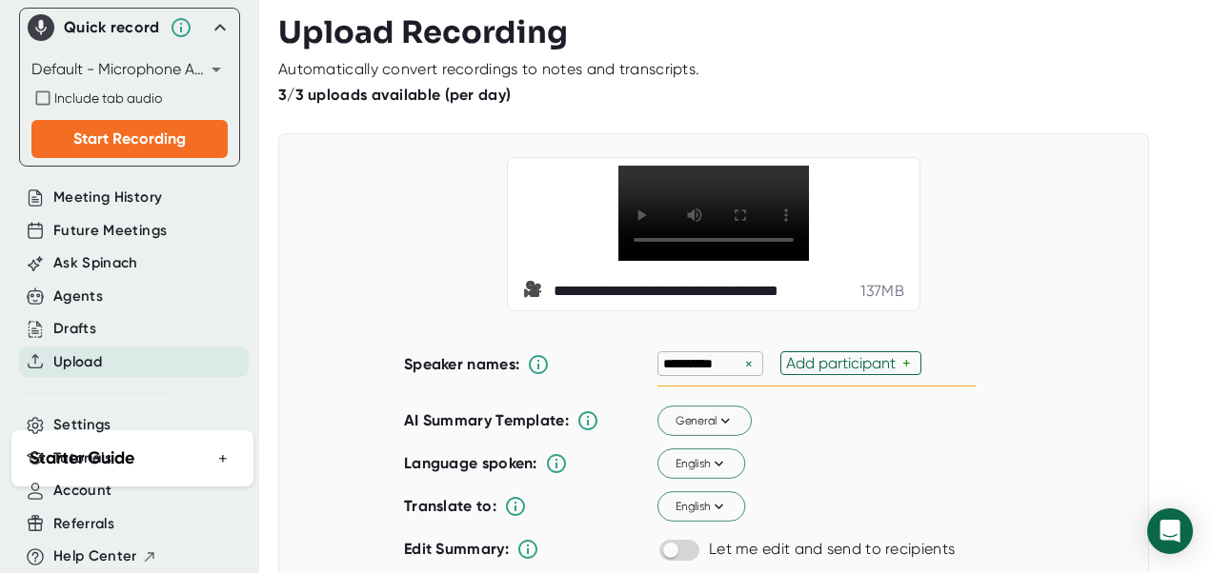
click at [644, 301] on div "**********" at bounding box center [699, 291] width 292 height 19
click at [880, 301] on div "137 MB" at bounding box center [882, 291] width 44 height 19
click at [130, 252] on span "Ask Spinach" at bounding box center [95, 263] width 85 height 22
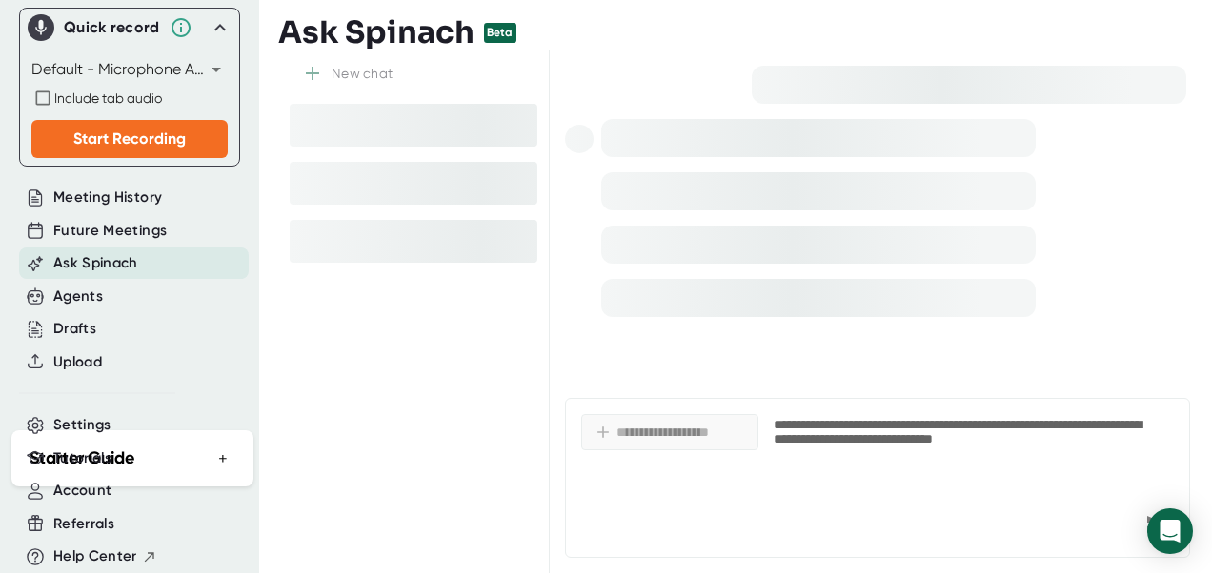
type textarea "x"
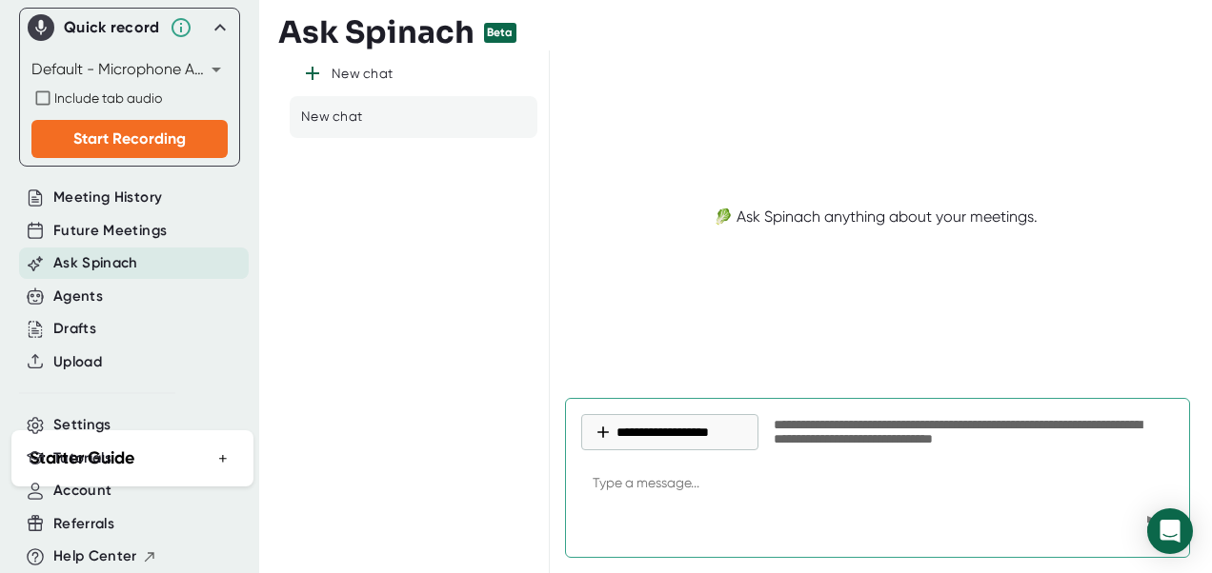
type textarea "h"
type textarea "x"
type textarea "ho"
type textarea "x"
type textarea "how"
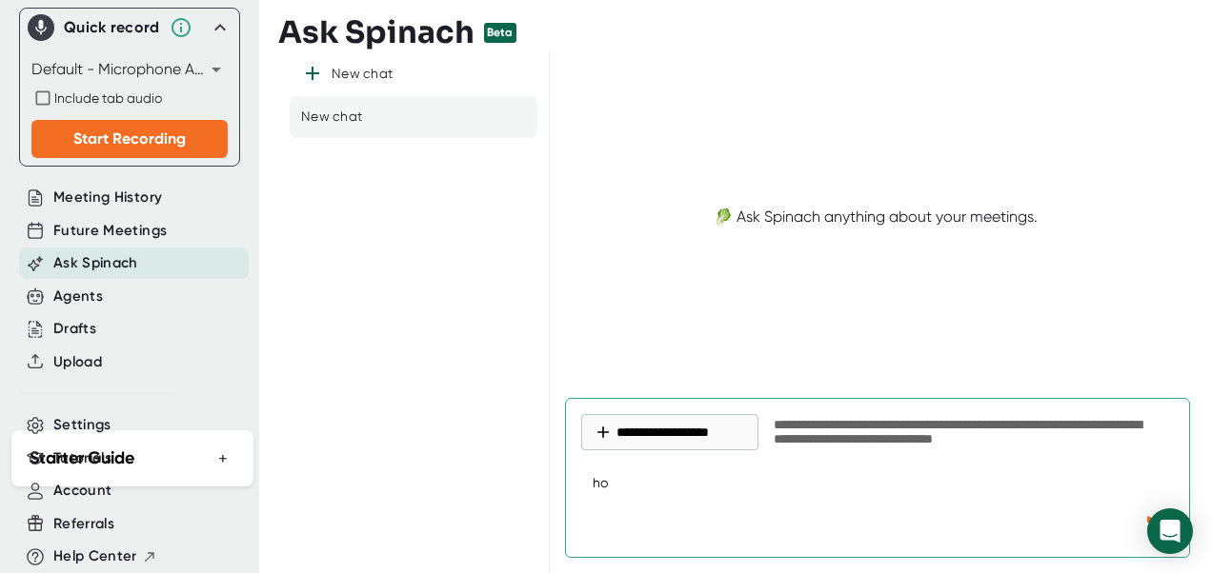
type textarea "x"
type textarea "how"
type textarea "x"
type textarea "how t"
type textarea "x"
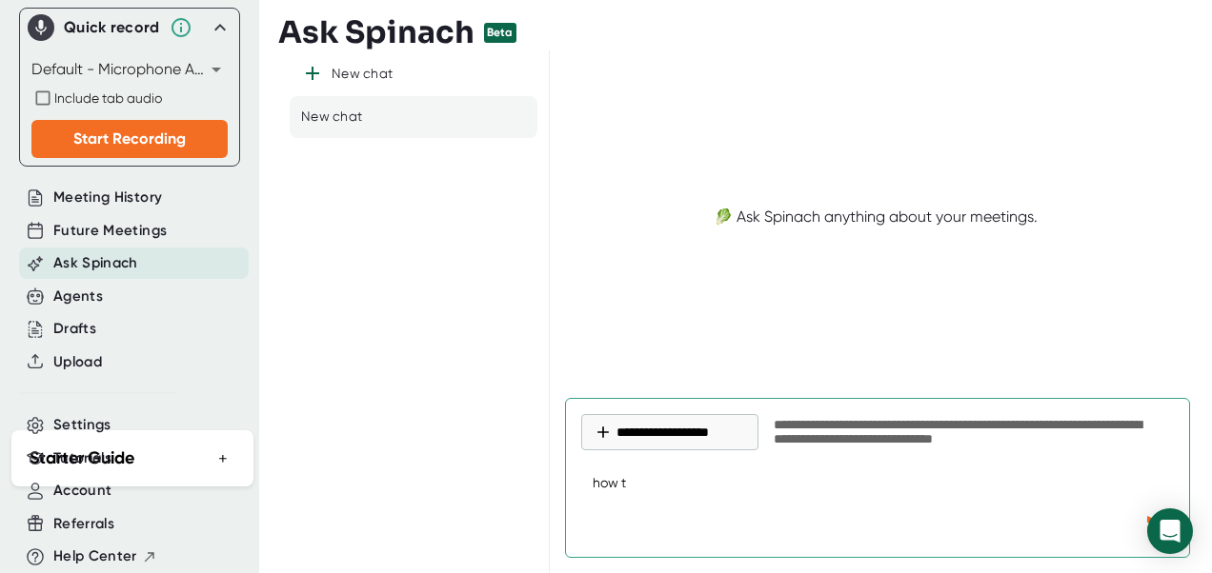
type textarea "how"
type textarea "x"
type textarea "how d"
type textarea "x"
type textarea "how do"
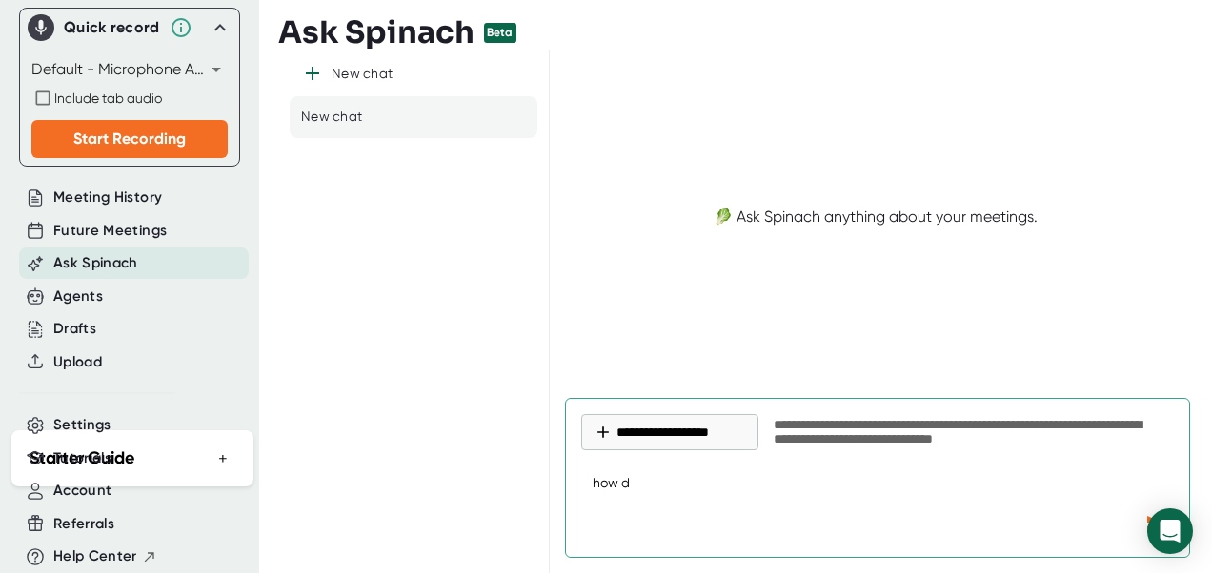
type textarea "x"
type textarea "how do"
type textarea "x"
type textarea "how do i"
type textarea "x"
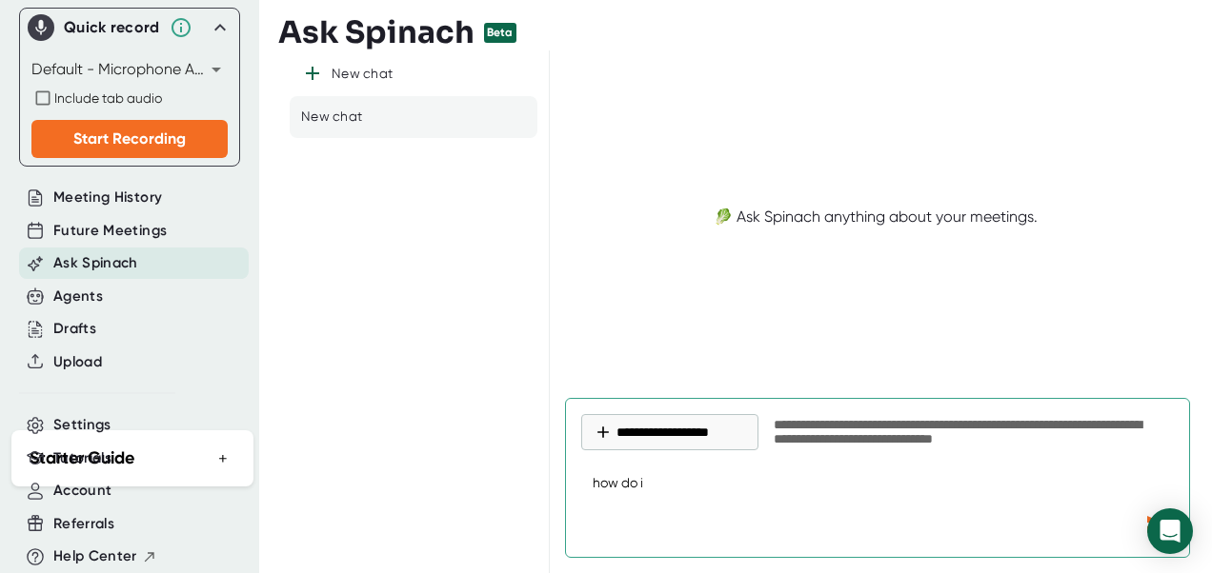
type textarea "how do i"
type textarea "x"
type textarea "how do i c"
type textarea "x"
type textarea "how do i cr"
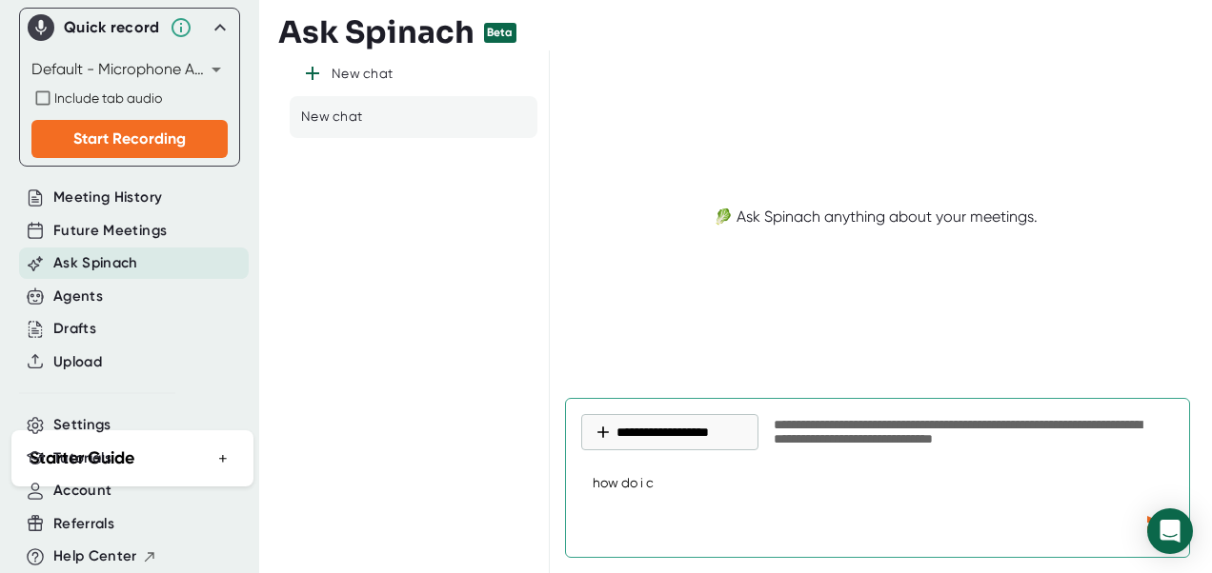
type textarea "x"
type textarea "how do i cre"
type textarea "x"
type textarea "how do i crea"
type textarea "x"
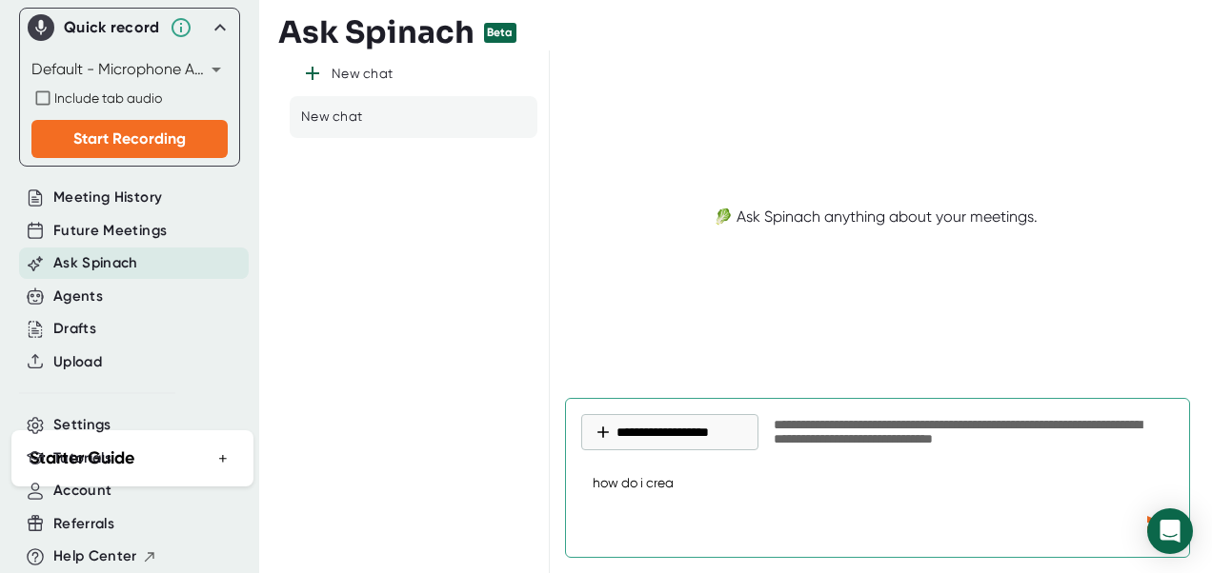
type textarea "how do i creat"
type textarea "x"
type textarea "how do i create"
type textarea "x"
type textarea "how do i create"
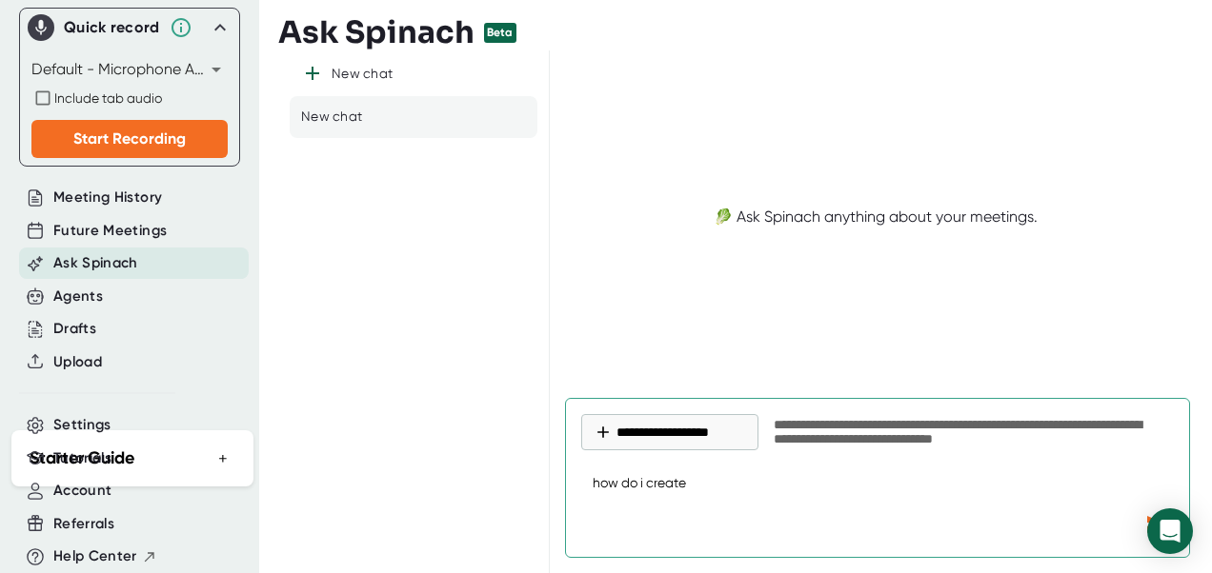
type textarea "x"
type textarea "how do i create a"
type textarea "x"
type textarea "how do i create a"
type textarea "x"
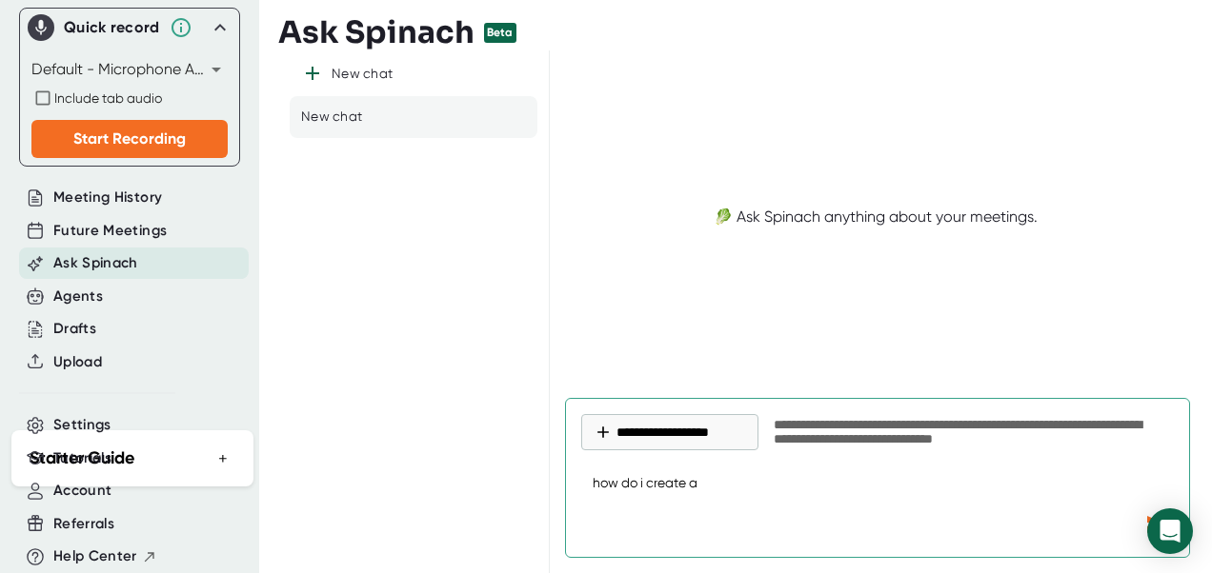
type textarea "how do i create a s"
type textarea "x"
type textarea "how do i create a su"
type textarea "x"
type textarea "how do i create a sum"
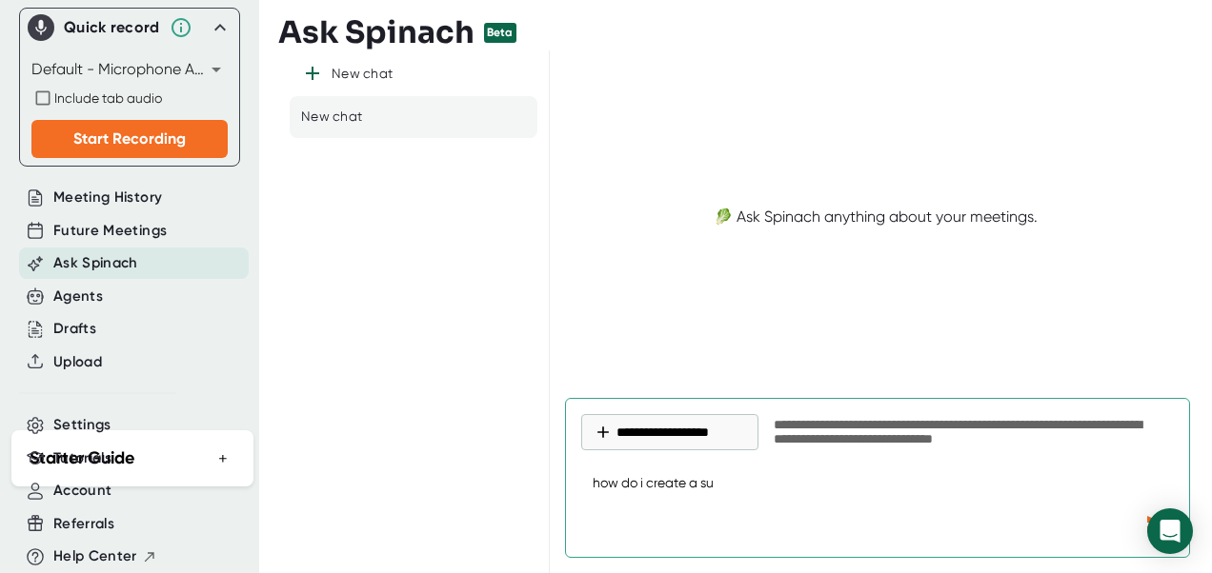
type textarea "x"
type textarea "how do i create a summ"
type textarea "x"
type textarea "how do i create a summa"
type textarea "x"
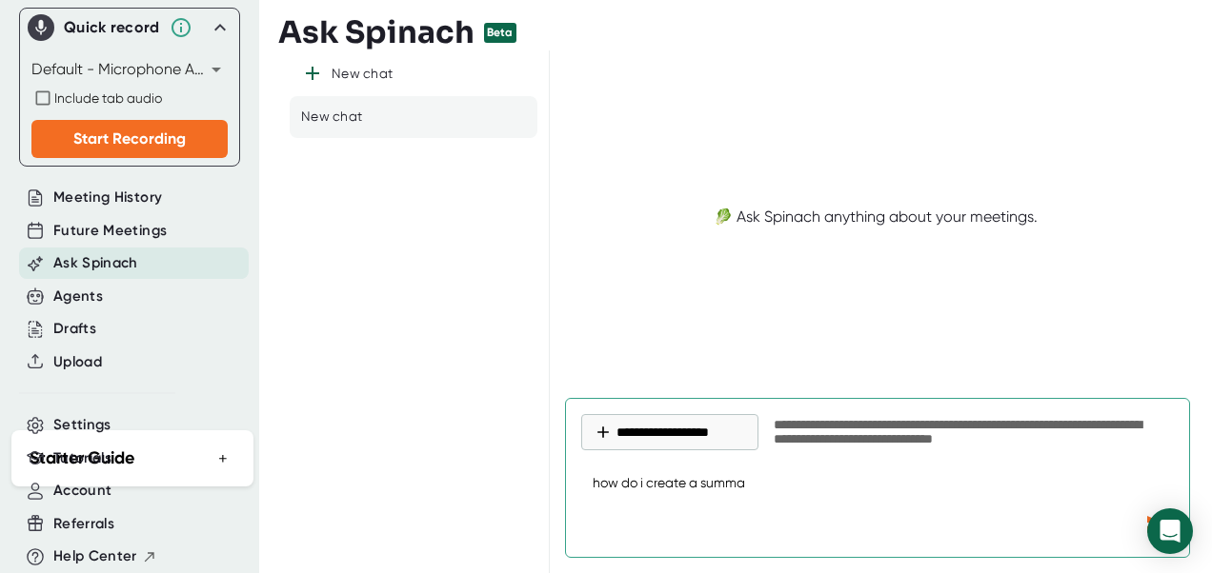
type textarea "how do i create a summar"
type textarea "x"
type textarea "how do i create a summary"
type textarea "x"
type textarea "how do i create a summary"
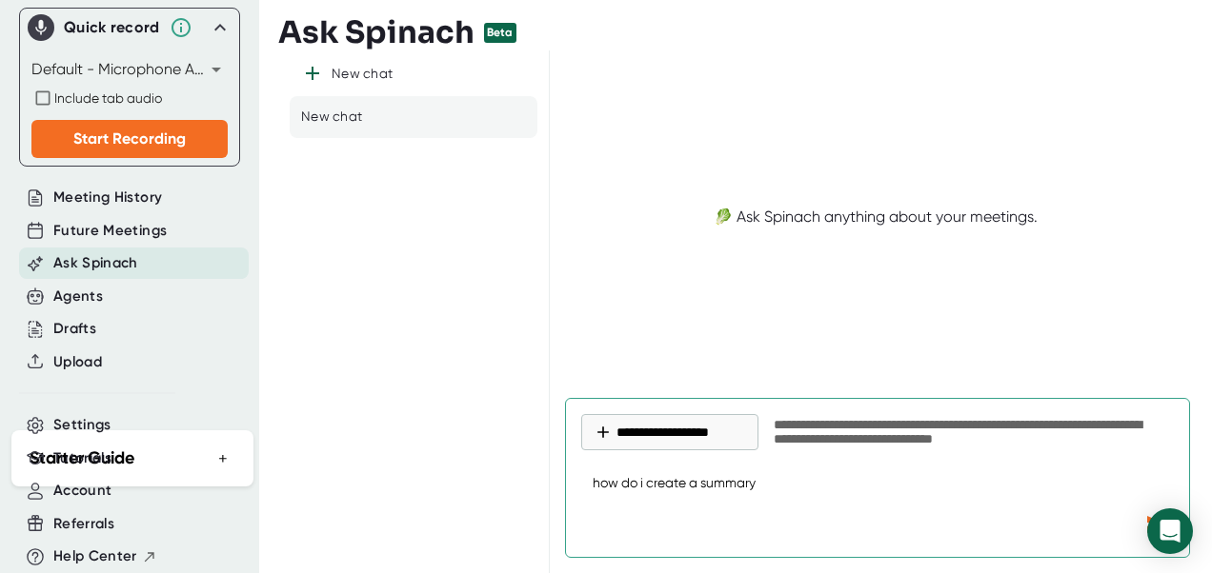
type textarea "x"
type textarea "how do i create a summary o"
type textarea "x"
type textarea "how do i create a summary of"
type textarea "x"
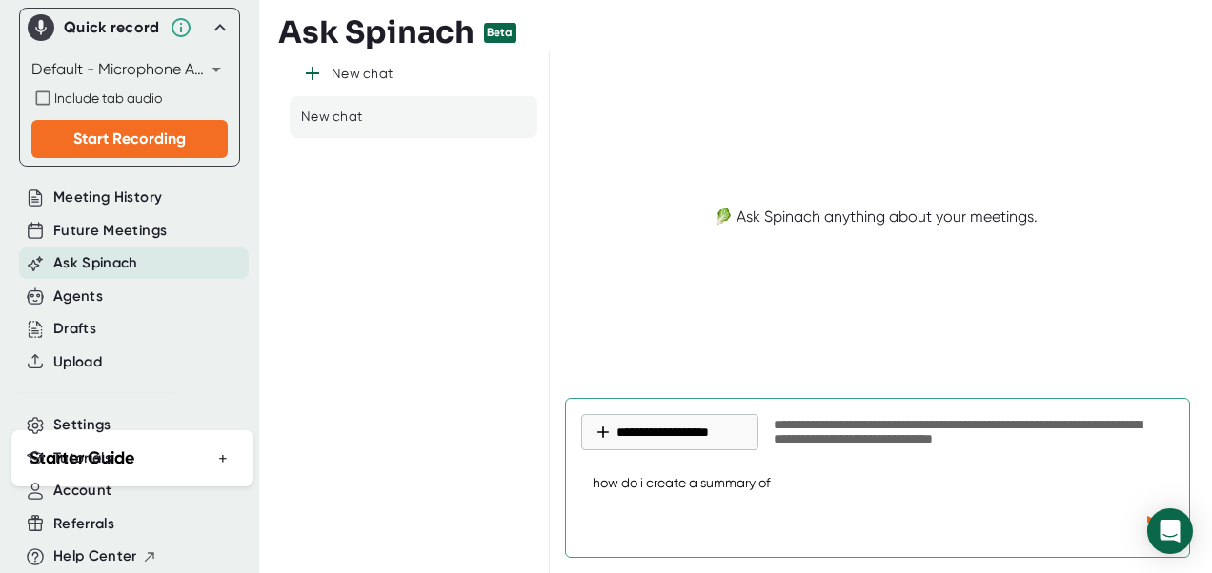
type textarea "how do i create a summary of"
type textarea "x"
type textarea "how do i create a summary of a"
type textarea "x"
type textarea "how do i create a summary of a"
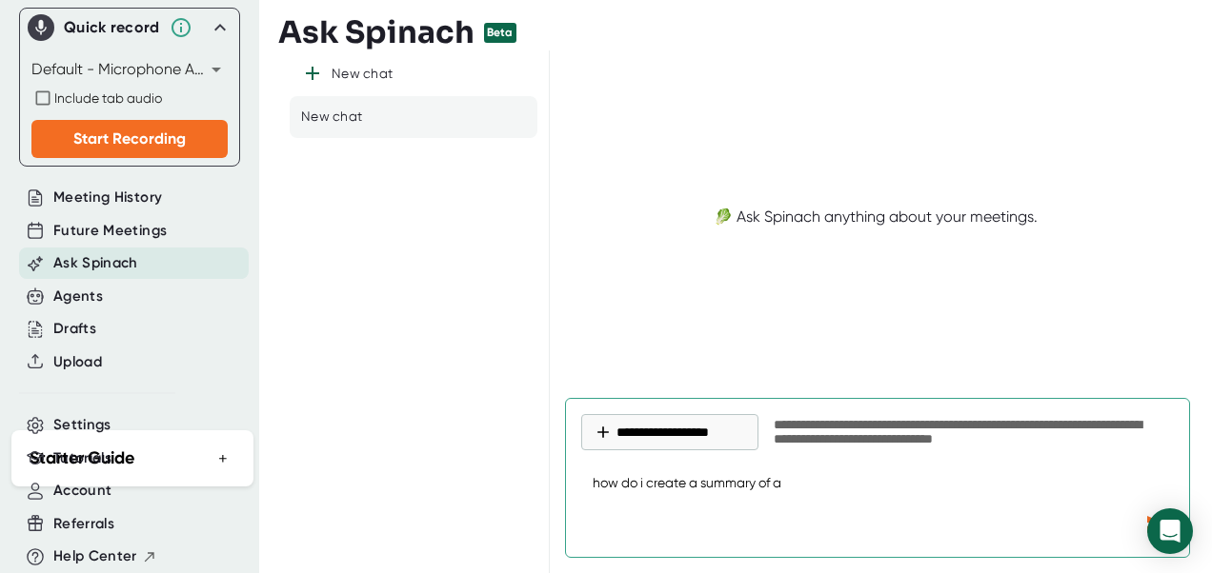
type textarea "x"
type textarea "how do i create a summary of a r"
type textarea "x"
type textarea "how do i create a summary of a re"
type textarea "x"
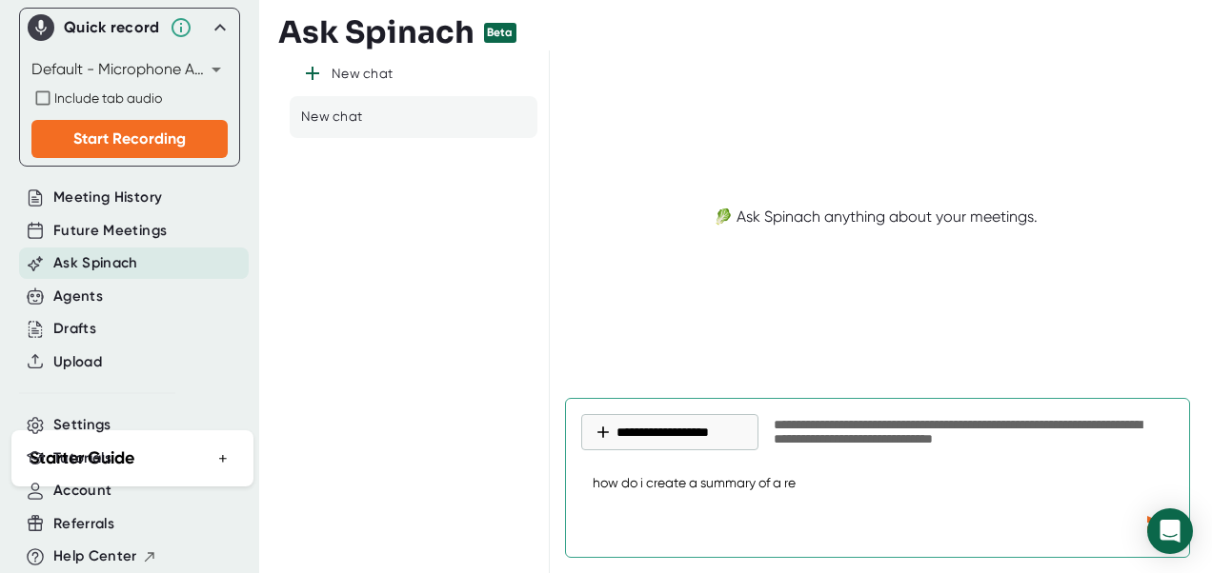
type textarea "how do i create a summary of a rec"
type textarea "x"
type textarea "how do i create a summary of a reco"
type textarea "x"
type textarea "how do i create a summary of a recor"
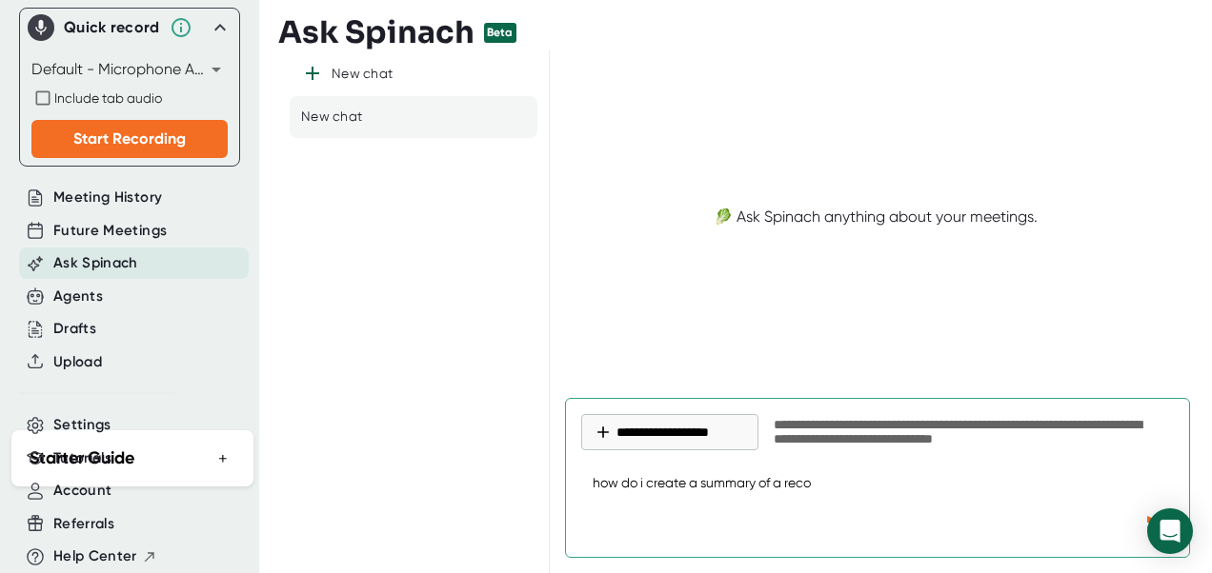
type textarea "x"
type textarea "how do i create a summary of a record"
type textarea "x"
type textarea "how do i create a summary of a recorde"
type textarea "x"
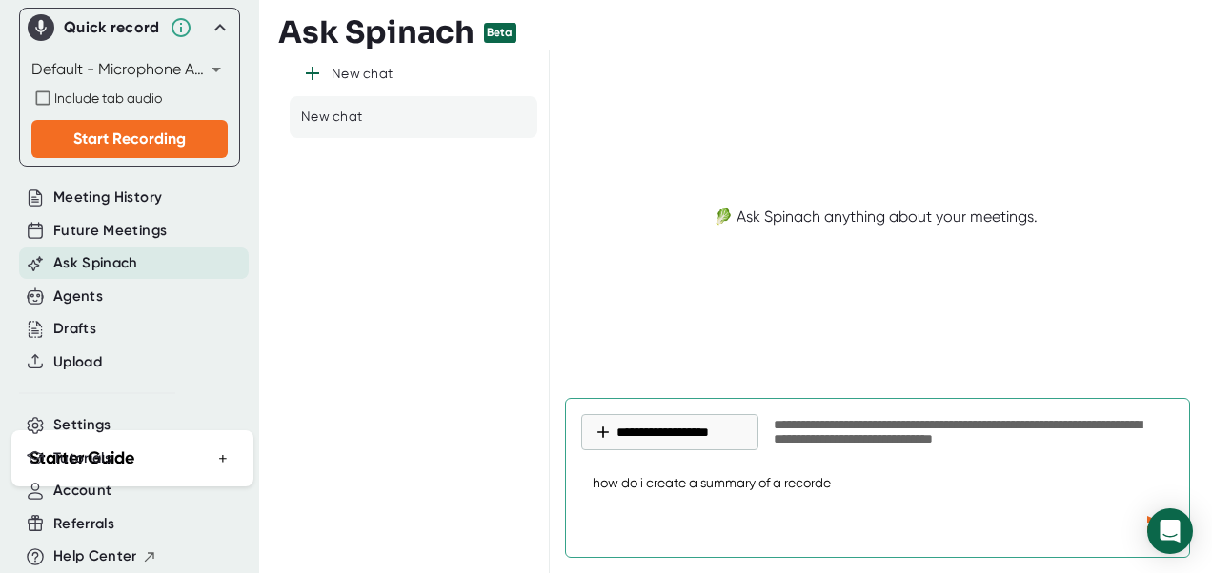
type textarea "how do i create a summary of a recorded"
type textarea "x"
type textarea "how do i create a summary of a recorded"
type textarea "x"
type textarea "how do i create a summary of a recorded m"
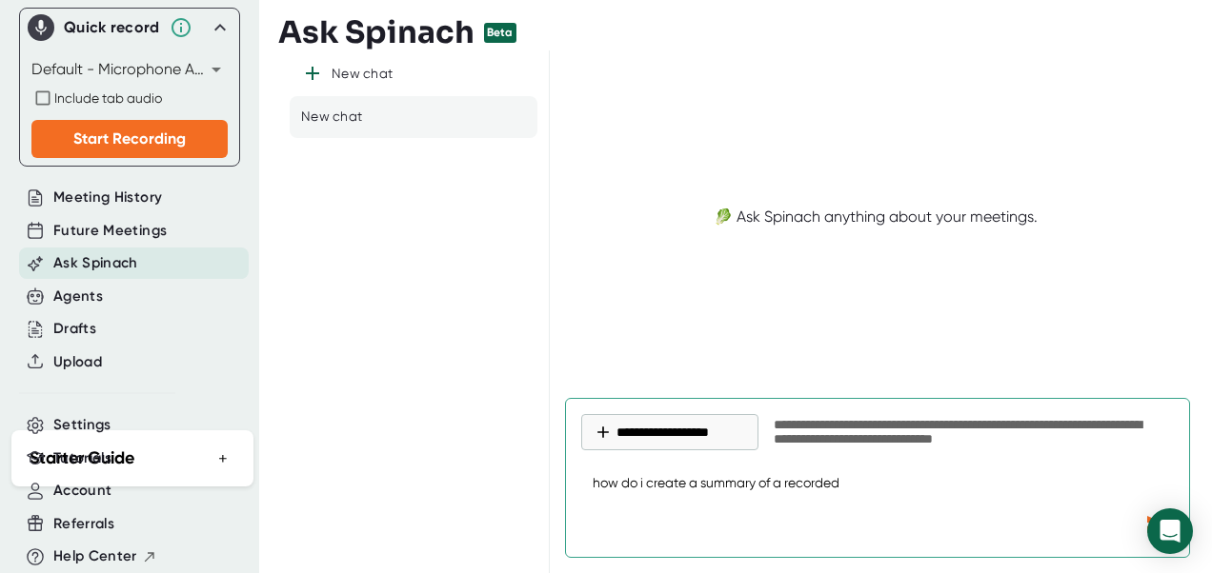
type textarea "x"
type textarea "how do i create a summary of a recorded me"
type textarea "x"
type textarea "how do i create a summary of a recorded mem"
type textarea "x"
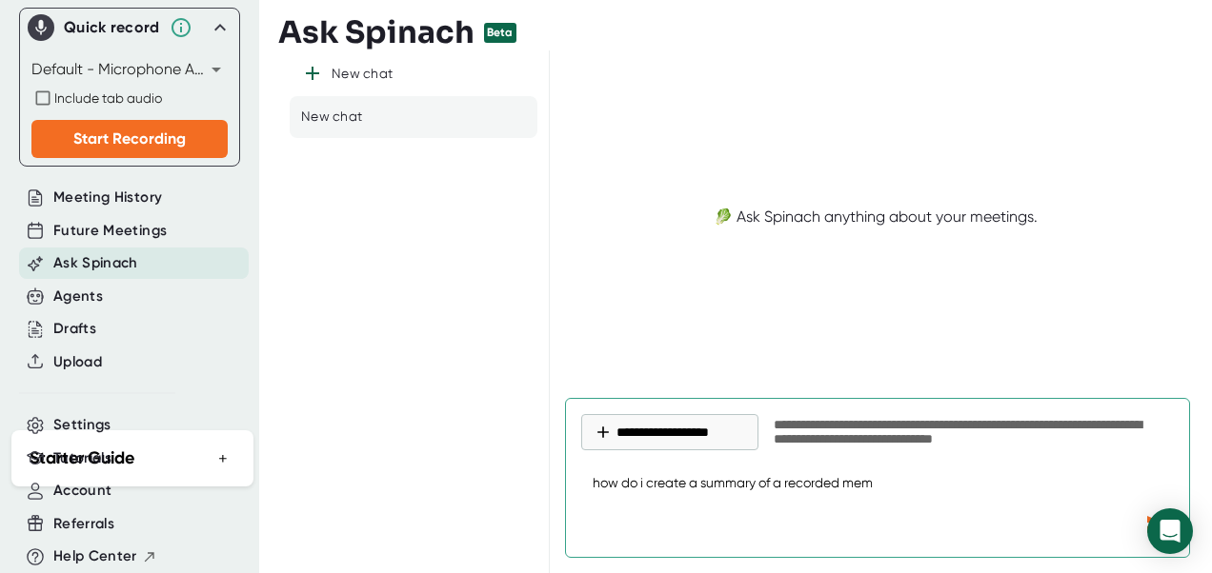
type textarea "how do i create a summary of a recorded me"
type textarea "x"
type textarea "how do i create a summary of a recorded m"
type textarea "x"
type textarea "how do i create a summary of a recorded me"
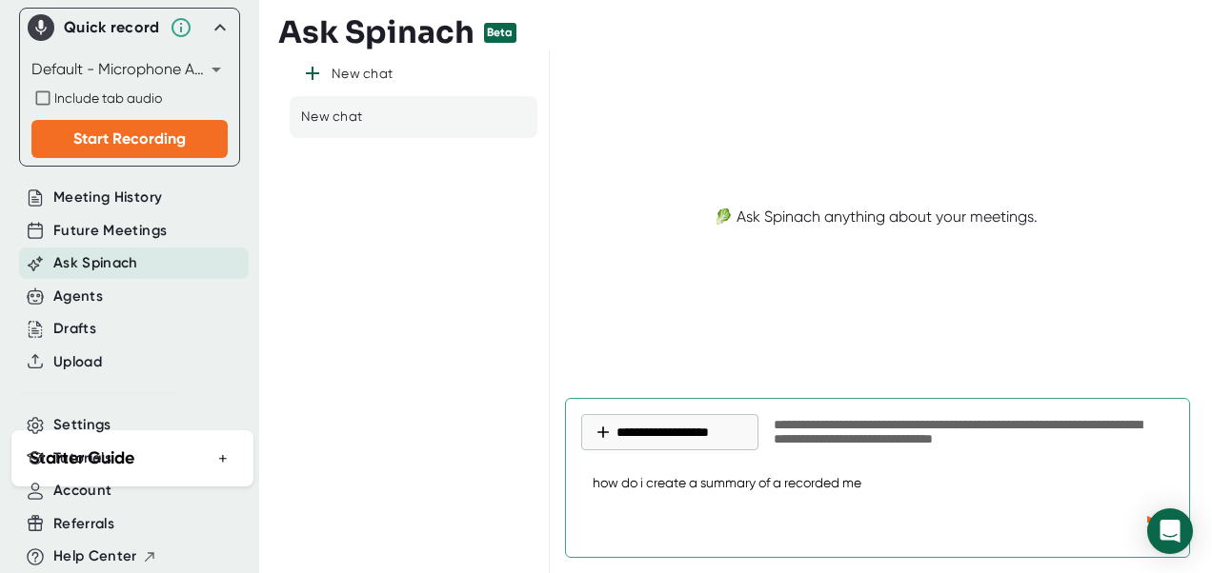
type textarea "x"
type textarea "how do i create a summary of a recorded mee"
type textarea "x"
type textarea "how do i create a summary of a recorded meet"
type textarea "x"
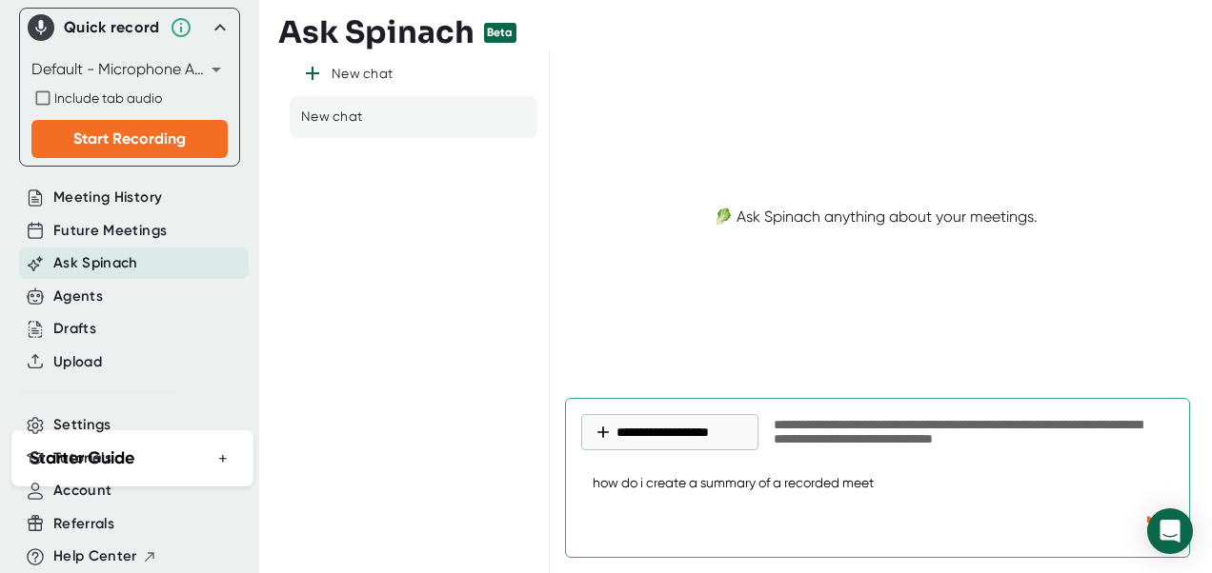
type textarea "how do i create a summary of a recorded meeti"
type textarea "x"
type textarea "how do i create a summary of a recorded meetin"
type textarea "x"
type textarea "how do i create a summary of a recorded meeting"
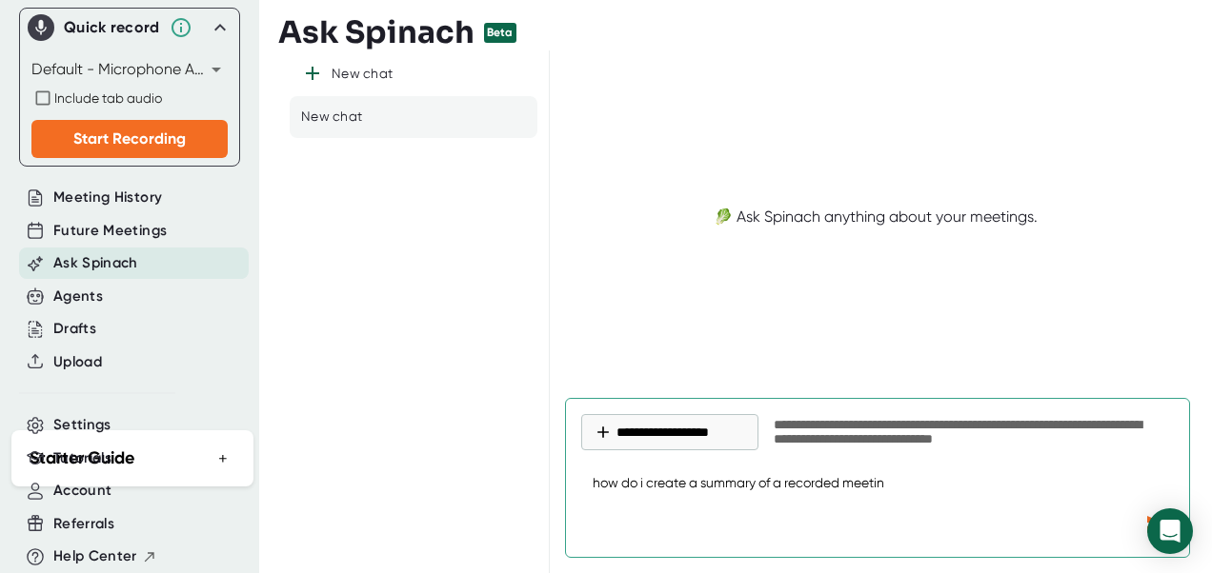
type textarea "x"
type textarea "how do i create a summary of a recorded meeting"
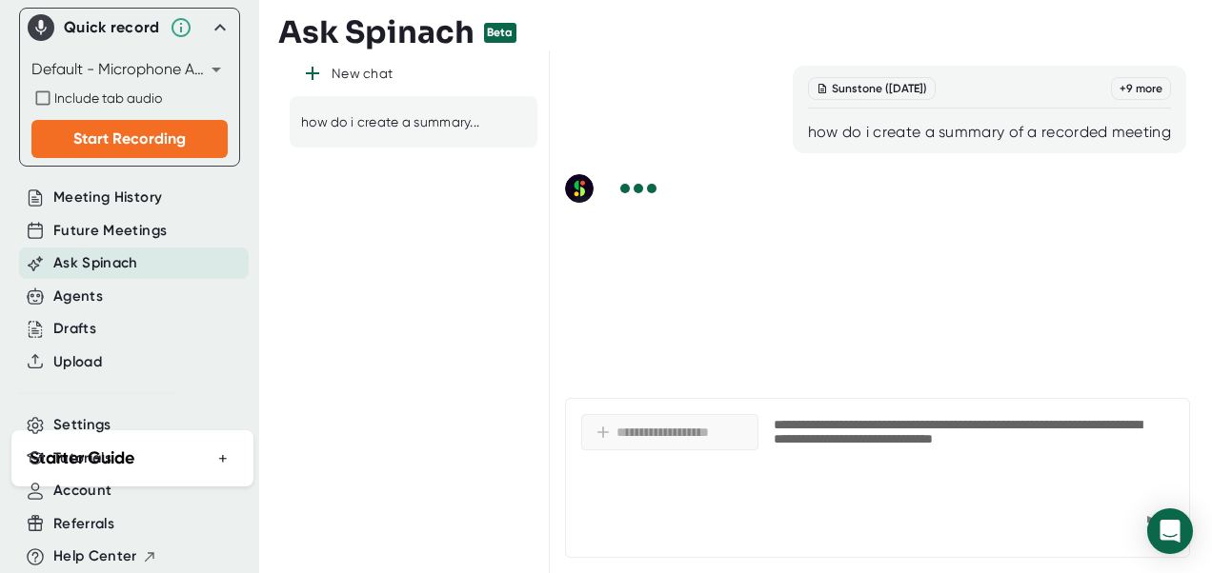
click at [1161, 134] on div "how do i create a summary of a recorded meeting" at bounding box center [989, 132] width 363 height 19
click at [839, 431] on div "**********" at bounding box center [968, 433] width 389 height 30
click at [640, 451] on span "**********" at bounding box center [669, 438] width 177 height 48
click at [464, 125] on div "how do i create a summary..." at bounding box center [390, 122] width 178 height 19
click at [508, 119] on icon at bounding box center [511, 121] width 19 height 19
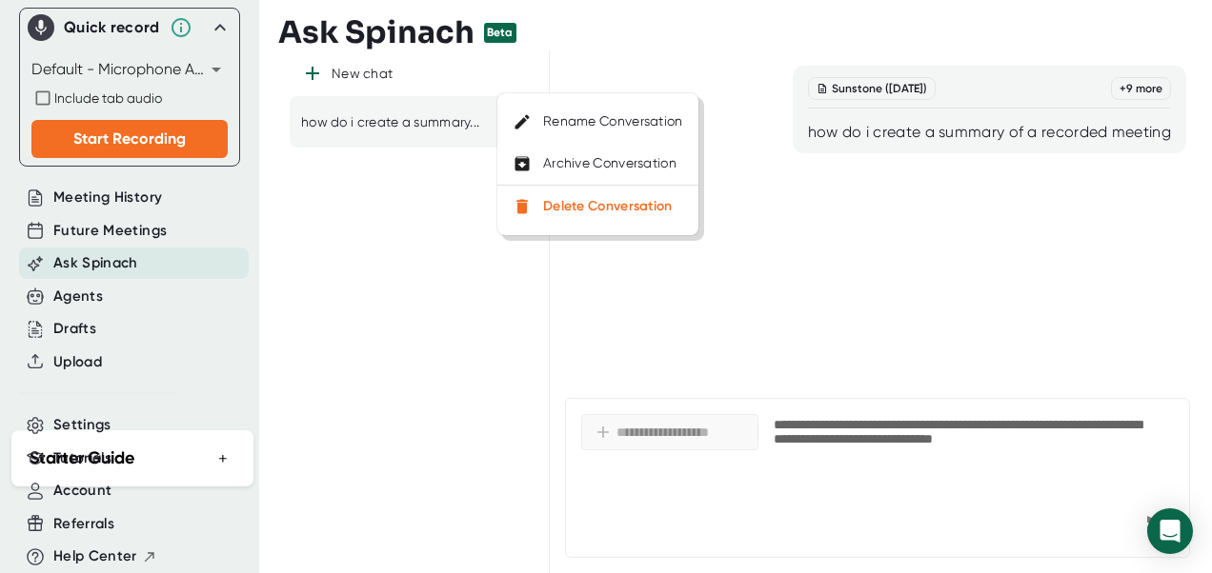
click at [477, 127] on div at bounding box center [606, 286] width 1212 height 573
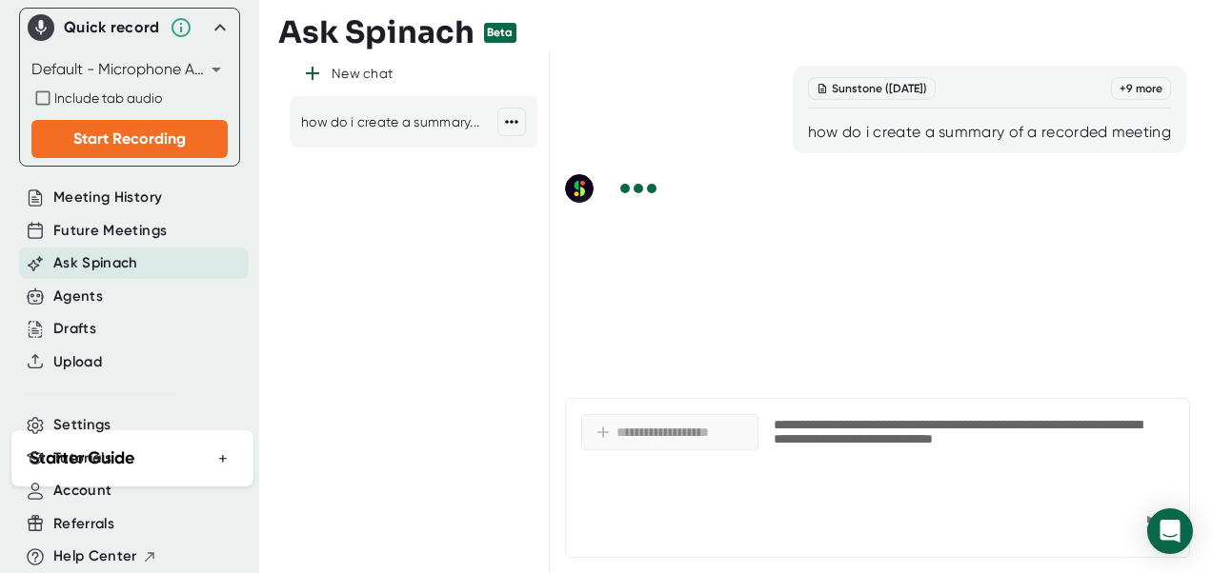
click at [466, 125] on div "how do i create a summary..." at bounding box center [390, 122] width 178 height 19
click at [149, 255] on div "Ask Spinach" at bounding box center [134, 263] width 230 height 31
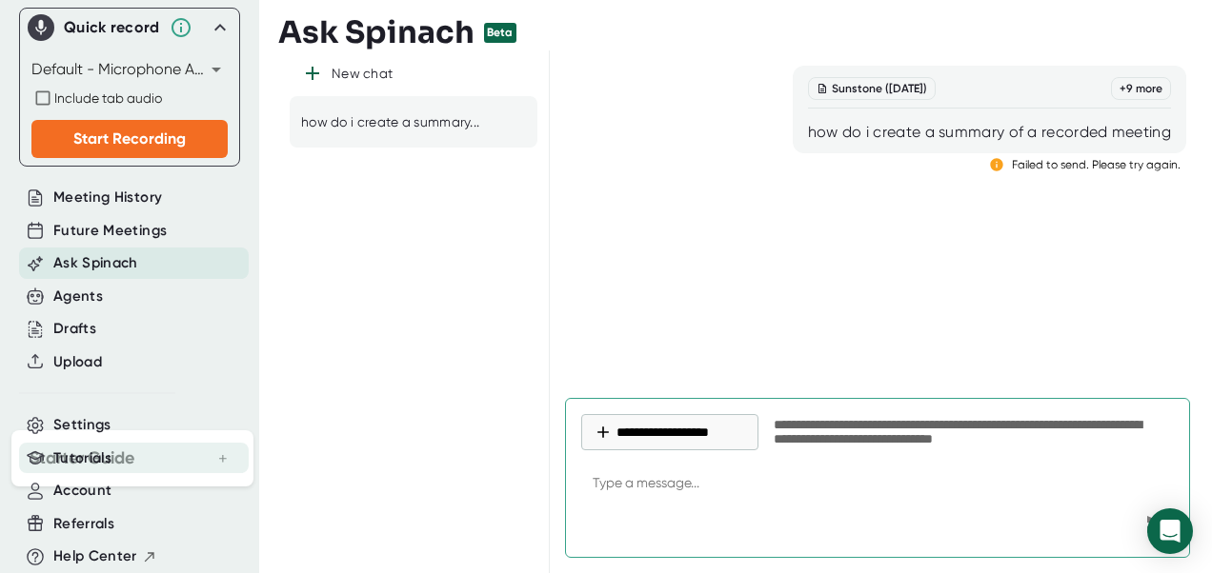
type textarea "x"
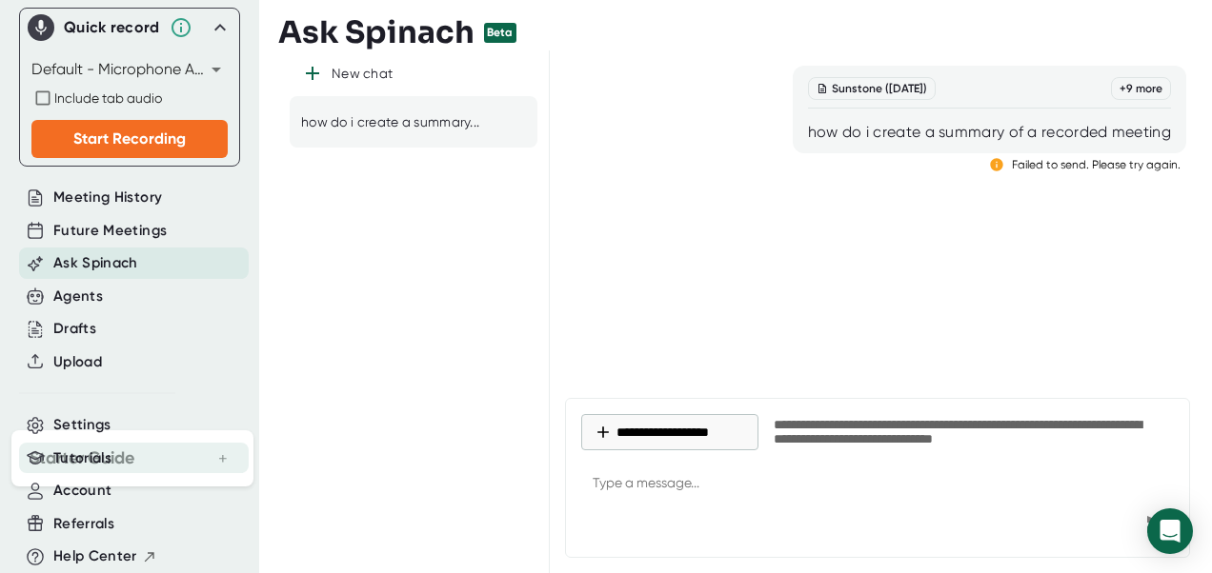
click at [167, 443] on div "Tutorials" at bounding box center [134, 458] width 230 height 31
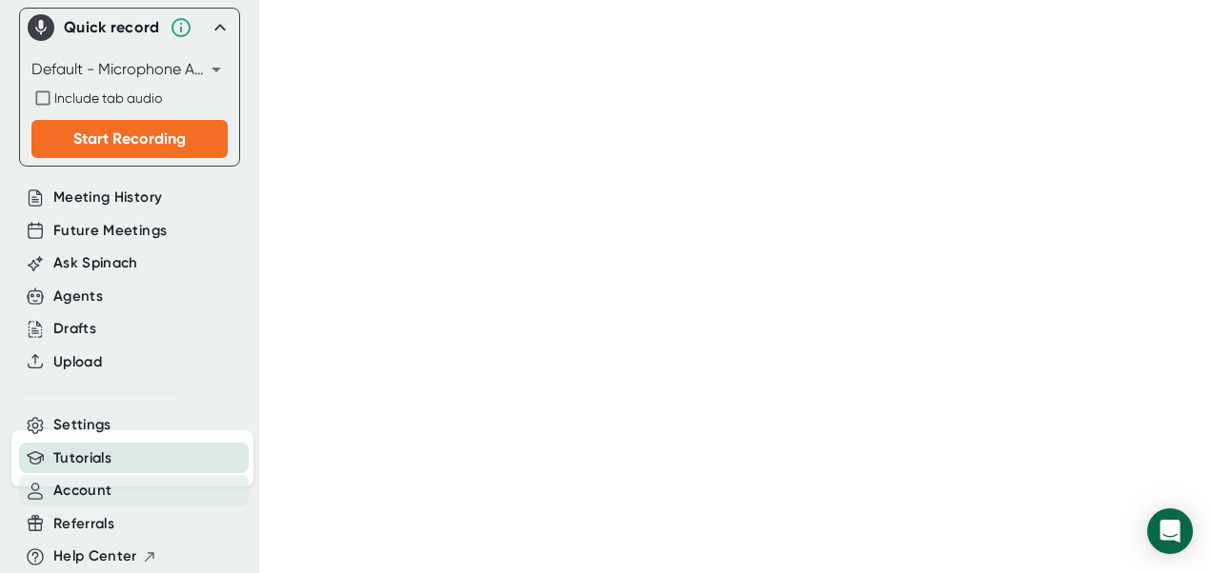
click at [125, 479] on div "Account" at bounding box center [134, 490] width 230 height 31
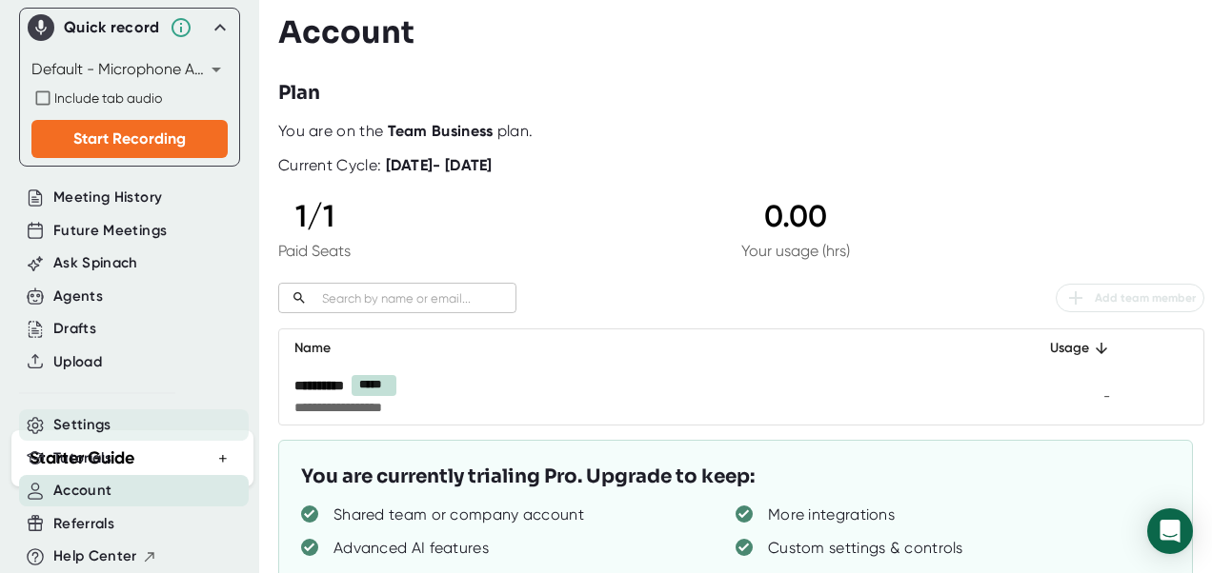
click at [210, 426] on div "Settings" at bounding box center [134, 425] width 230 height 31
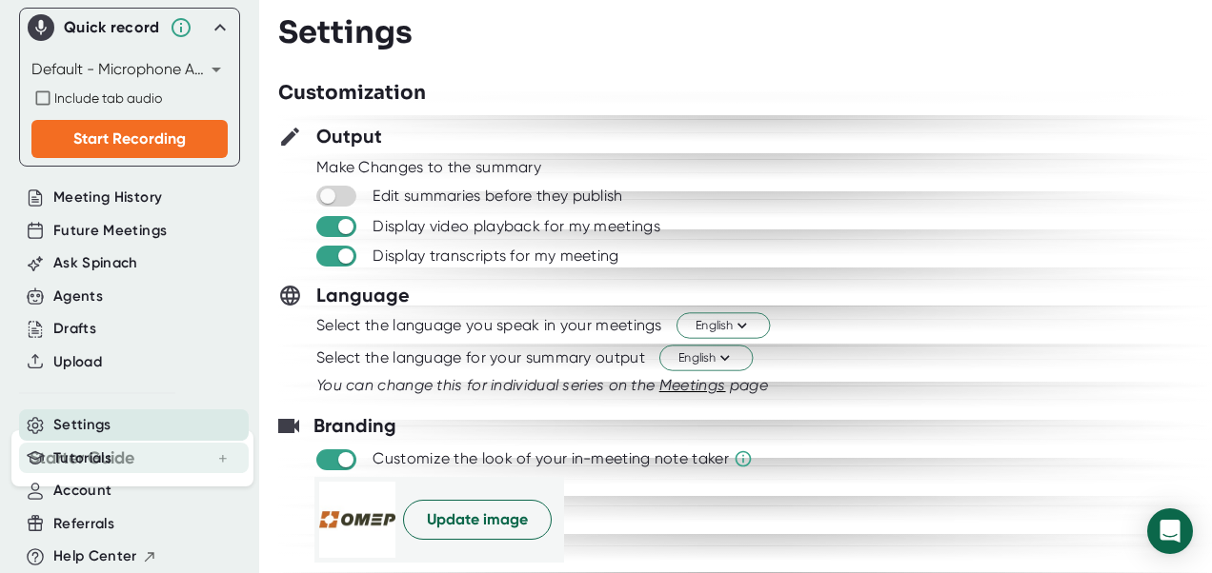
click at [209, 443] on div "Tutorials" at bounding box center [134, 458] width 230 height 31
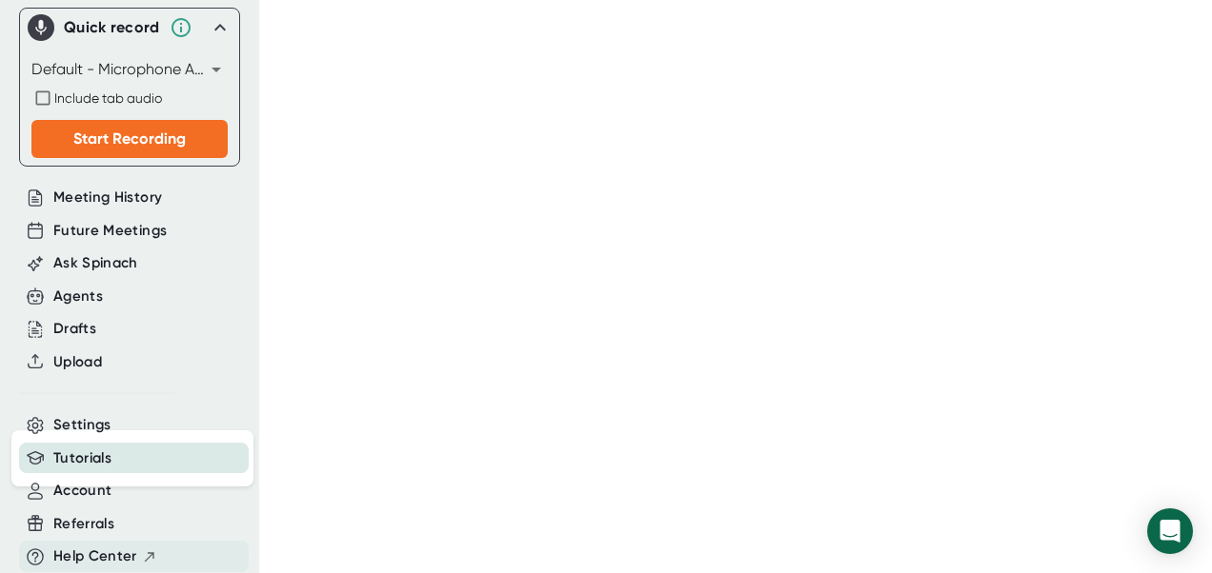
click at [152, 553] on icon at bounding box center [150, 558] width 10 height 10
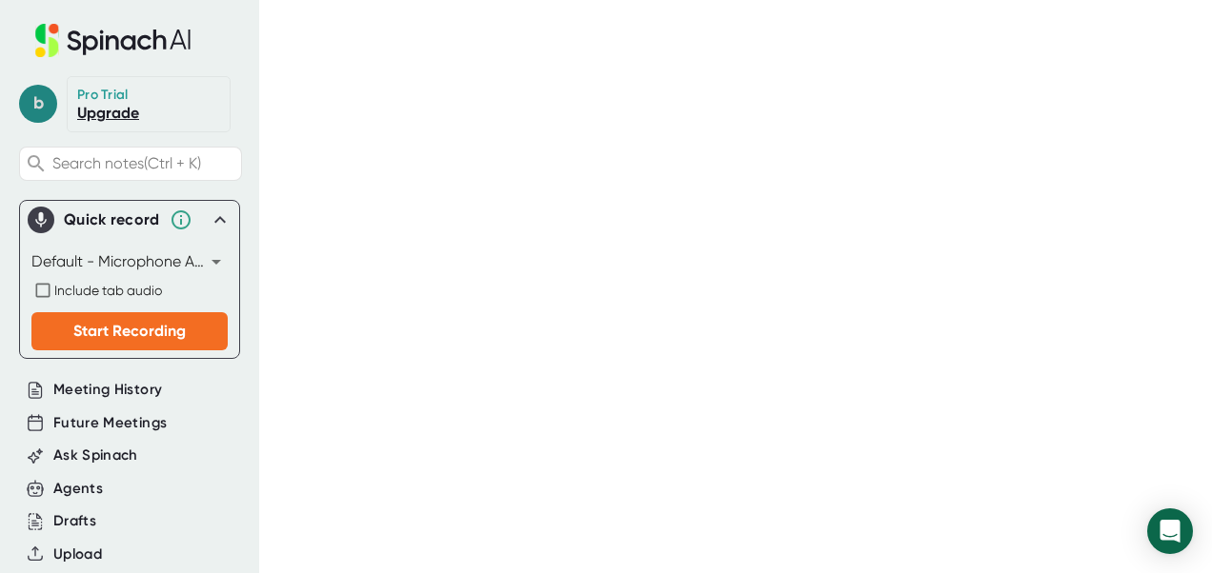
click at [33, 98] on span "b" at bounding box center [38, 104] width 38 height 38
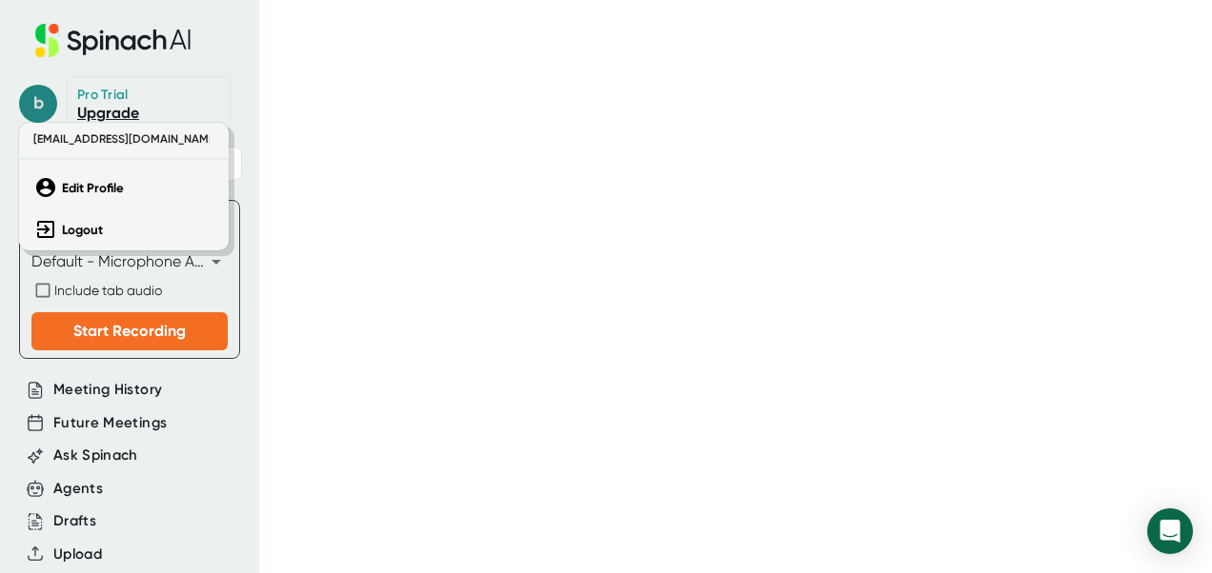
click at [33, 98] on div at bounding box center [606, 286] width 1212 height 573
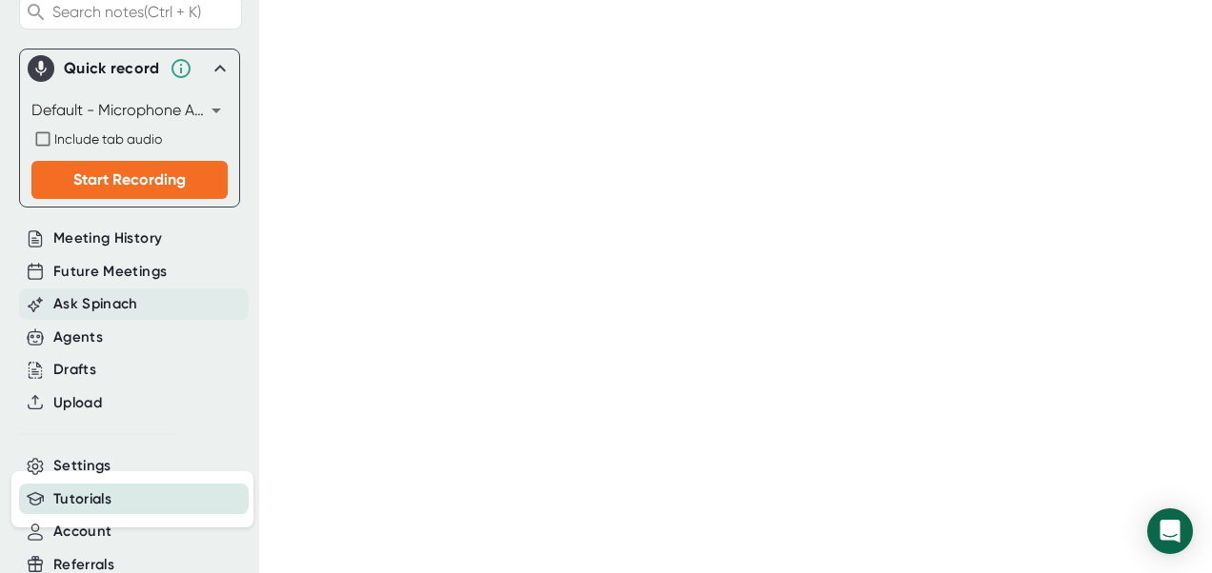
scroll to position [207, 0]
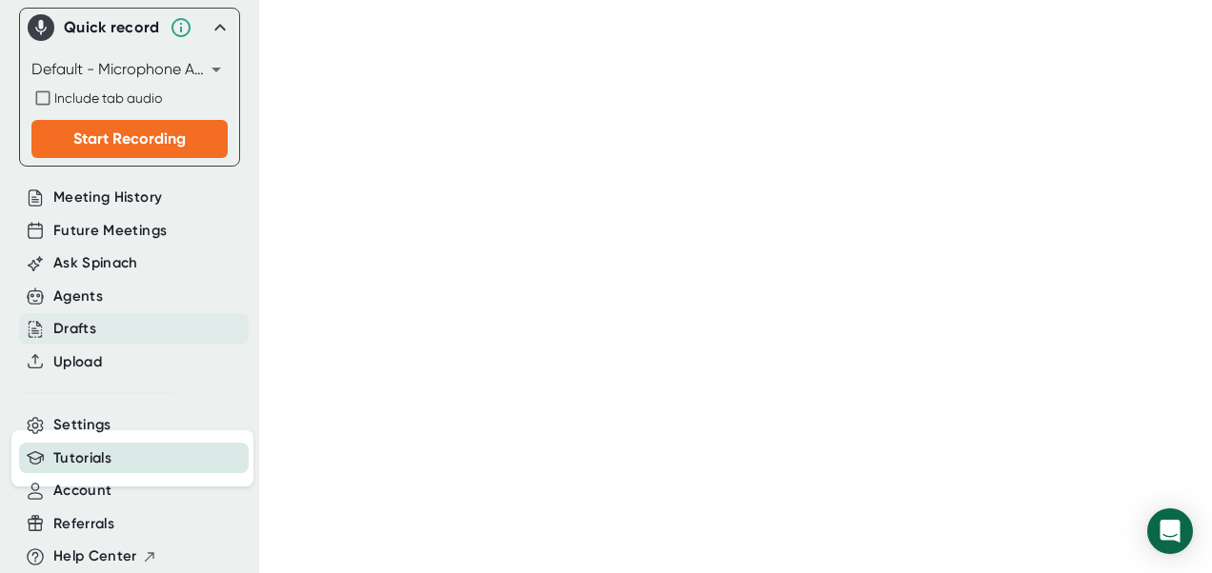
click at [82, 318] on div "Drafts" at bounding box center [74, 329] width 43 height 22
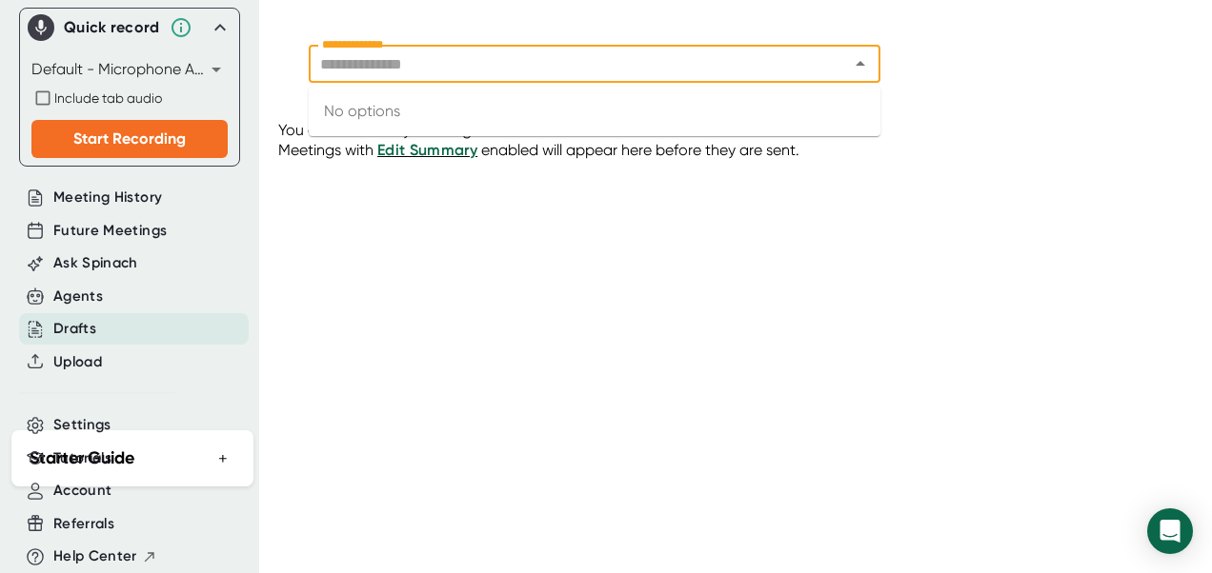
click at [437, 54] on input "**********" at bounding box center [566, 63] width 504 height 27
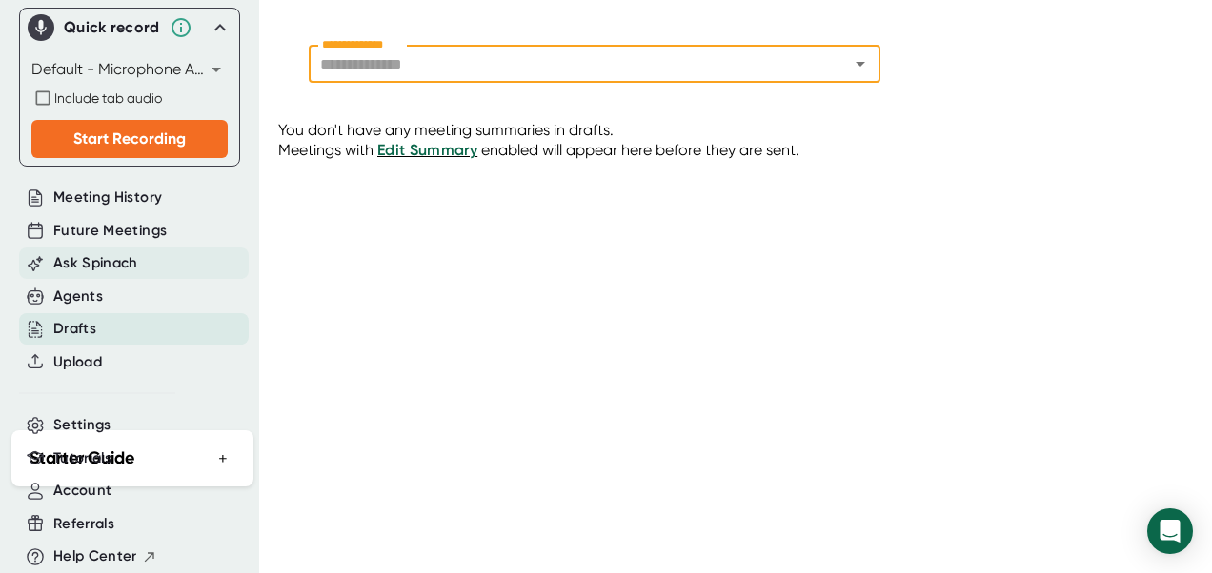
click at [137, 252] on span "Ask Spinach" at bounding box center [95, 263] width 85 height 22
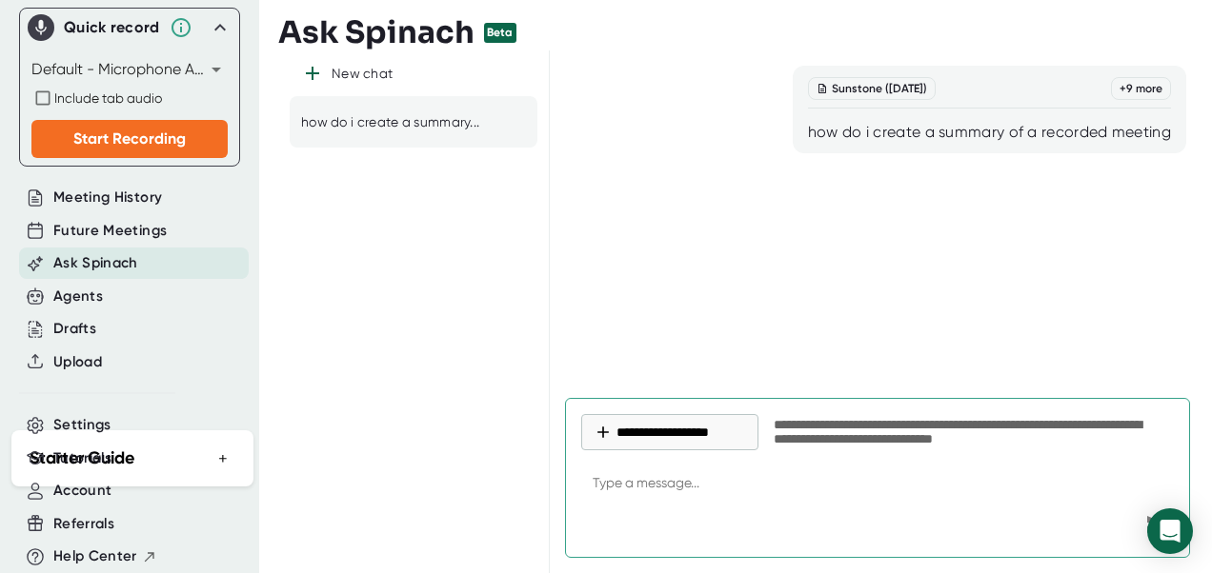
type textarea "c"
type textarea "x"
type textarea "cr"
type textarea "x"
type textarea "cre"
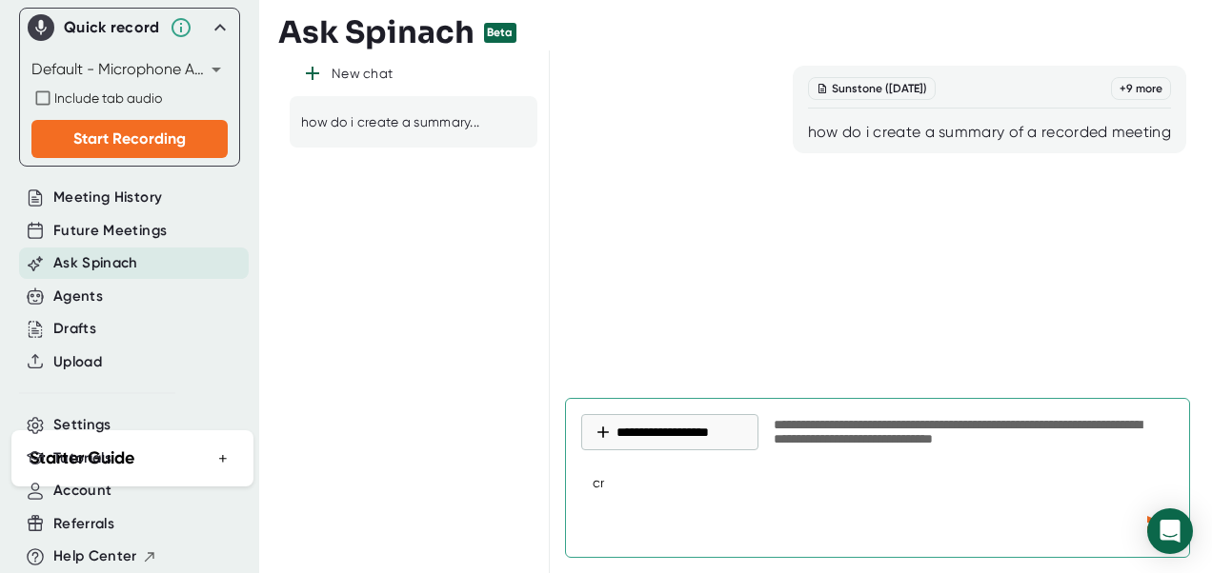
type textarea "x"
type textarea "crea"
type textarea "x"
type textarea "creat"
type textarea "x"
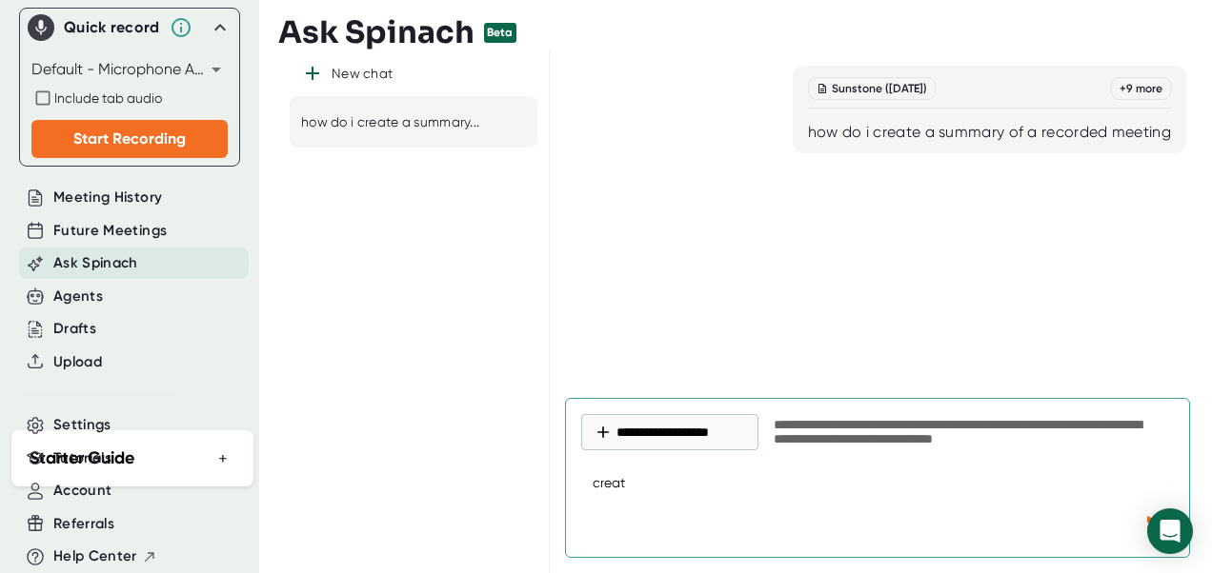
type textarea "create"
type textarea "x"
type textarea "create"
type textarea "x"
type textarea "create a"
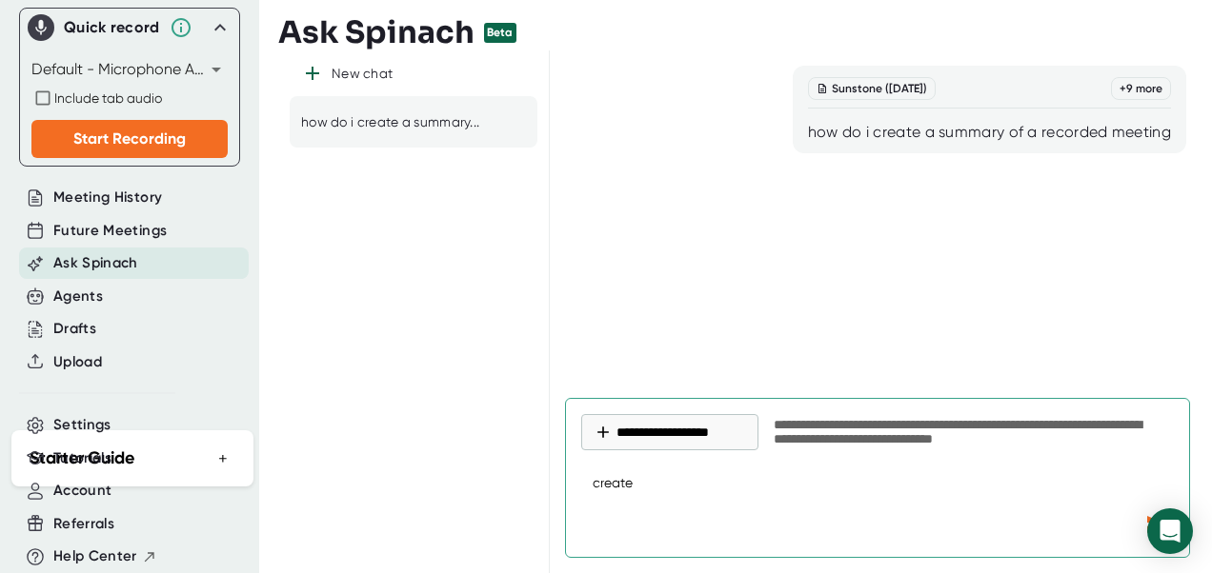
type textarea "x"
type textarea "create a"
type textarea "x"
type textarea "create a s"
type textarea "x"
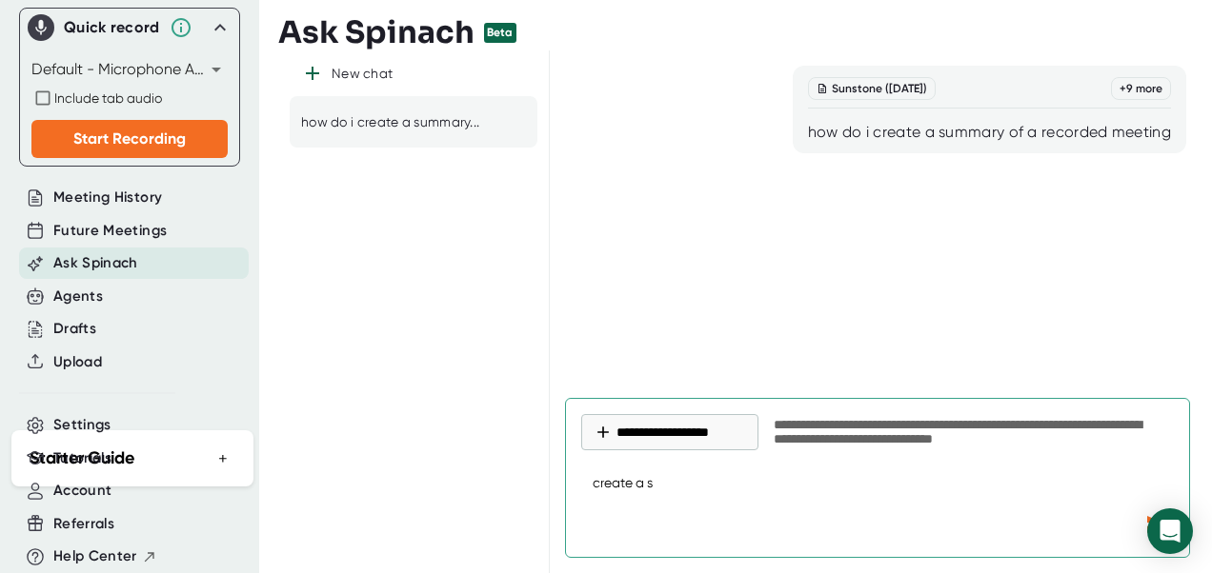
type textarea "create a su"
type textarea "x"
type textarea "create a sum"
type textarea "x"
type textarea "create a summ"
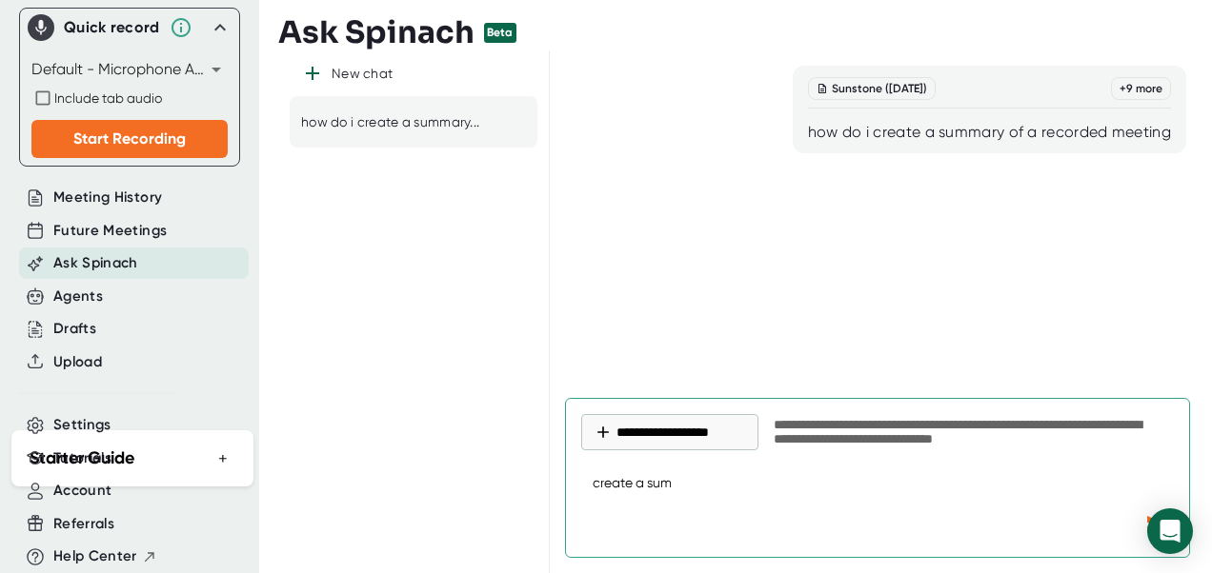
type textarea "x"
type textarea "create a summa"
type textarea "x"
type textarea "create a summar"
type textarea "x"
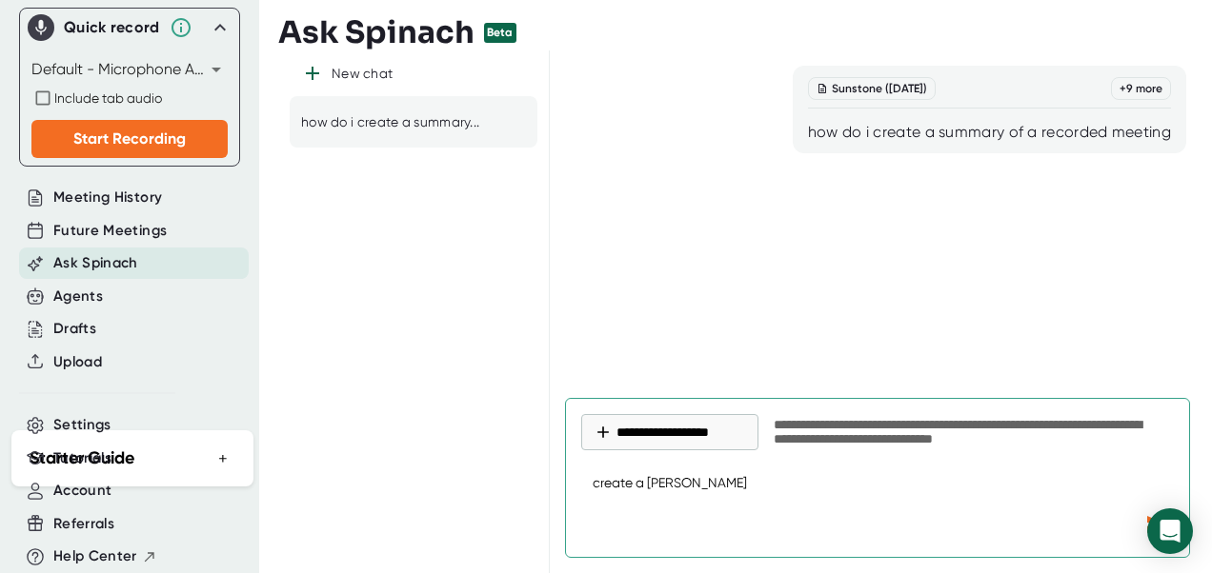
type textarea "create a summary"
type textarea "x"
type textarea "create a summary"
type textarea "x"
type textarea "create a summary o"
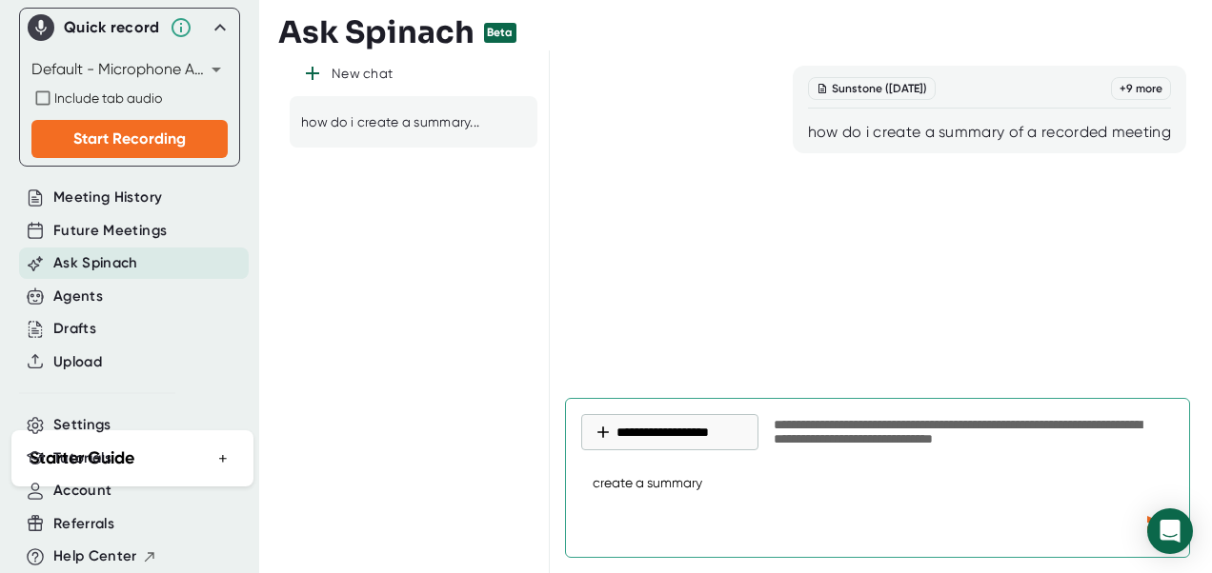
type textarea "x"
type textarea "create a summary of"
type textarea "x"
type textarea "create a summary of"
type textarea "x"
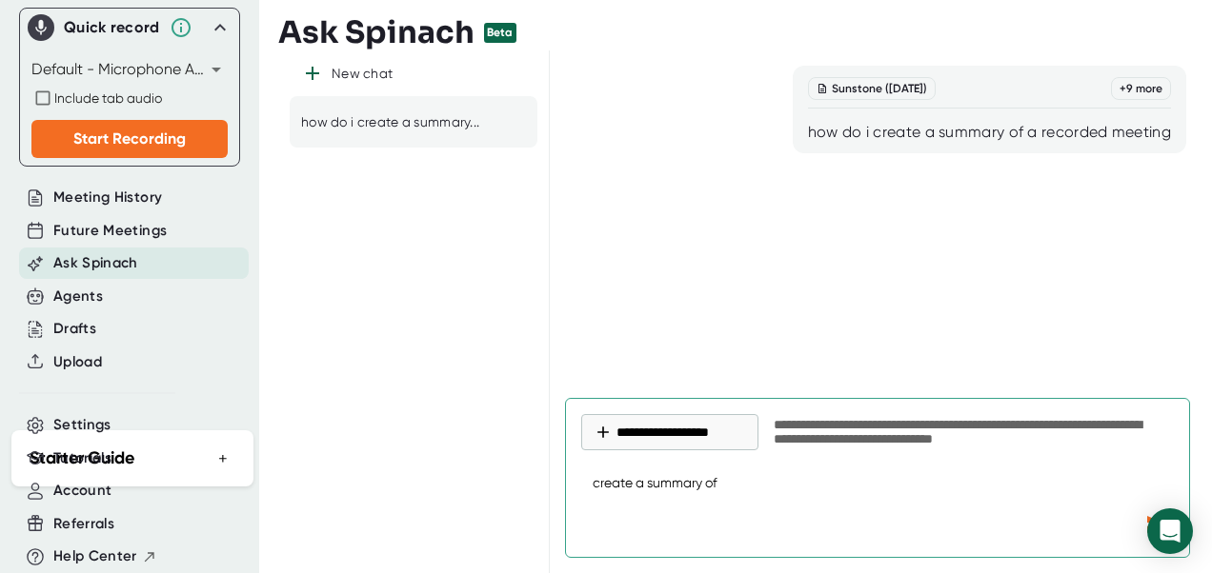
type textarea "create a summary of a"
type textarea "x"
type textarea "create a summary of a"
type textarea "x"
type textarea "create a summary of a q"
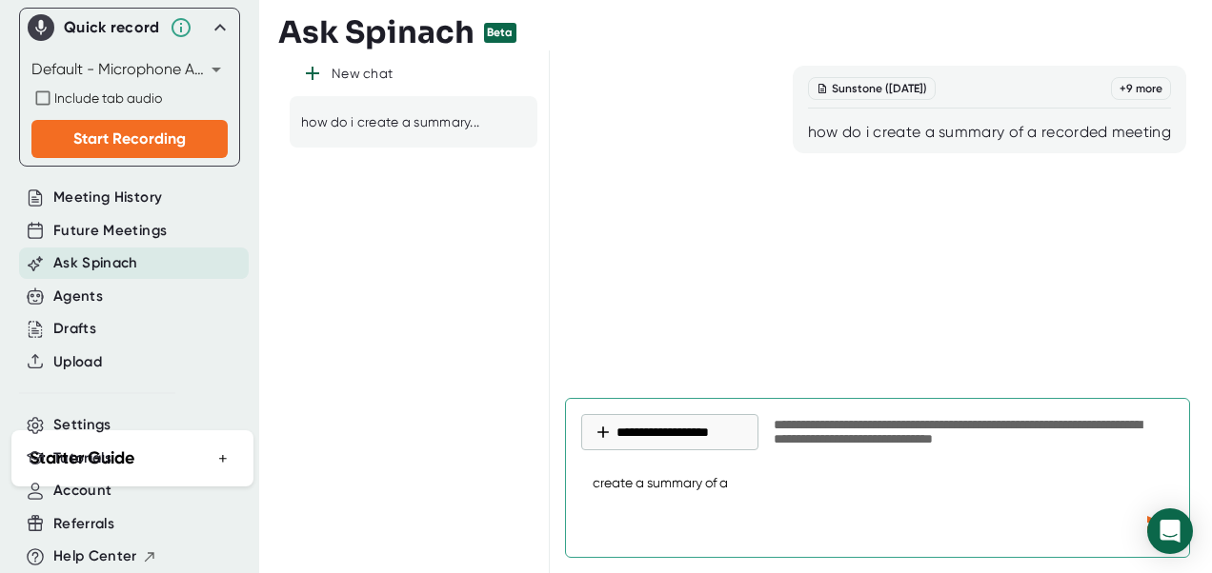
type textarea "x"
type textarea "create a summary of a qu"
type textarea "x"
type textarea "create a summary of a qui"
type textarea "x"
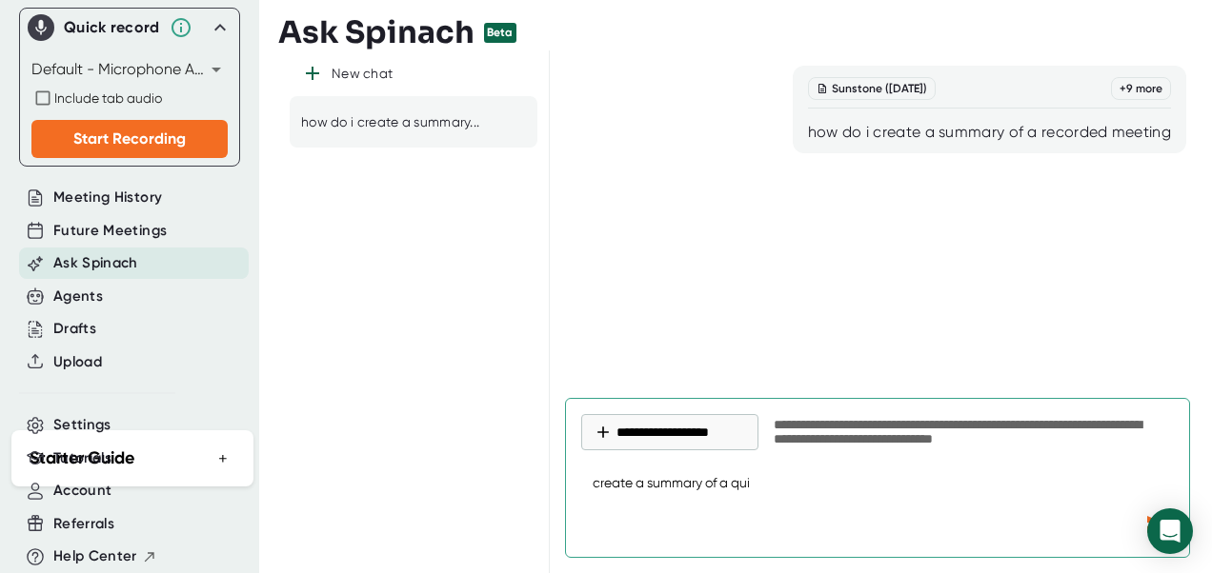
type textarea "create a summary of a quic"
type textarea "x"
type textarea "create a summary of a quick"
type textarea "x"
type textarea "create a summary of a quick"
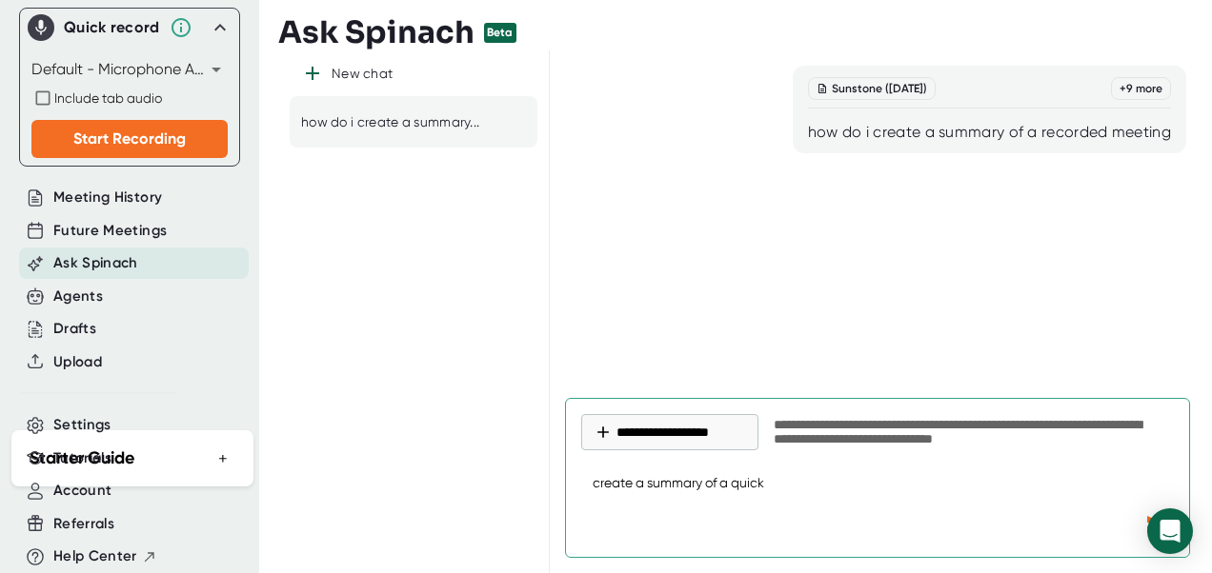
type textarea "x"
type textarea "create a summary of a quick r"
type textarea "x"
type textarea "create a summary of a quick re"
type textarea "x"
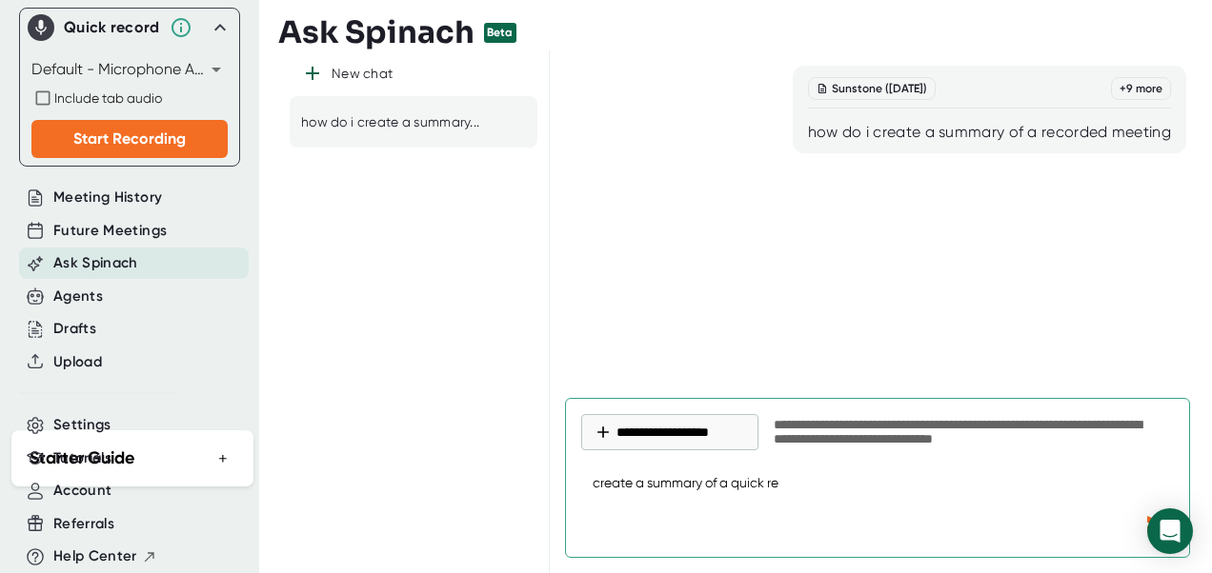
type textarea "create a summary of a quick rec"
type textarea "x"
type textarea "create a summary of a quick reco"
type textarea "x"
type textarea "create a summary of a quick recor"
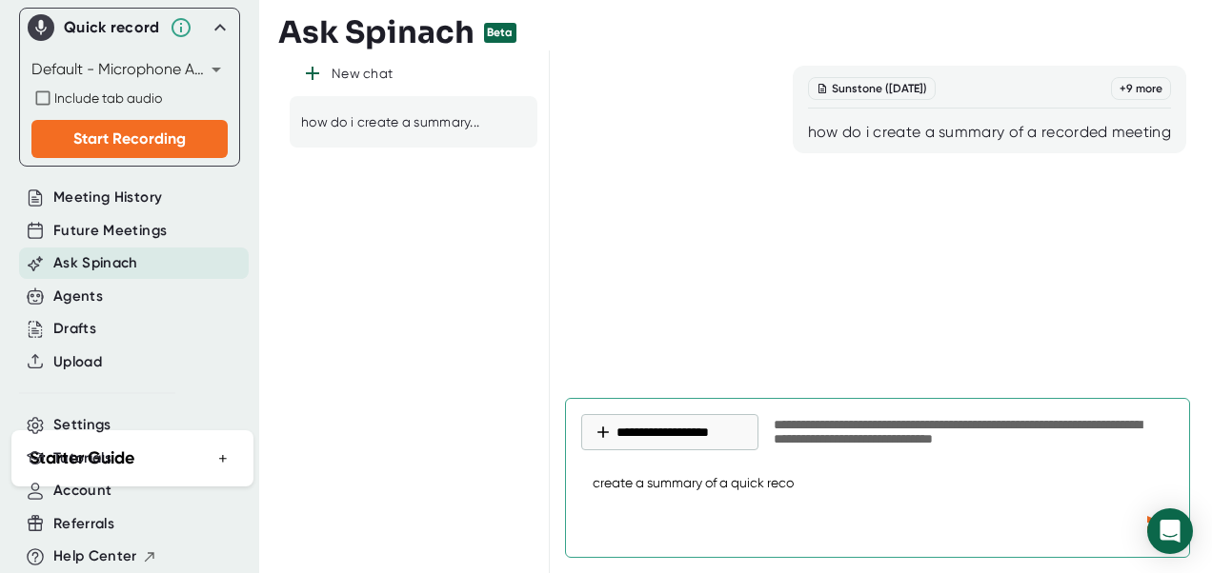
type textarea "x"
type textarea "create a summary of a quick record"
type textarea "x"
type textarea "create a summary of a quick recordi"
type textarea "x"
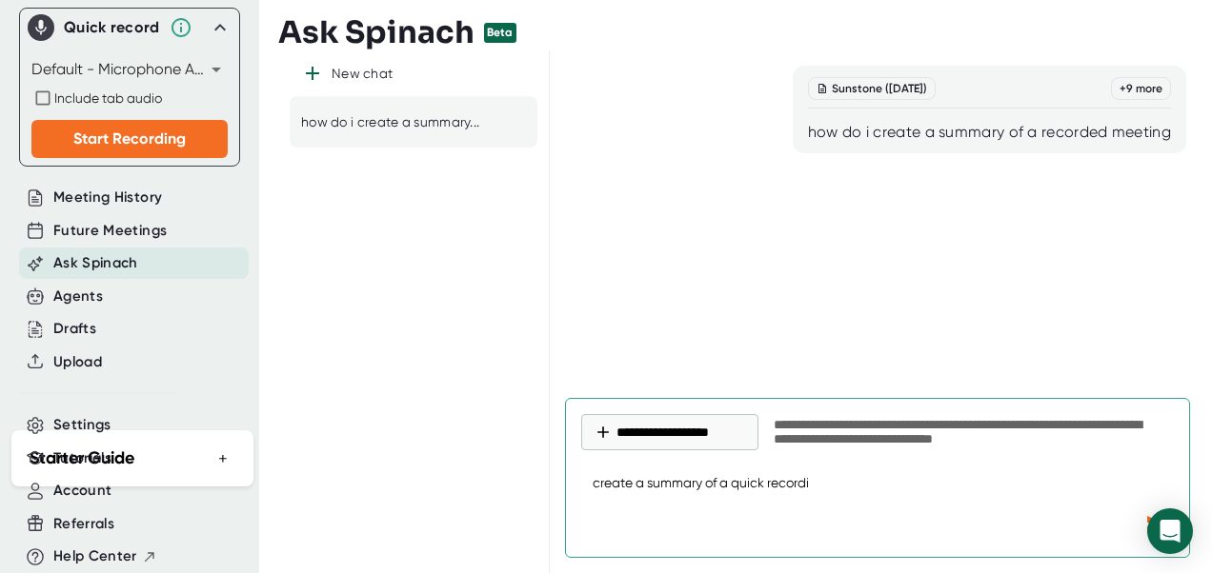
type textarea "create a summary of a quick recordin"
type textarea "x"
type textarea "create a summary of a quick recording"
type textarea "x"
type textarea "create a summary of a quick recording"
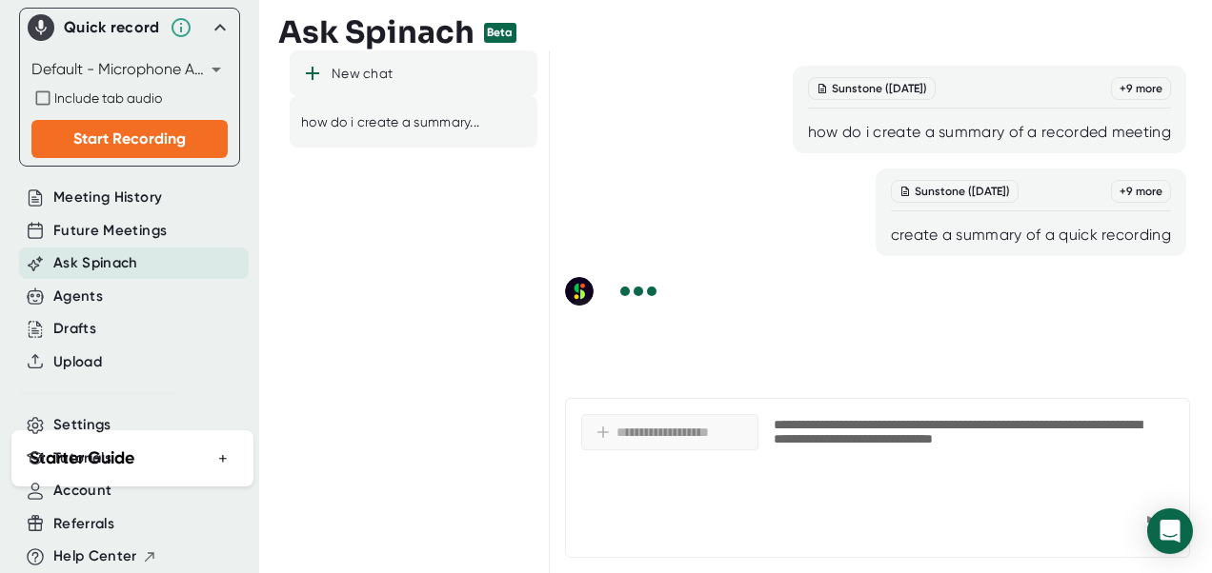
click at [324, 72] on div "New chat" at bounding box center [414, 73] width 248 height 46
click at [309, 72] on icon at bounding box center [312, 73] width 23 height 23
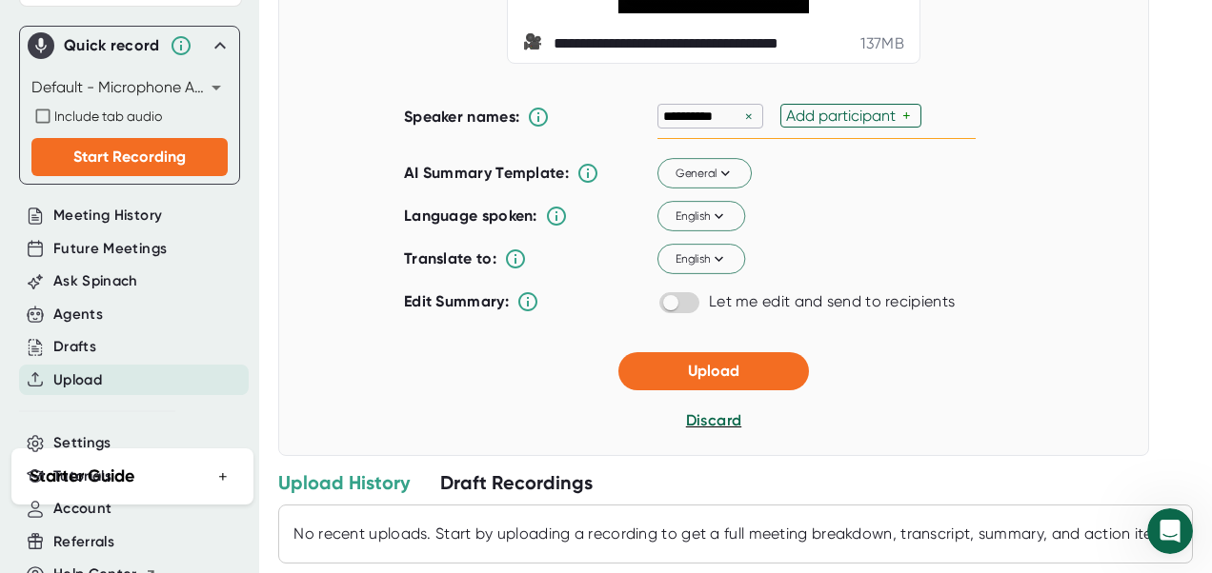
scroll to position [249, 0]
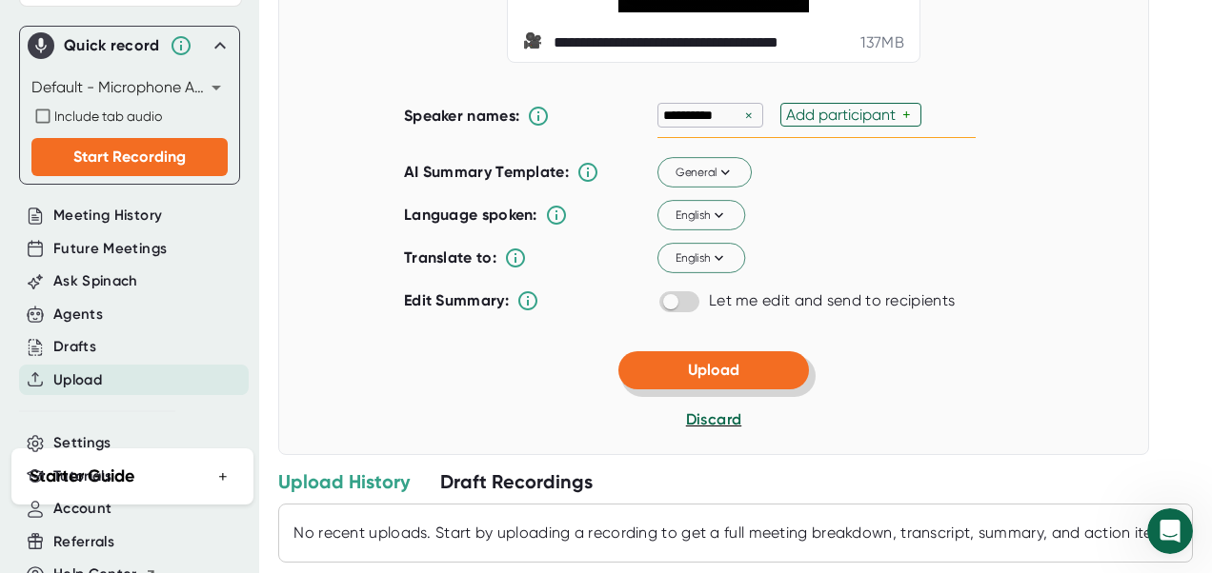
click at [721, 379] on span "Upload" at bounding box center [713, 370] width 51 height 18
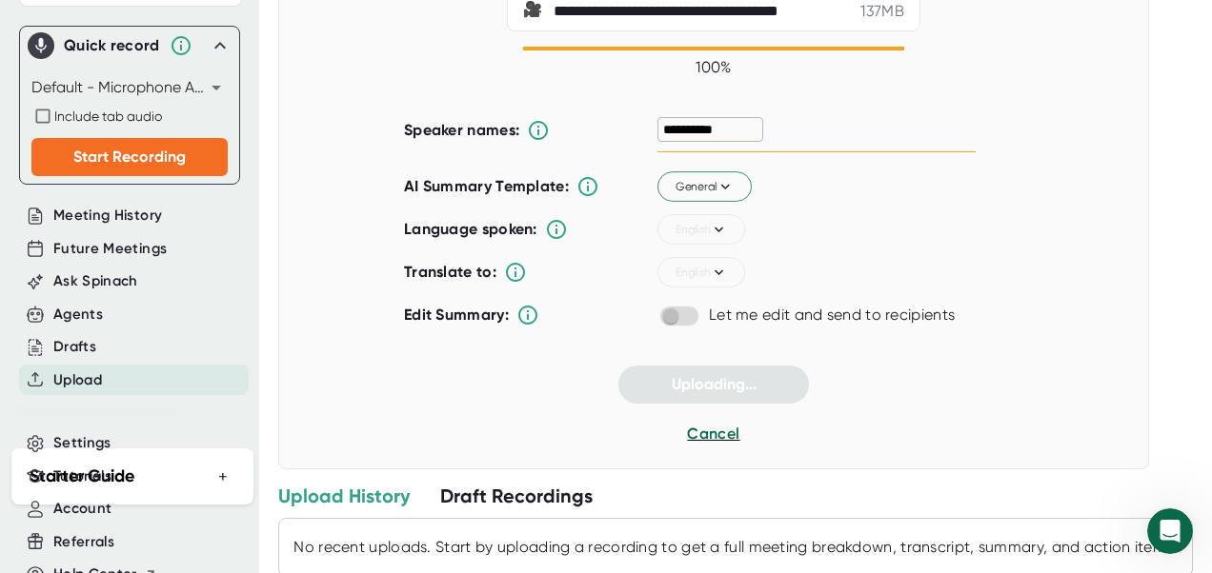
scroll to position [236, 0]
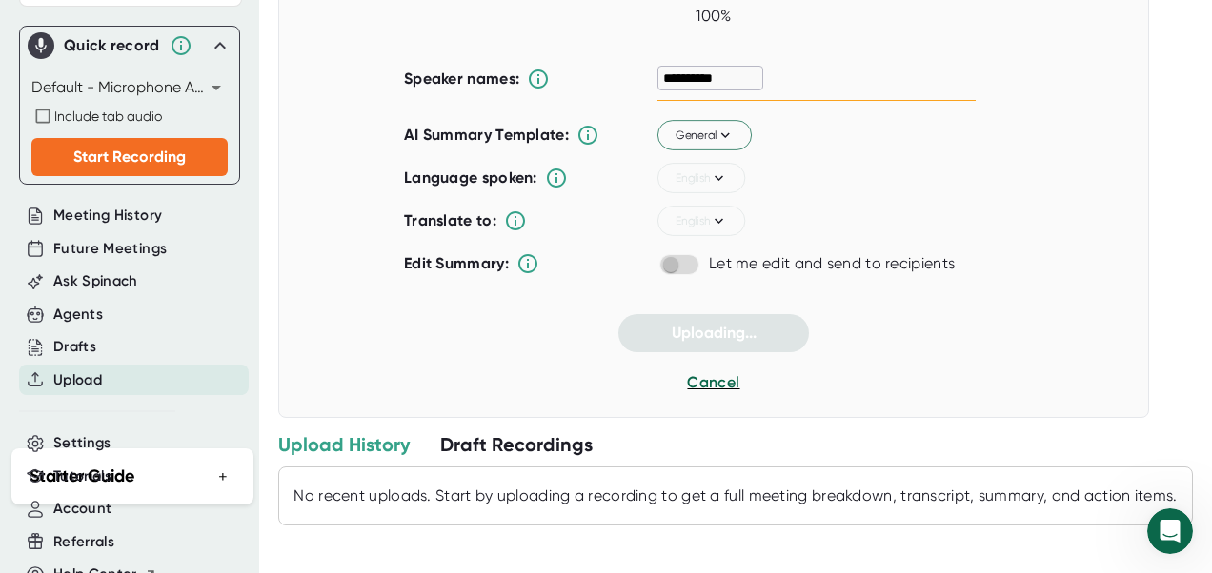
click at [547, 432] on div "Draft Recordings" at bounding box center [516, 444] width 152 height 25
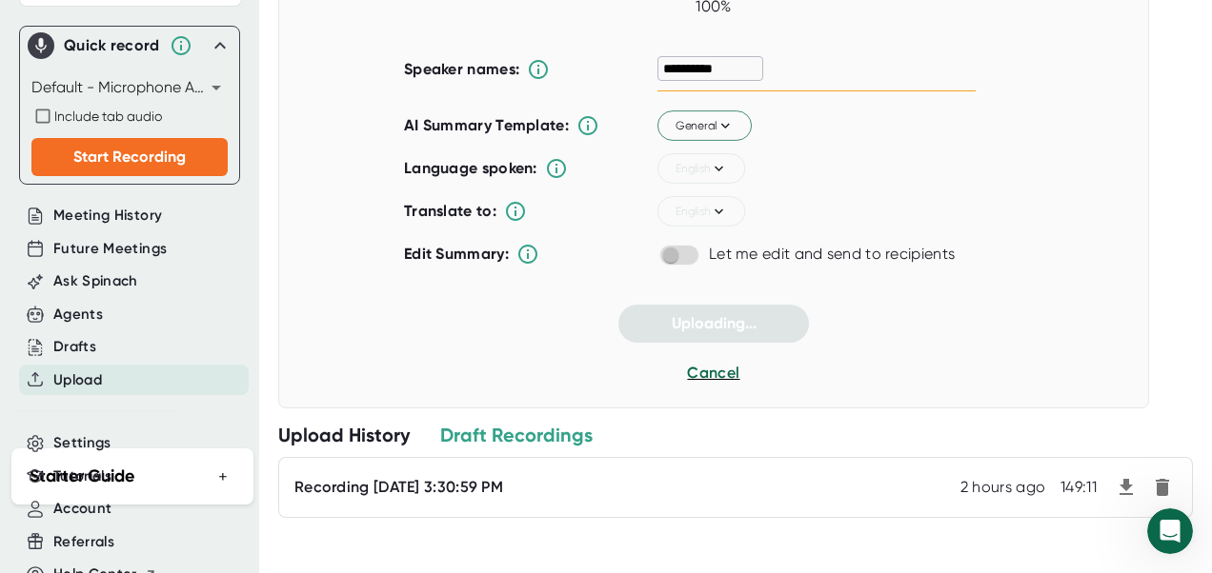
click at [1119, 489] on icon "button" at bounding box center [1125, 487] width 13 height 16
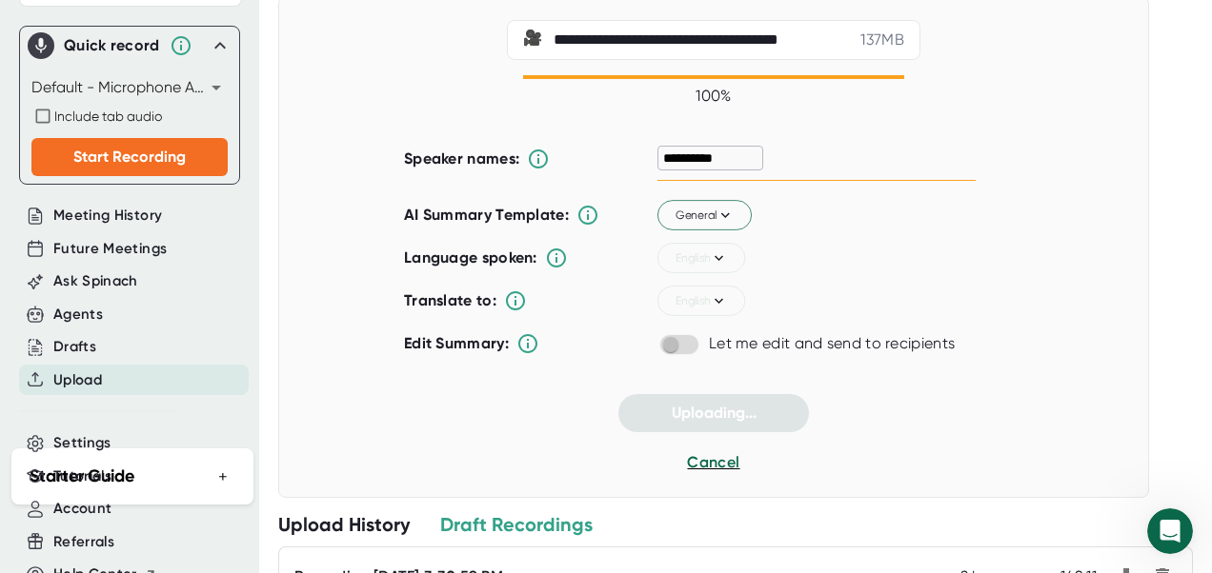
scroll to position [128, 0]
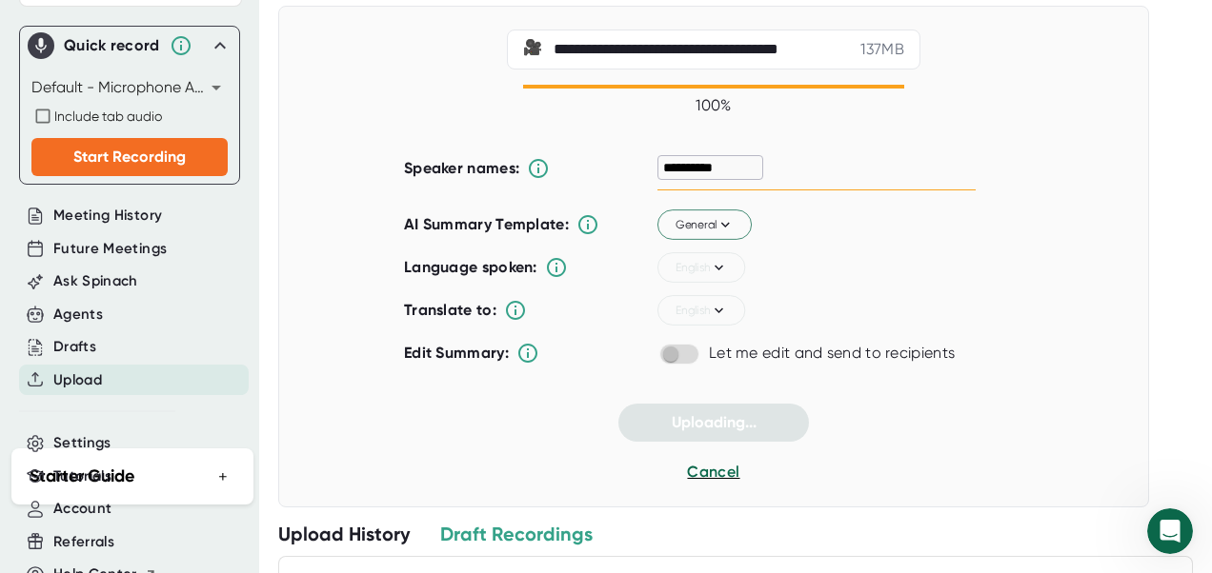
click at [315, 269] on div "**********" at bounding box center [713, 257] width 871 height 502
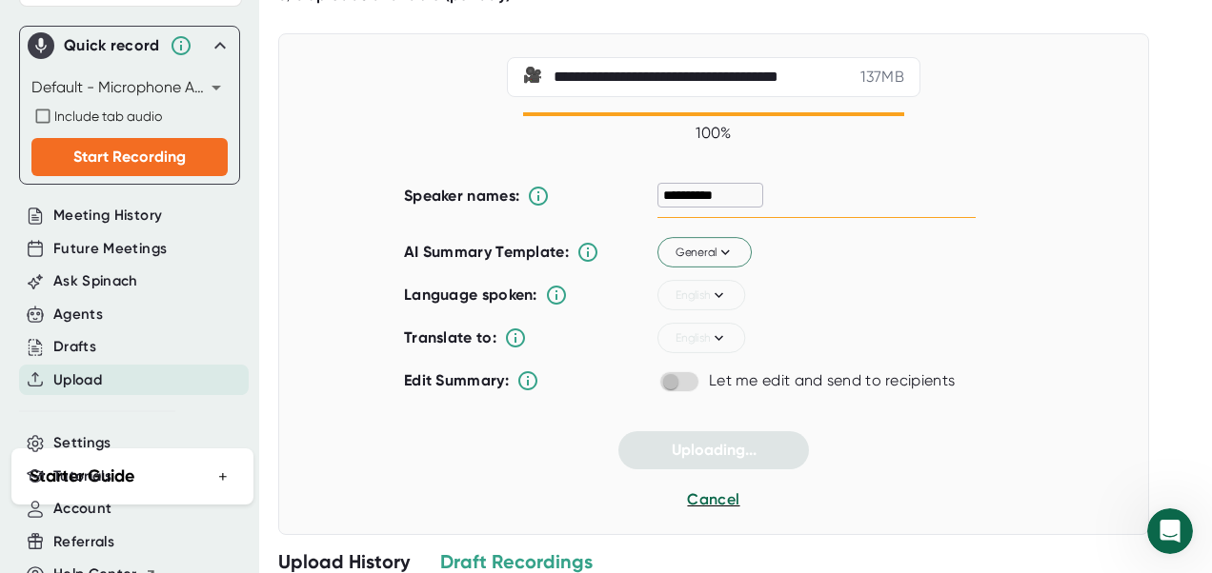
scroll to position [95, 0]
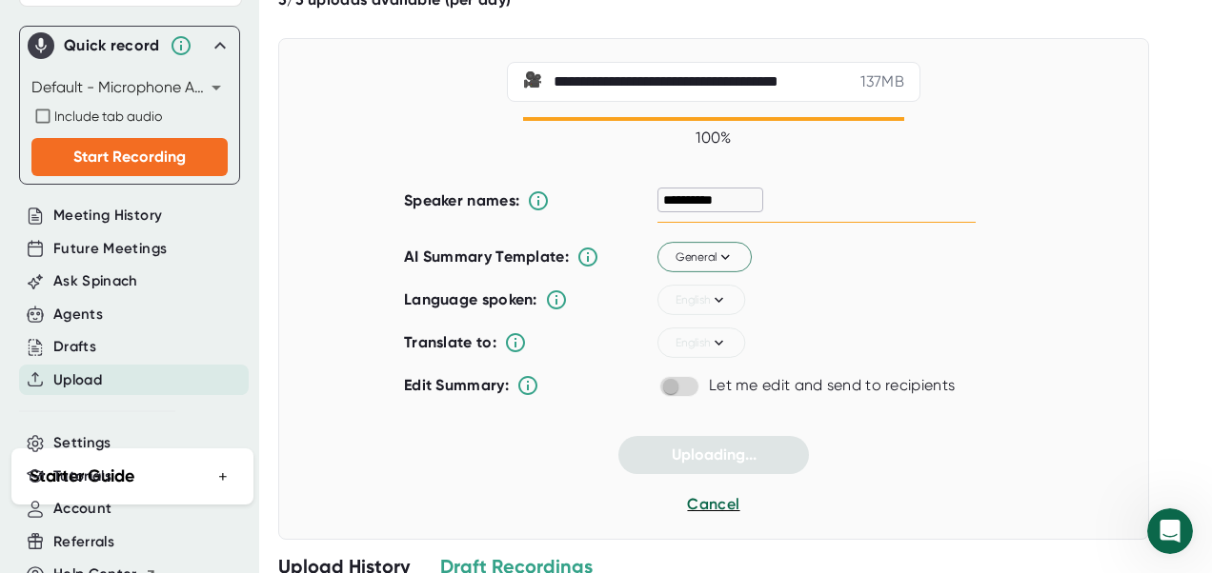
click at [659, 391] on span at bounding box center [679, 386] width 40 height 21
click at [672, 387] on span at bounding box center [679, 386] width 40 height 21
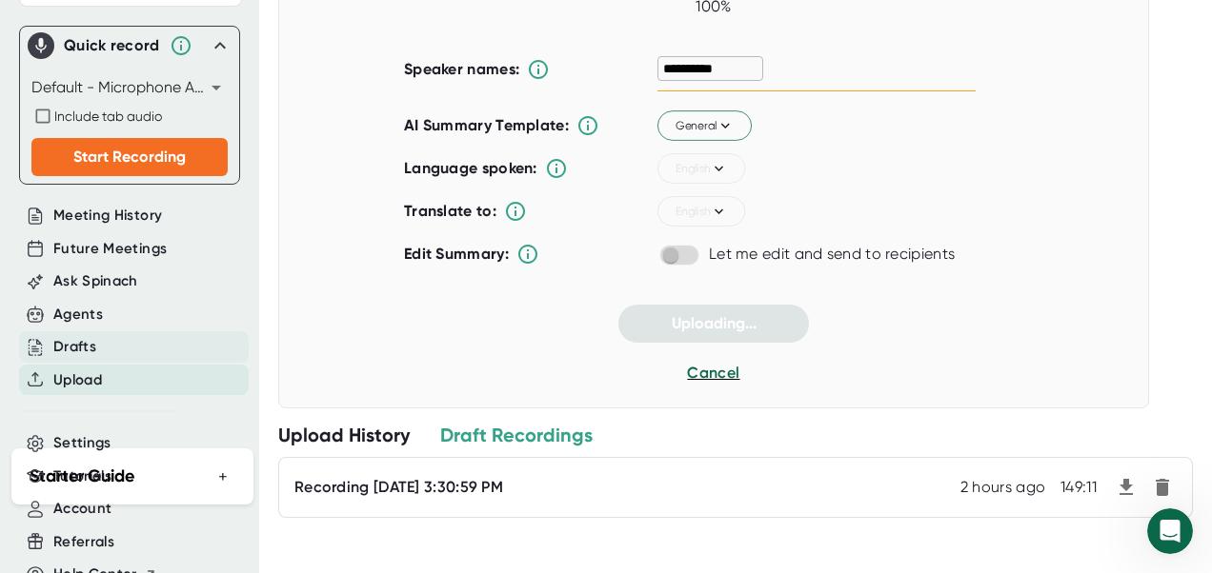
click at [98, 344] on div "Drafts" at bounding box center [134, 347] width 230 height 31
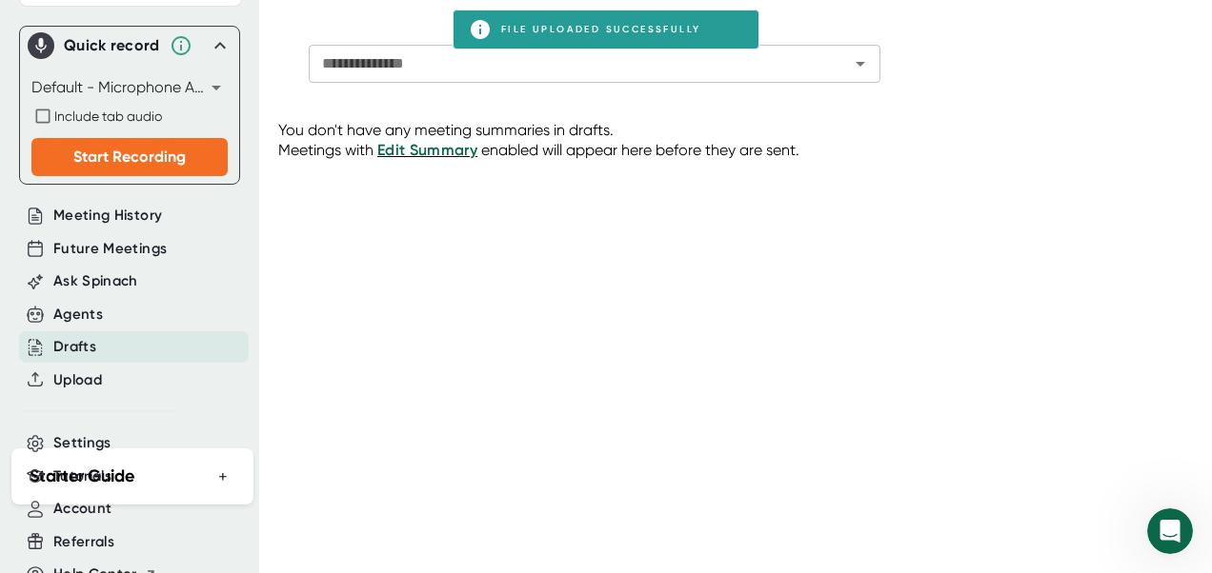
click at [518, 30] on div "**********" at bounding box center [745, 286] width 934 height 573
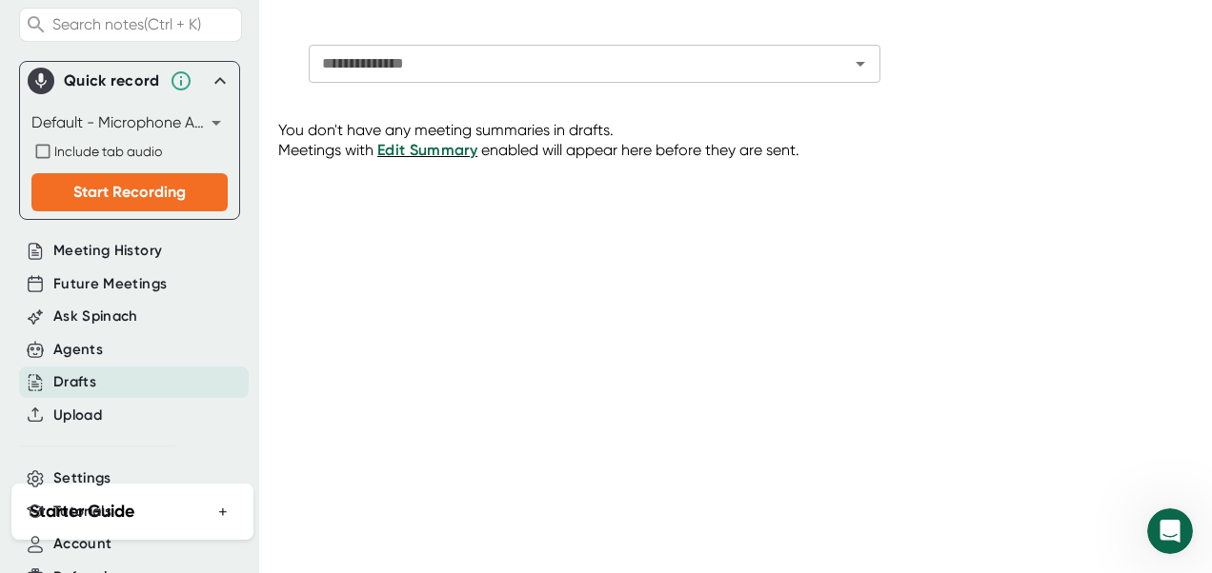
scroll to position [207, 0]
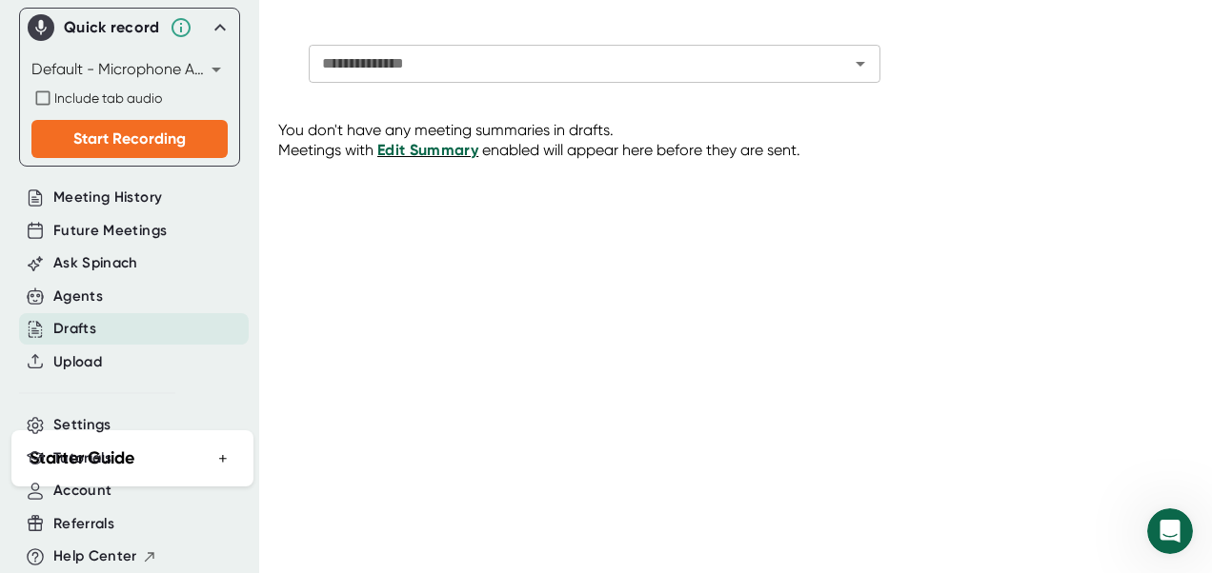
click at [452, 156] on span "Edit Summary" at bounding box center [427, 150] width 101 height 18
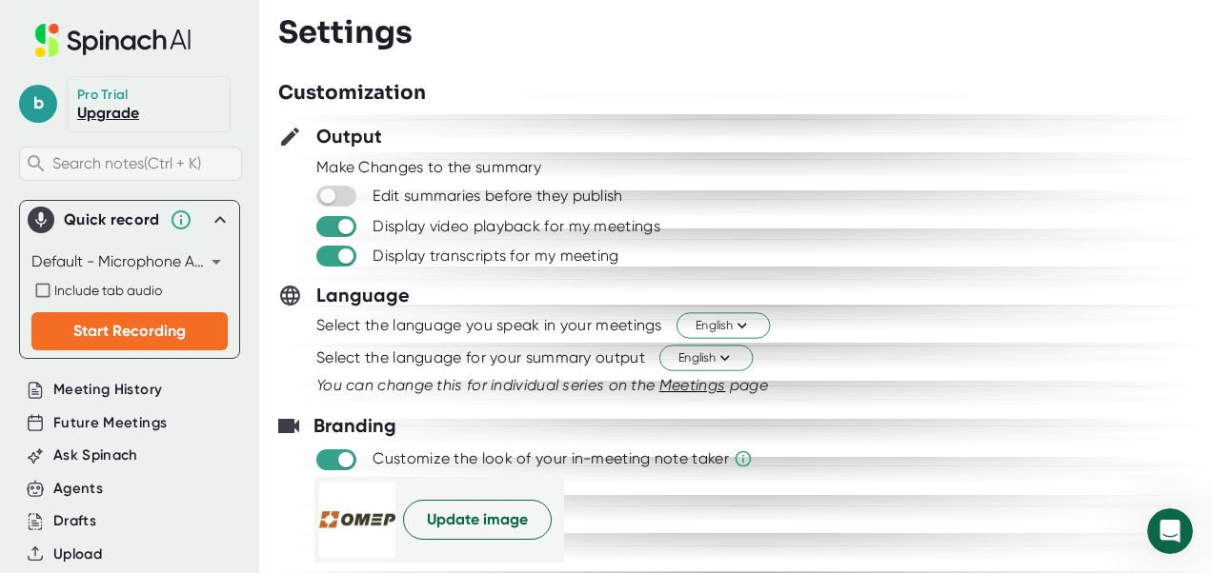
click at [151, 157] on span "Search notes (Ctrl + K)" at bounding box center [126, 163] width 149 height 18
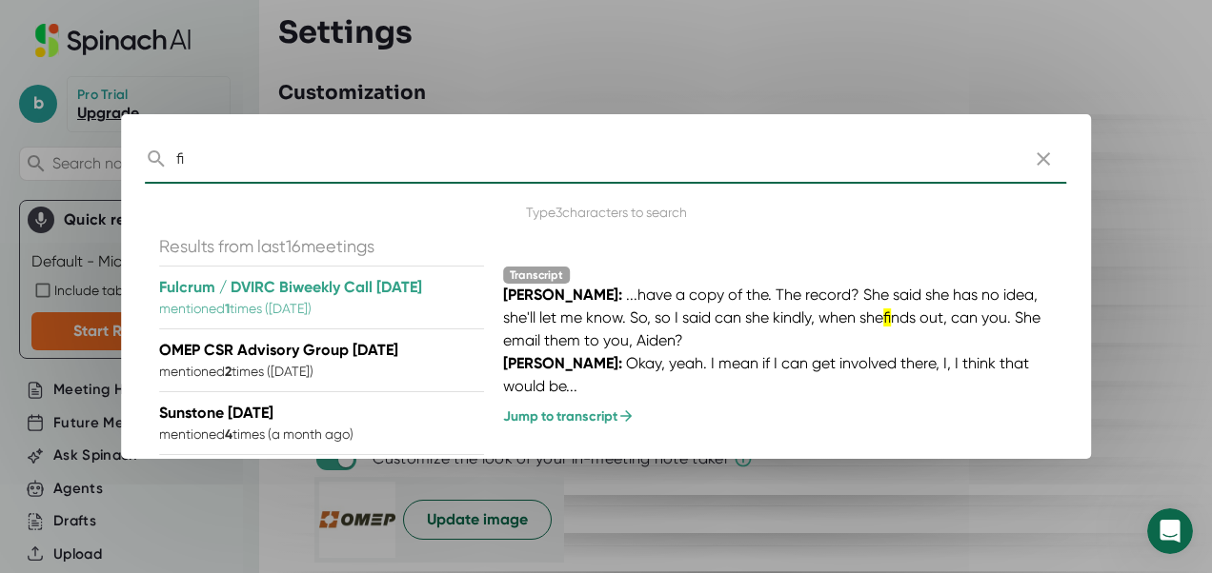
type input "f"
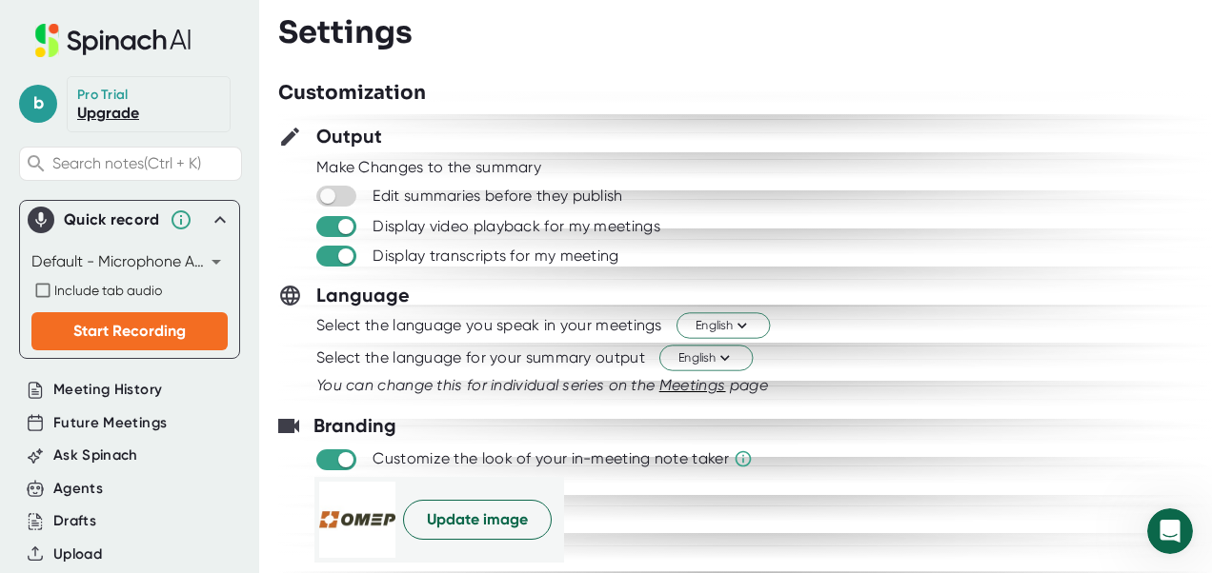
drag, startPoint x: 248, startPoint y: 335, endPoint x: 249, endPoint y: 447, distance: 111.5
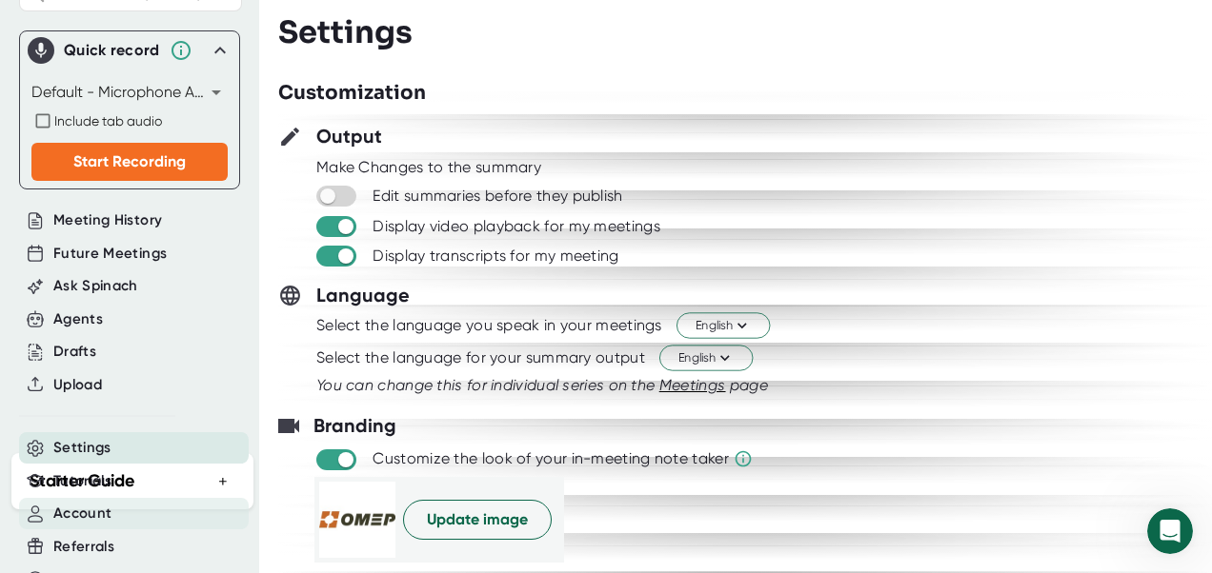
click at [104, 508] on span "Account" at bounding box center [82, 514] width 58 height 22
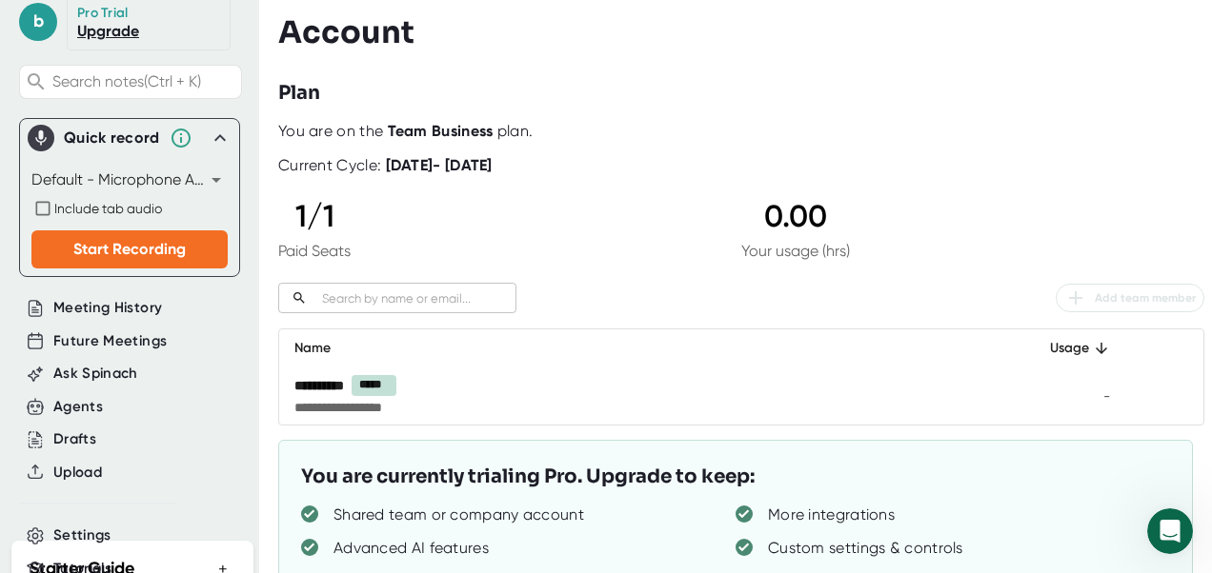
scroll to position [84, 0]
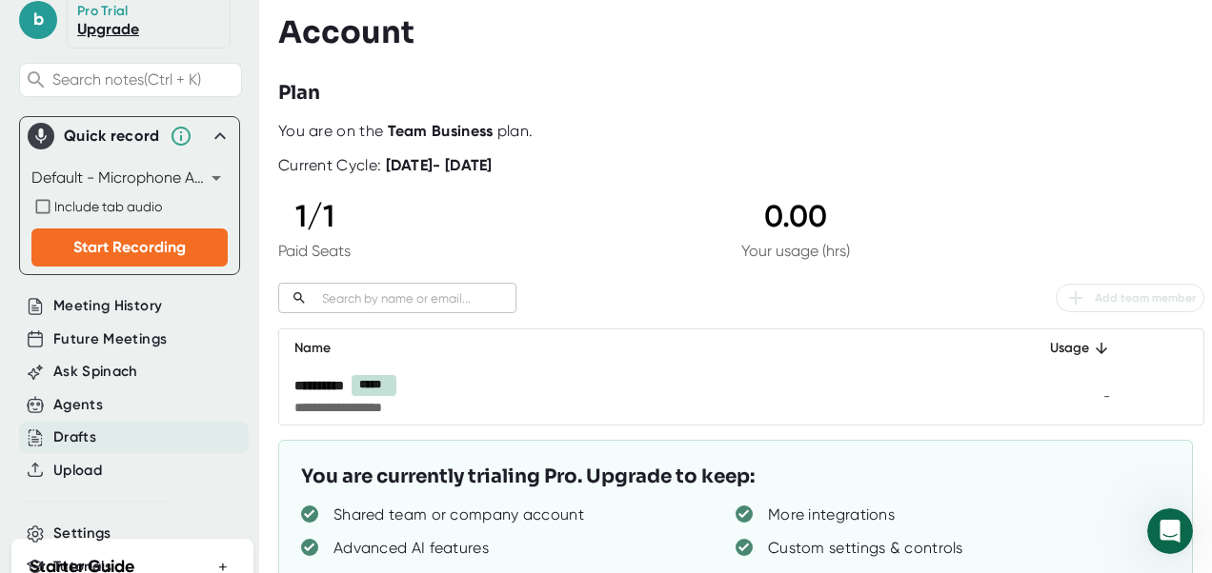
click at [99, 443] on div "Drafts" at bounding box center [134, 437] width 230 height 31
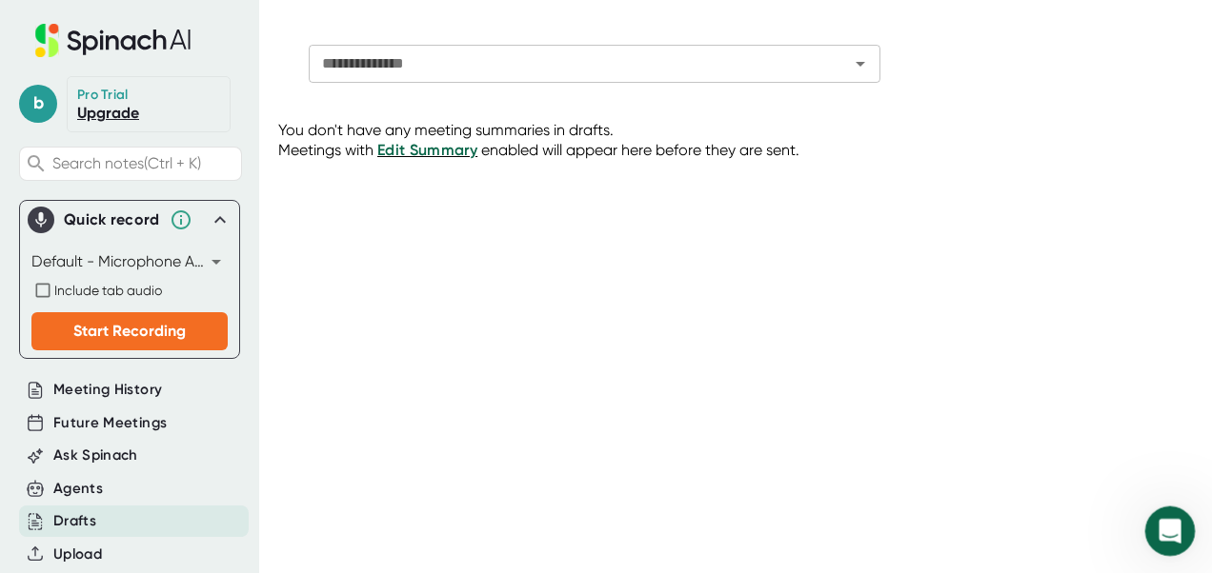
click at [1172, 529] on icon "Open Intercom Messenger" at bounding box center [1167, 528] width 31 height 31
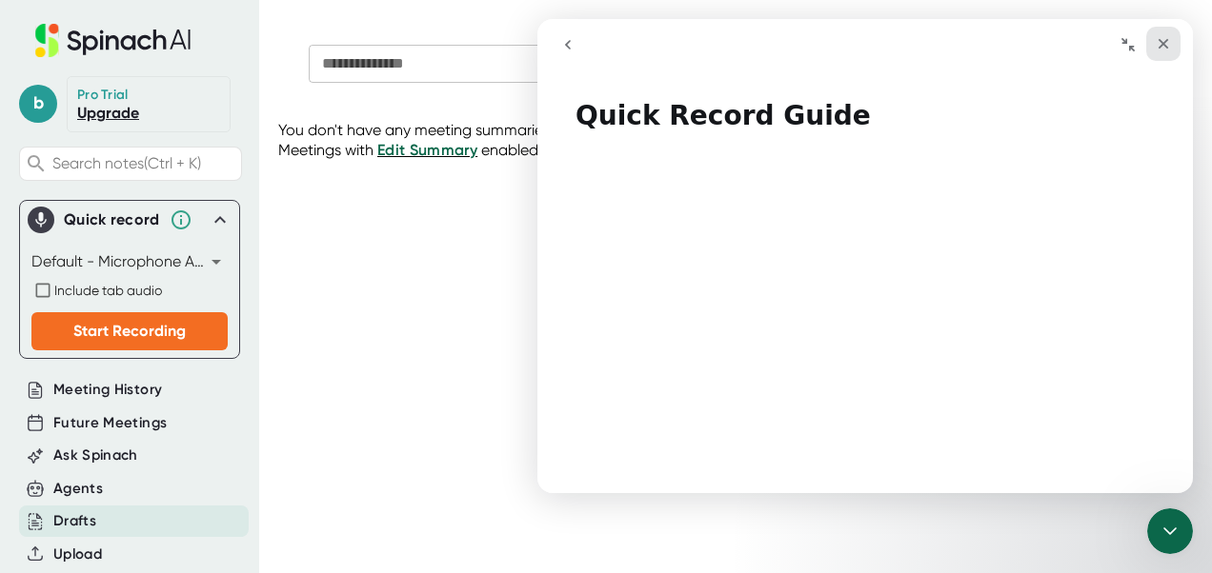
click at [1164, 38] on icon "Close" at bounding box center [1163, 43] width 15 height 15
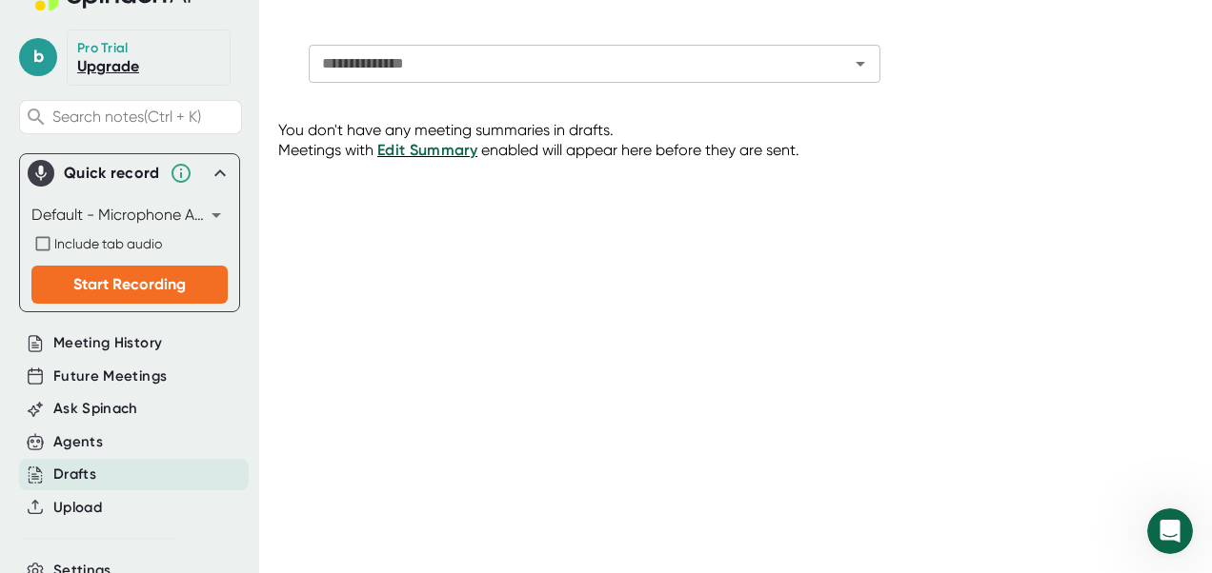
scroll to position [48, 0]
click at [97, 504] on span "Upload" at bounding box center [77, 507] width 49 height 22
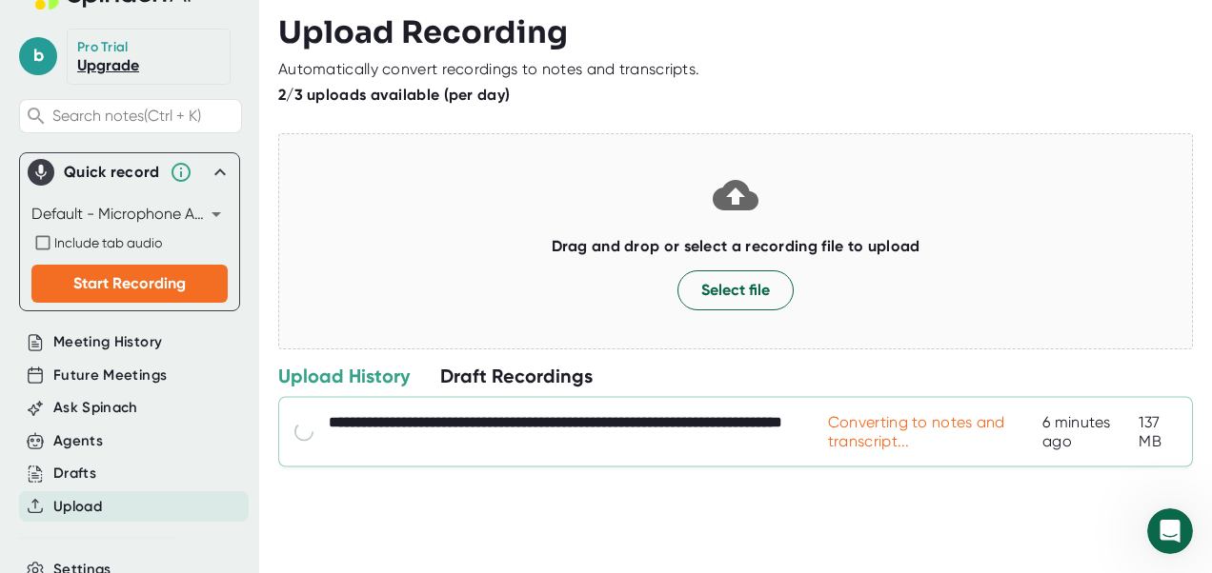
click at [857, 439] on div "Converting to notes and transcript..." at bounding box center [935, 432] width 214 height 38
click at [881, 442] on div "Converting to notes and transcript..." at bounding box center [935, 432] width 214 height 38
click at [357, 371] on div "Upload History" at bounding box center [343, 376] width 131 height 25
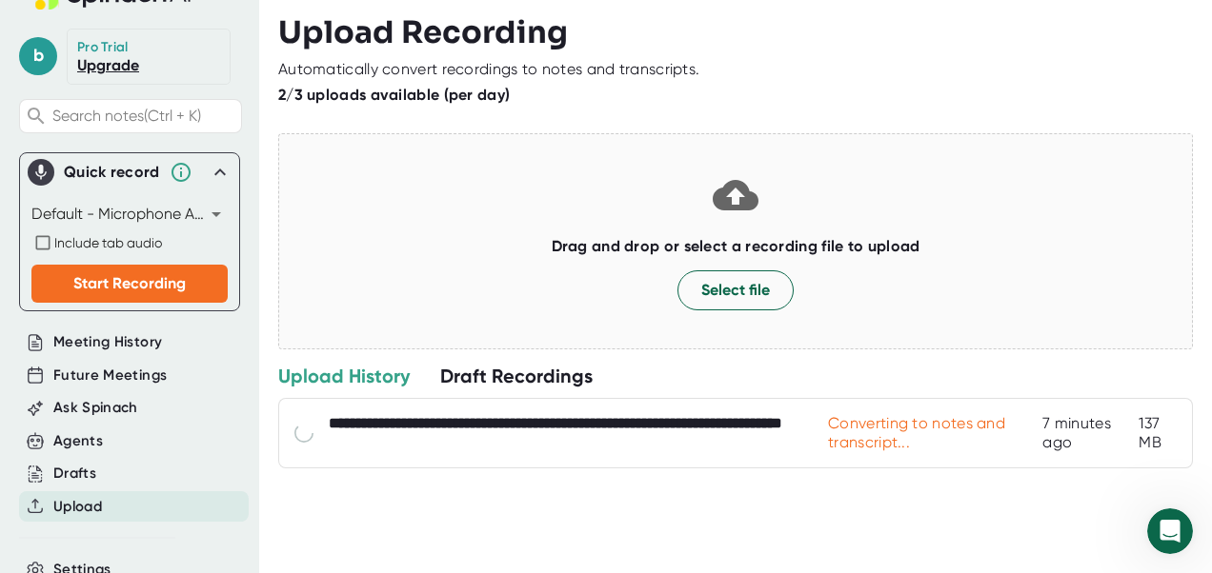
click at [511, 376] on div "Draft Recordings" at bounding box center [516, 376] width 152 height 25
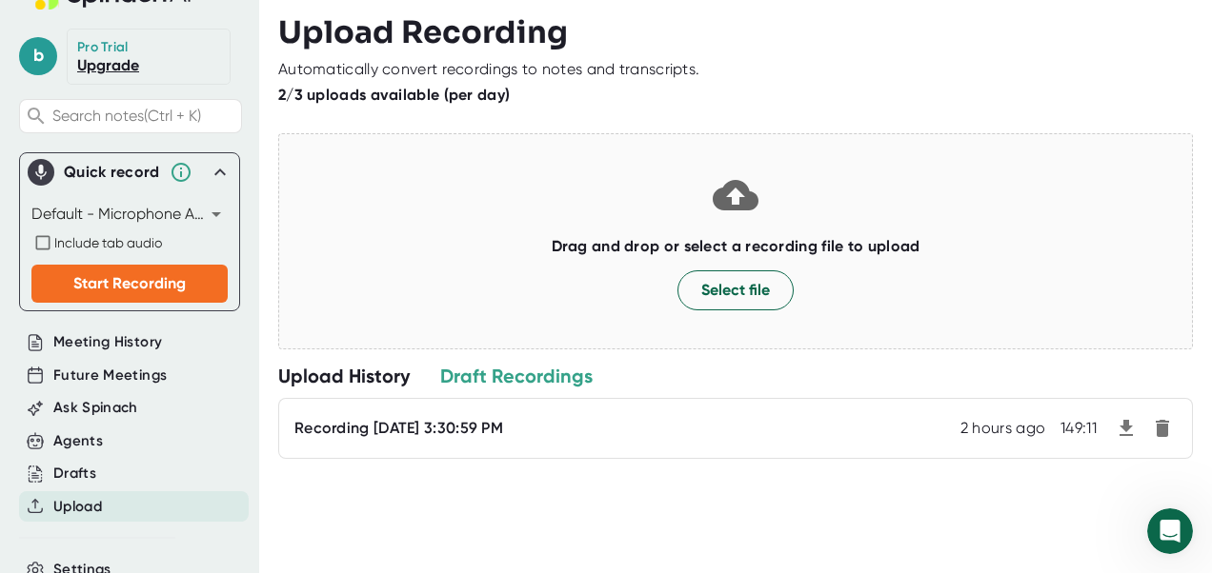
click at [328, 372] on div "Upload History" at bounding box center [343, 376] width 131 height 25
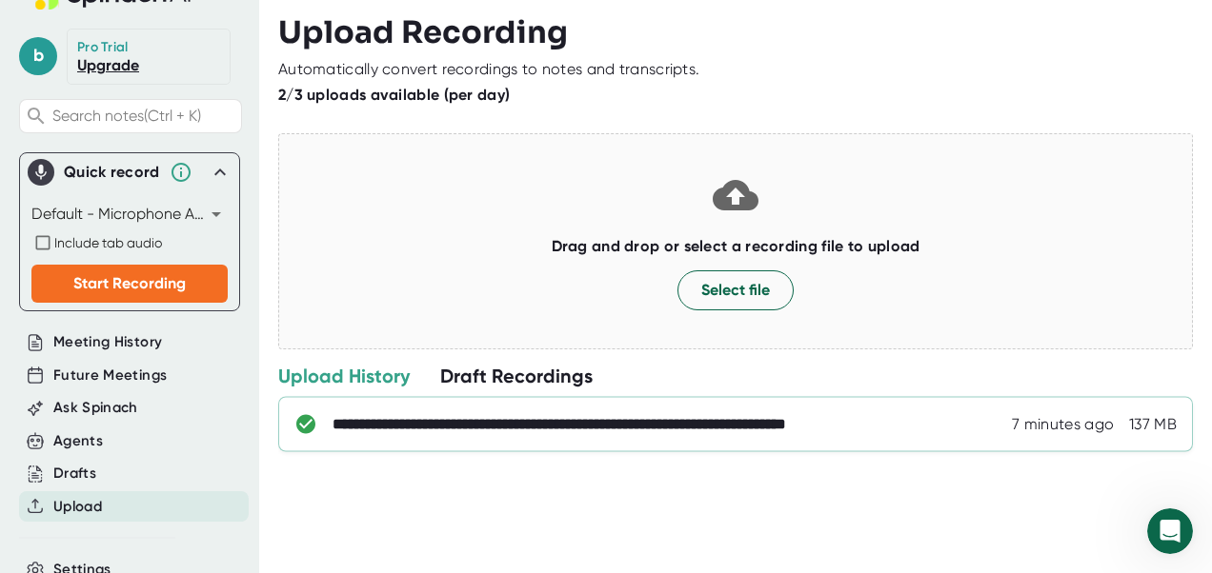
click at [719, 426] on div "**********" at bounding box center [649, 424] width 635 height 19
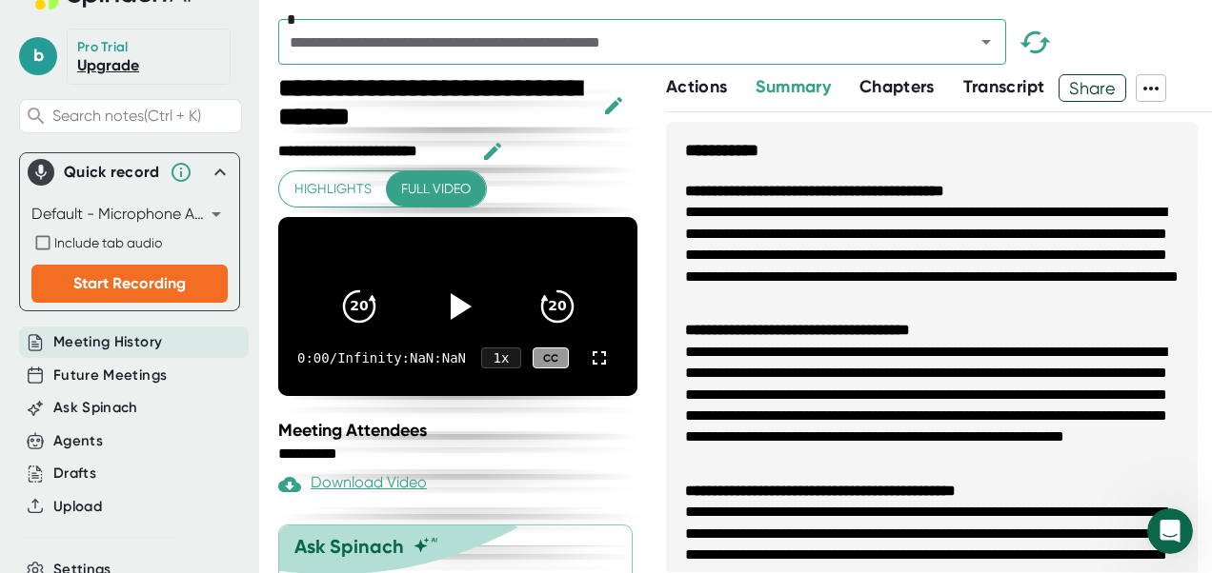
click at [1006, 88] on span "Transcript" at bounding box center [1004, 86] width 82 height 21
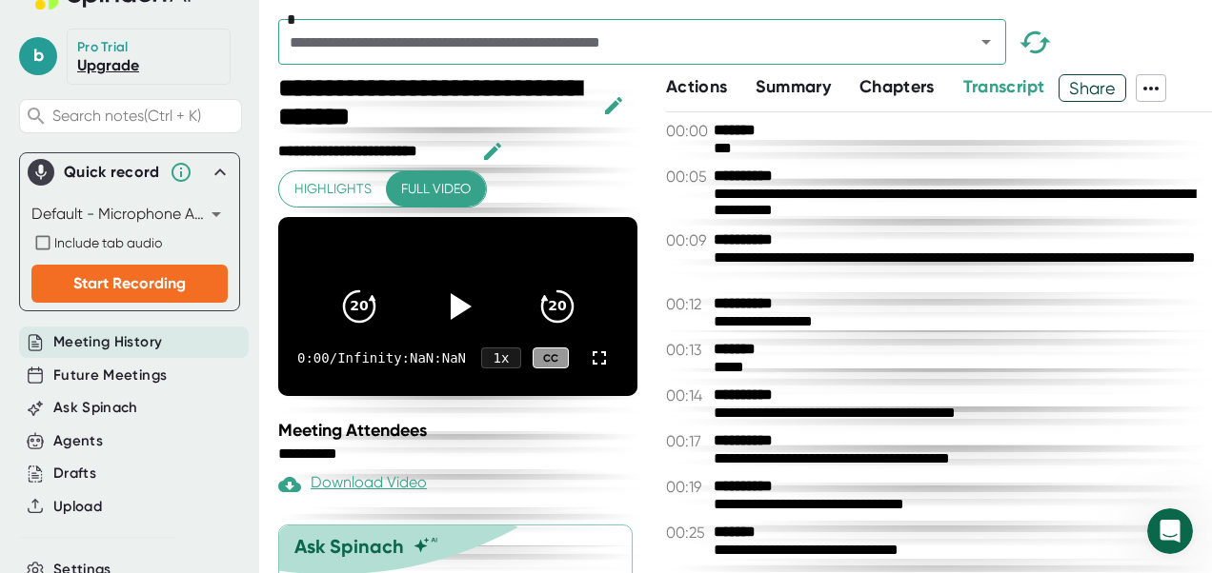
click at [1149, 77] on icon at bounding box center [1150, 88] width 23 height 23
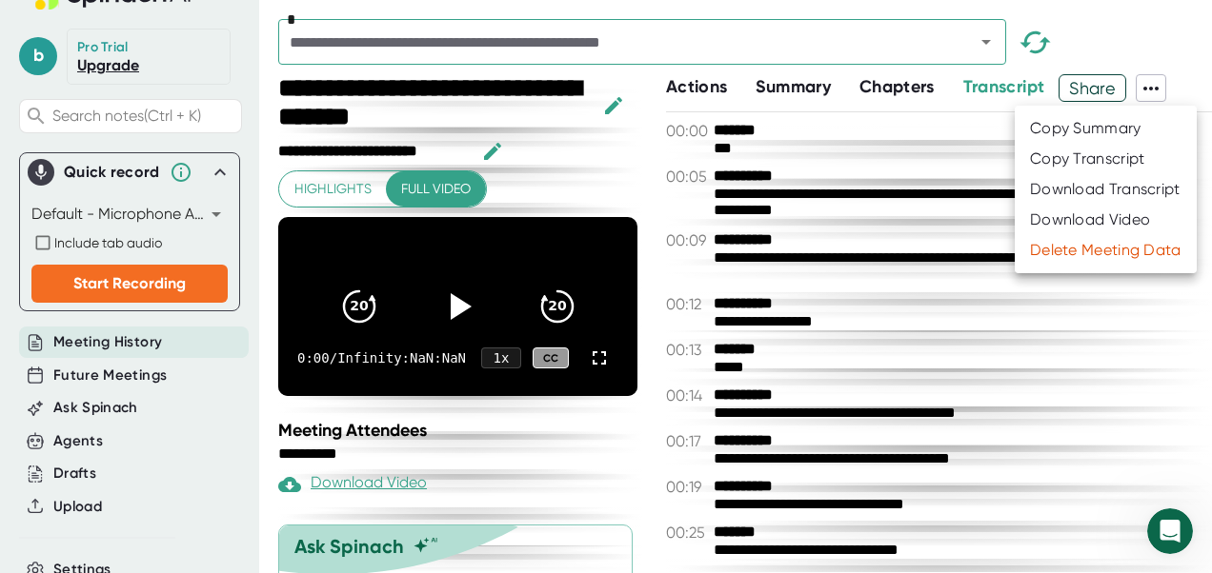
click at [1035, 382] on div at bounding box center [606, 286] width 1212 height 573
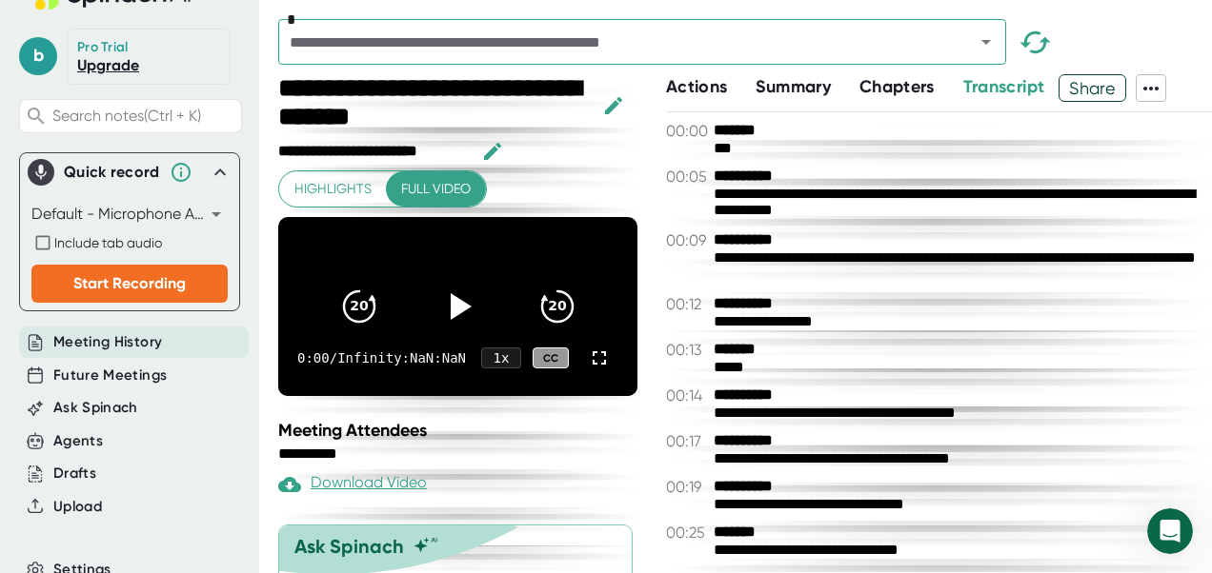
click at [1120, 344] on div "00:13 *******" at bounding box center [939, 350] width 546 height 18
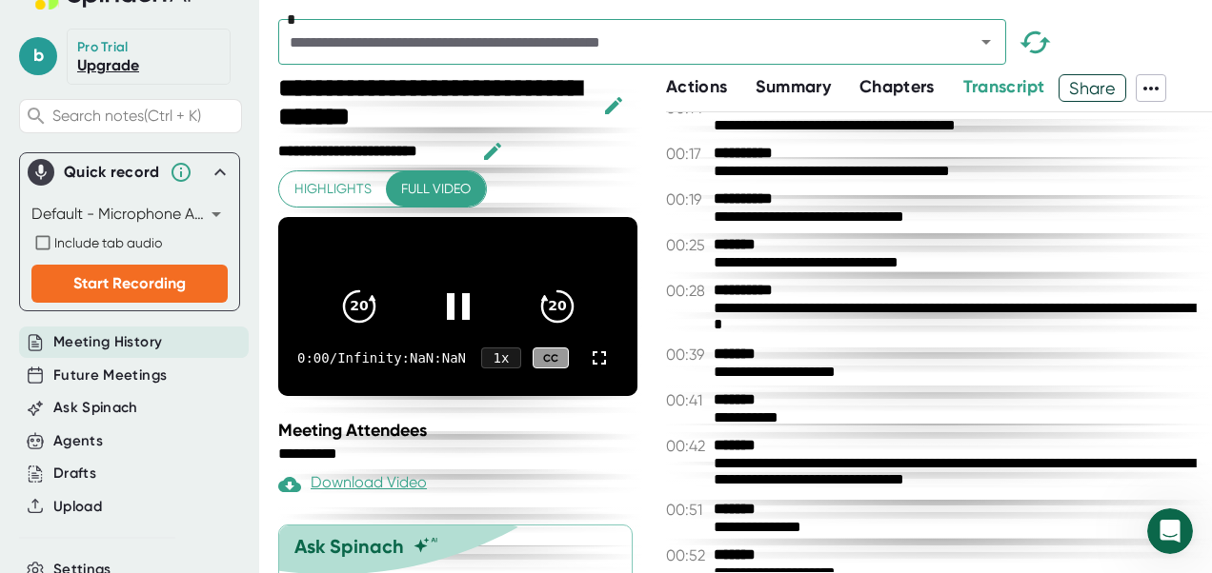
scroll to position [288, 0]
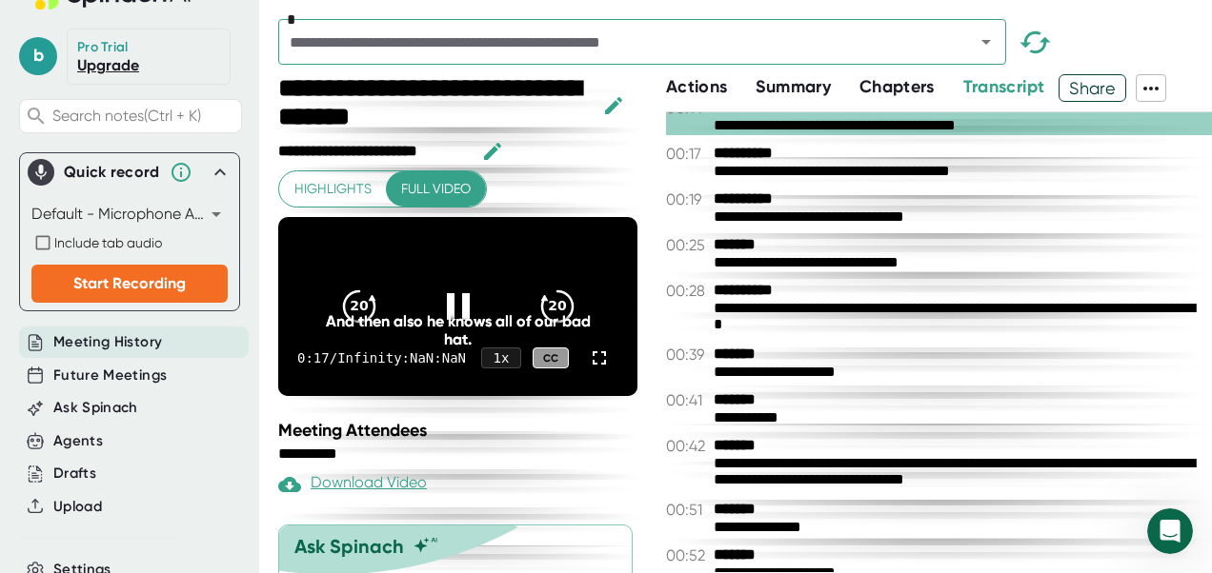
click at [443, 312] on div "And then also he knows all of our bad hat." at bounding box center [458, 330] width 288 height 36
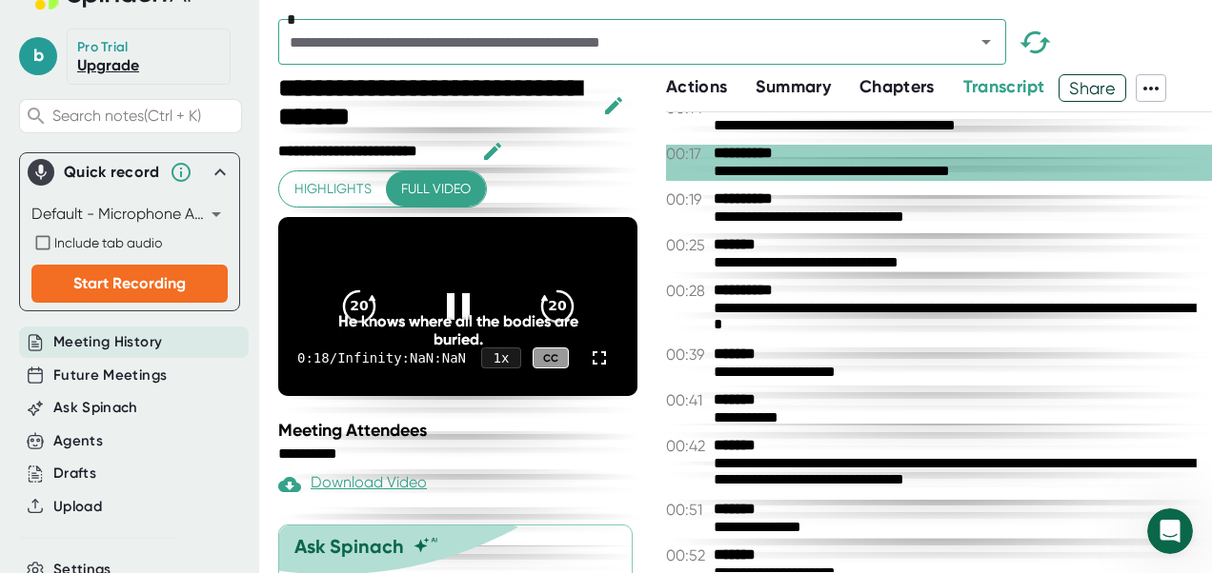
click at [450, 312] on div "He knows where all the bodies are buried." at bounding box center [458, 330] width 288 height 36
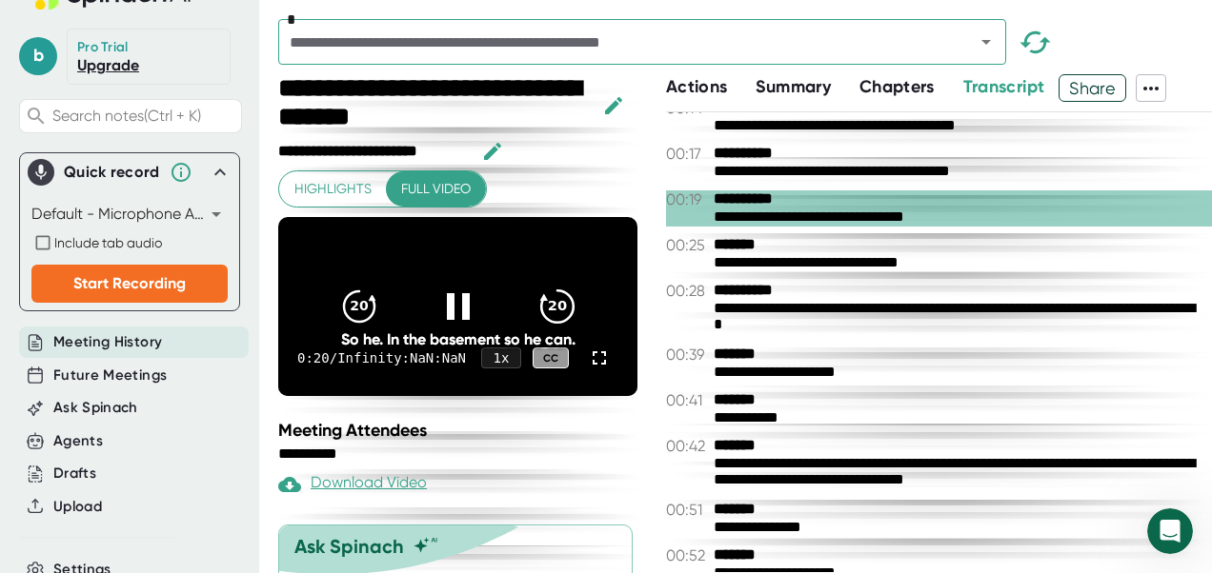
click at [577, 317] on div "20 20" at bounding box center [458, 307] width 274 height 76
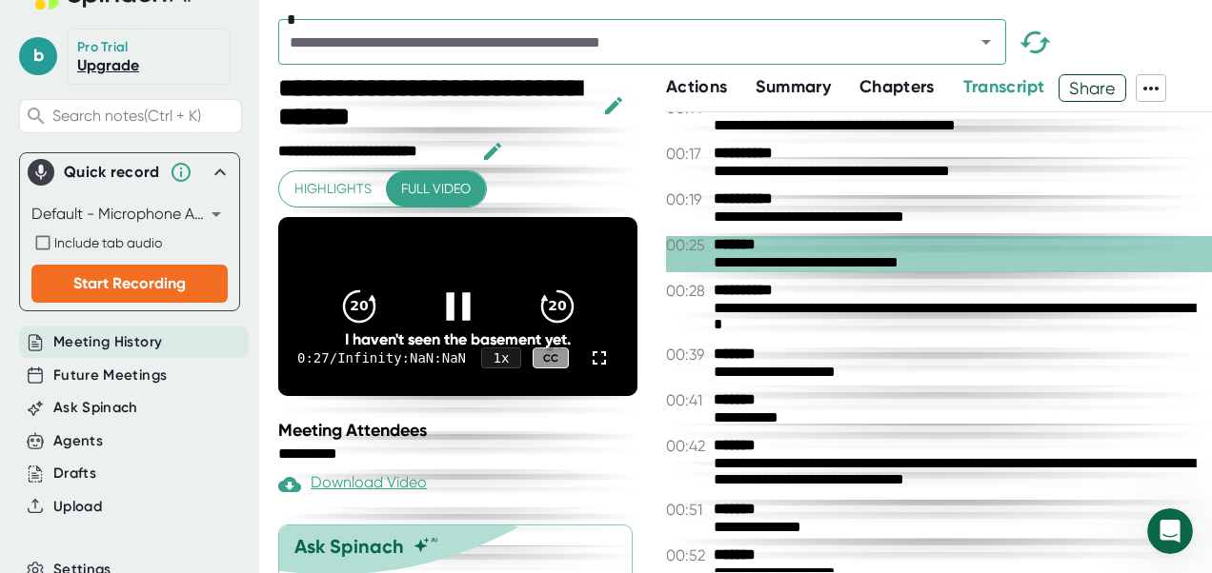
click at [446, 292] on icon at bounding box center [458, 306] width 24 height 28
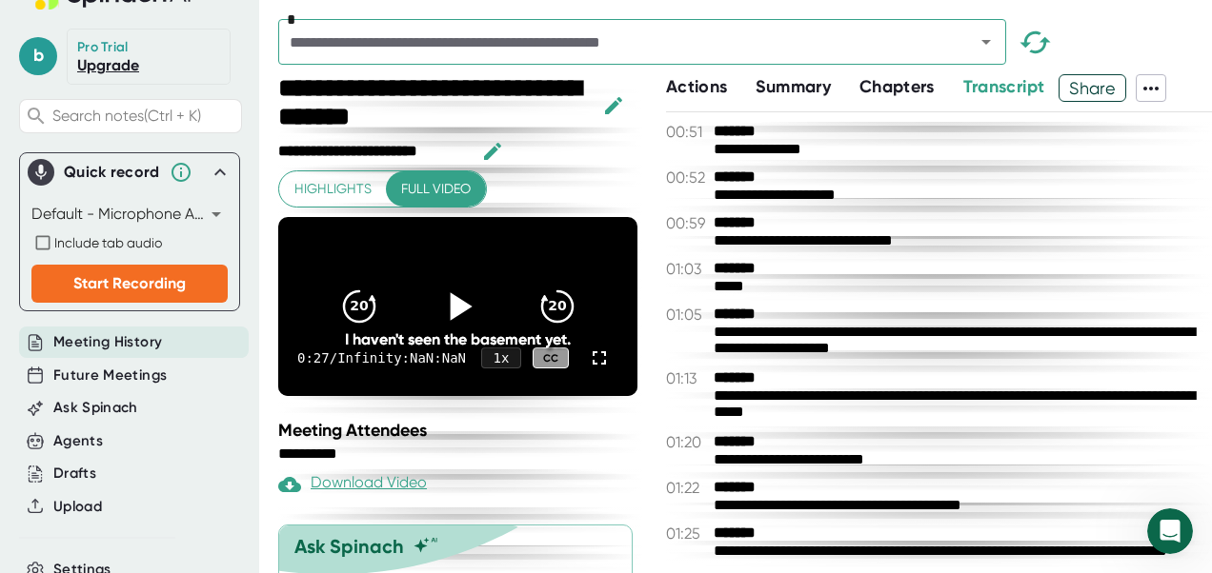
scroll to position [667, 0]
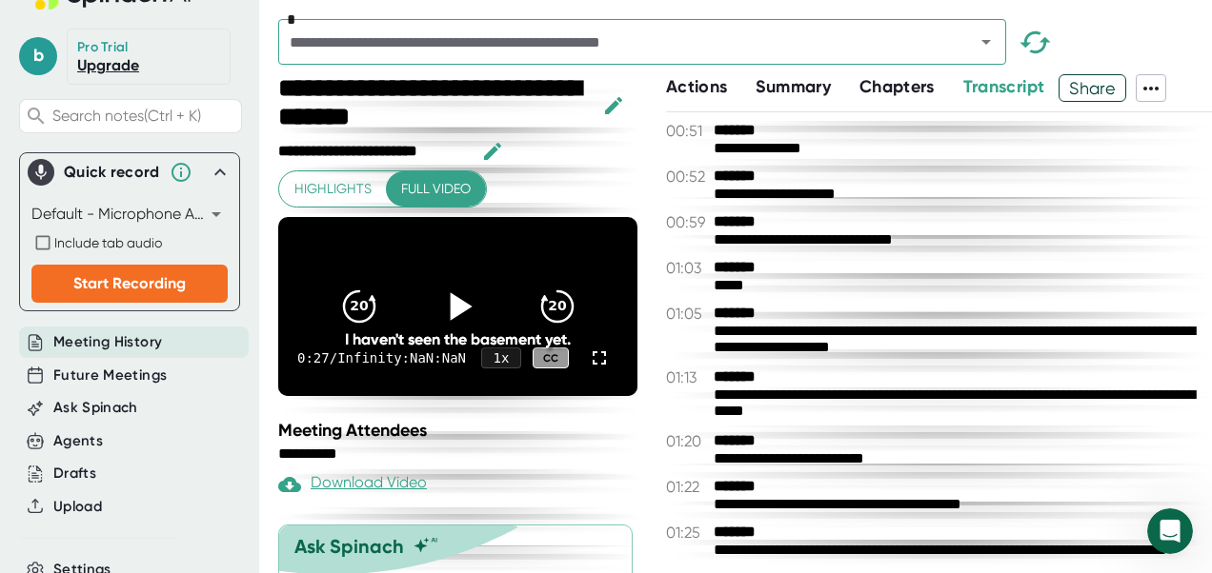
click at [813, 76] on span "Summary" at bounding box center [792, 86] width 74 height 21
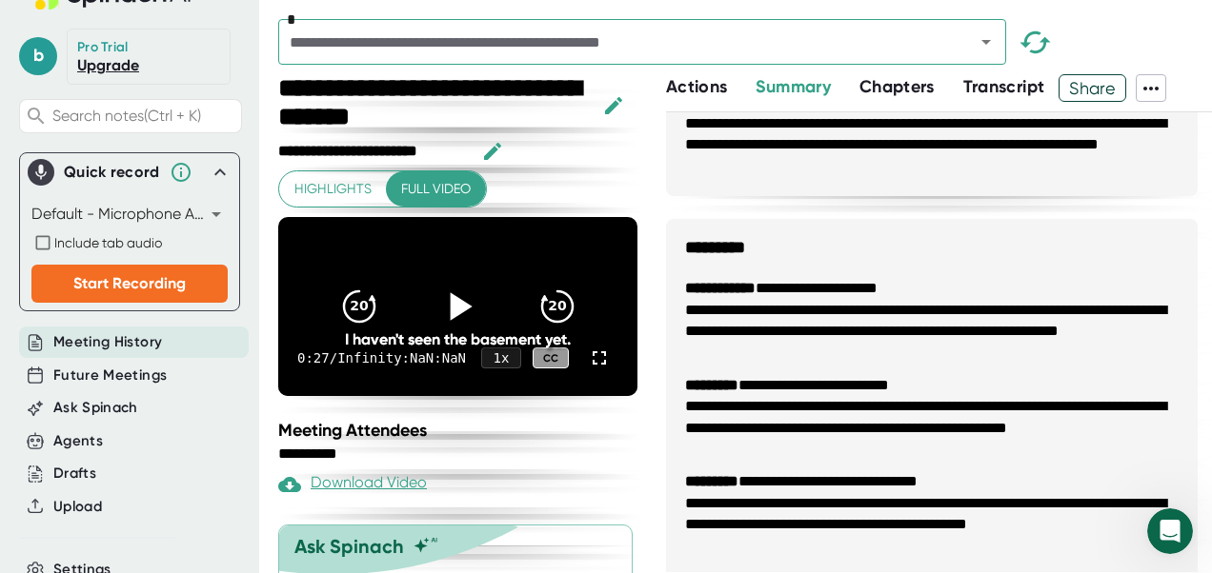
scroll to position [1089, 0]
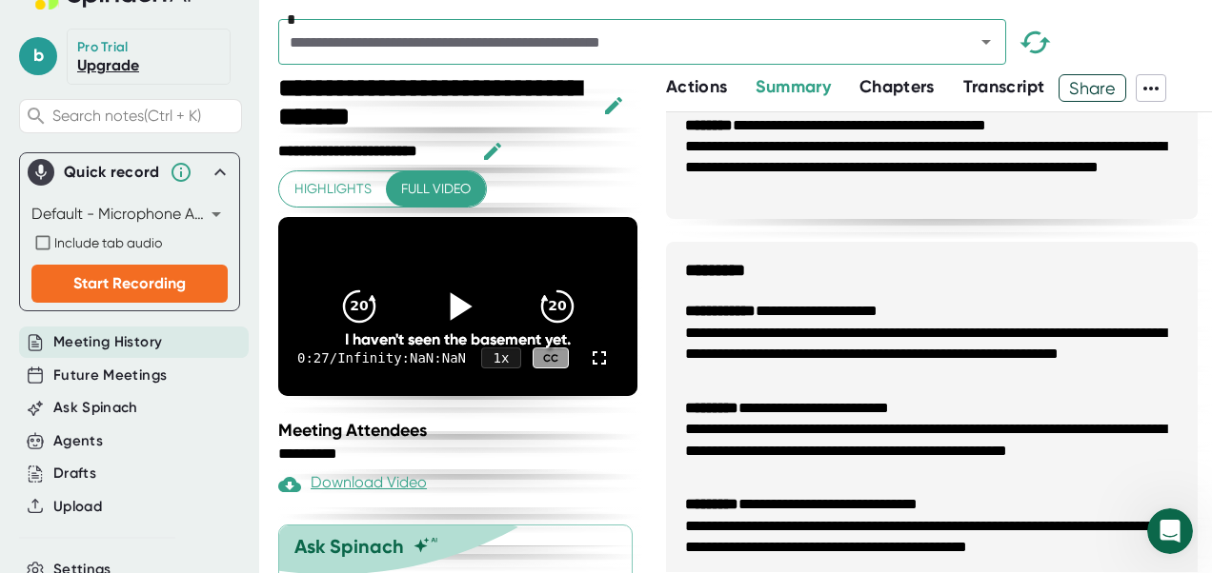
click at [905, 91] on span "Chapters" at bounding box center [896, 86] width 75 height 21
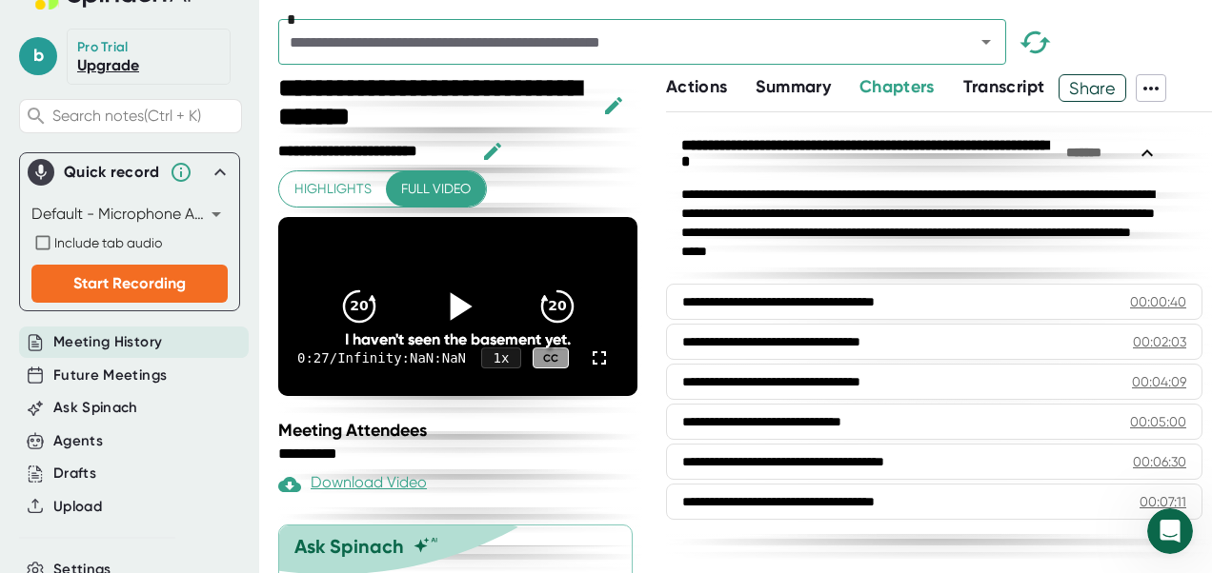
click at [682, 86] on span "Actions" at bounding box center [696, 86] width 61 height 21
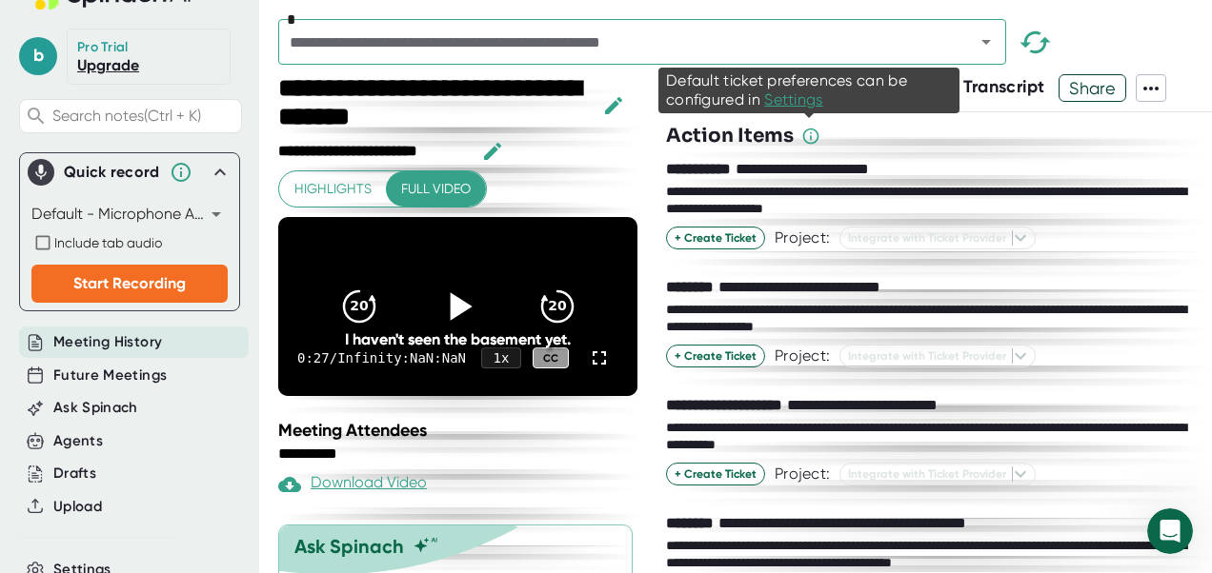
click at [811, 139] on icon at bounding box center [810, 136] width 19 height 19
click at [794, 105] on span "Settings" at bounding box center [793, 99] width 58 height 18
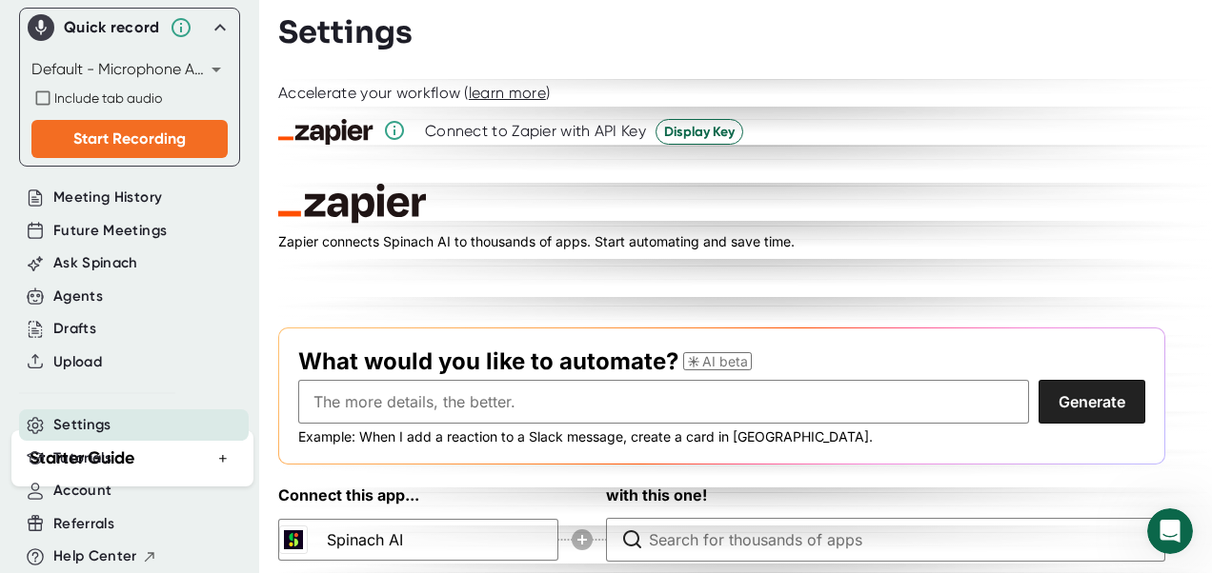
scroll to position [207, 0]
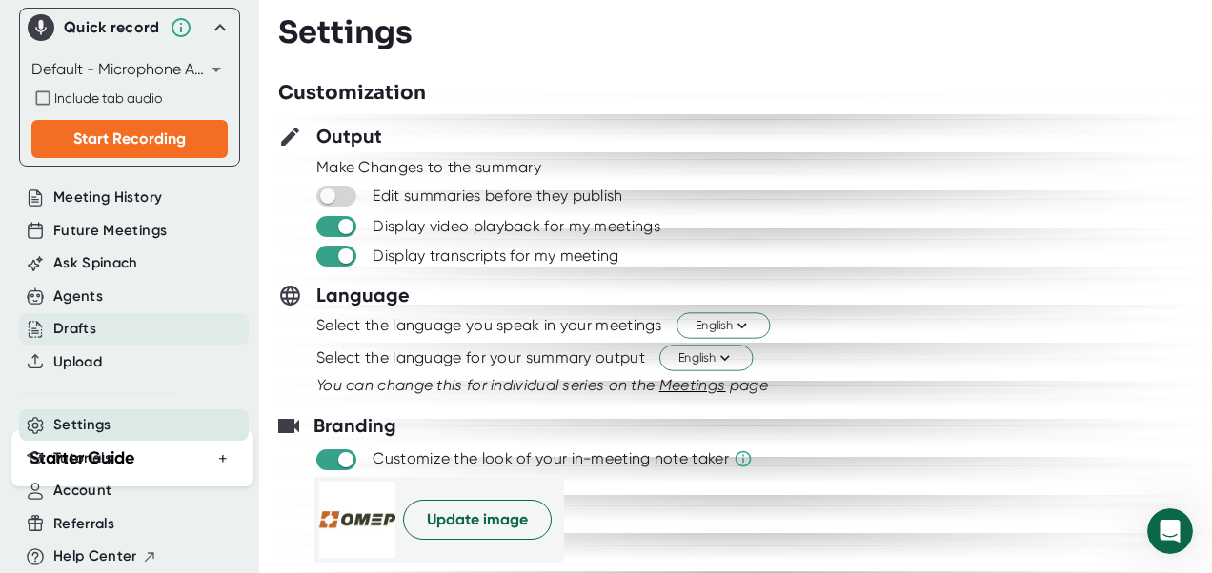
click at [63, 318] on div "Drafts" at bounding box center [74, 329] width 43 height 22
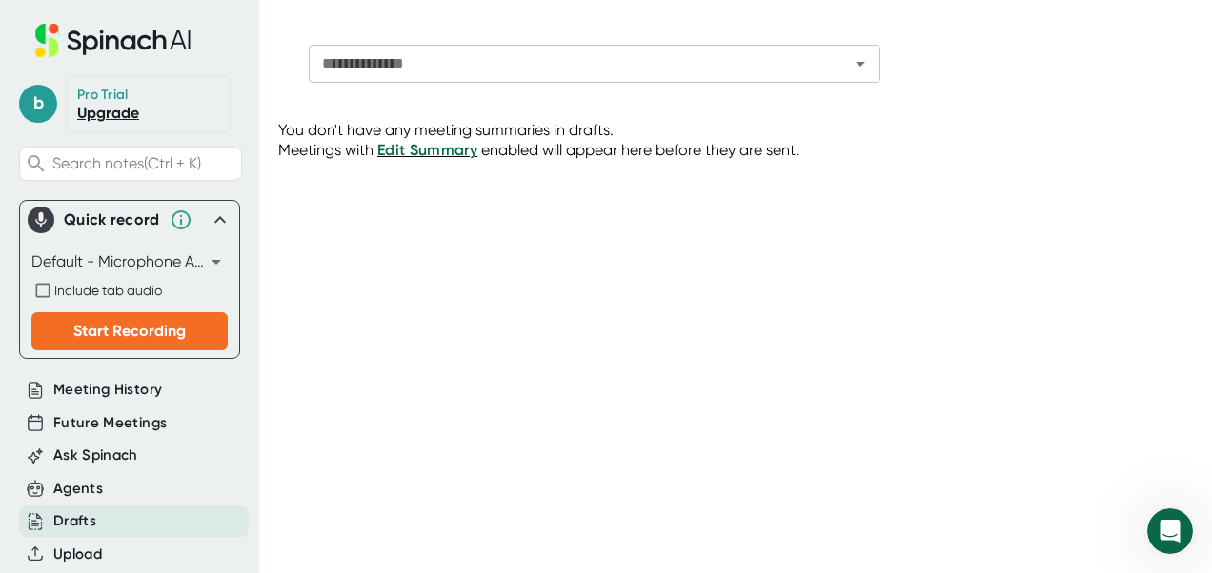
click at [164, 35] on icon at bounding box center [113, 40] width 254 height 33
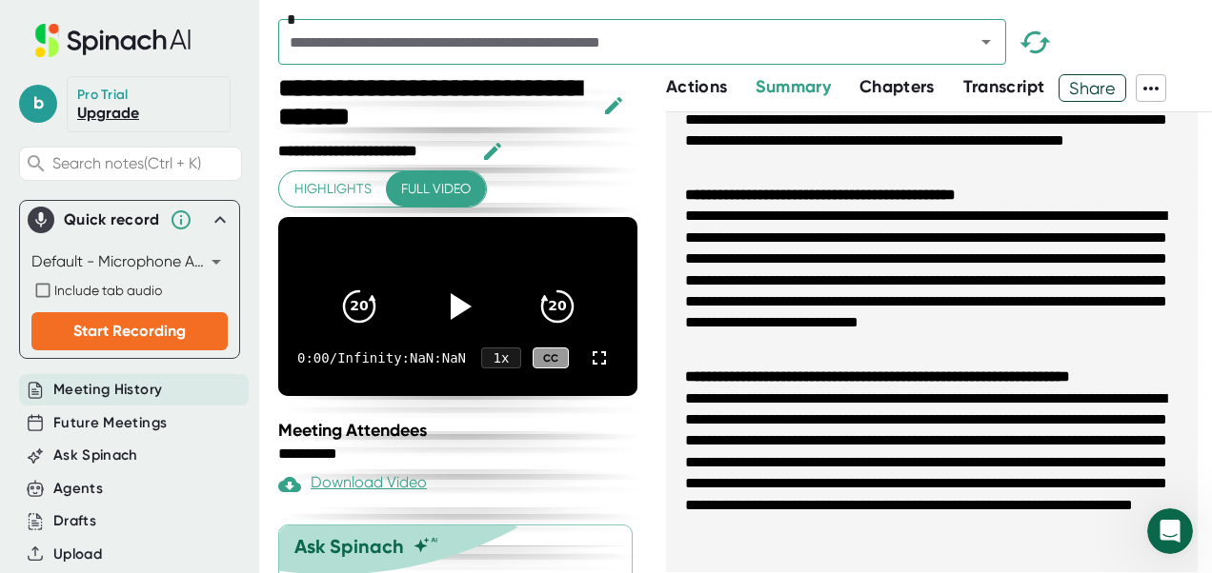
scroll to position [89, 0]
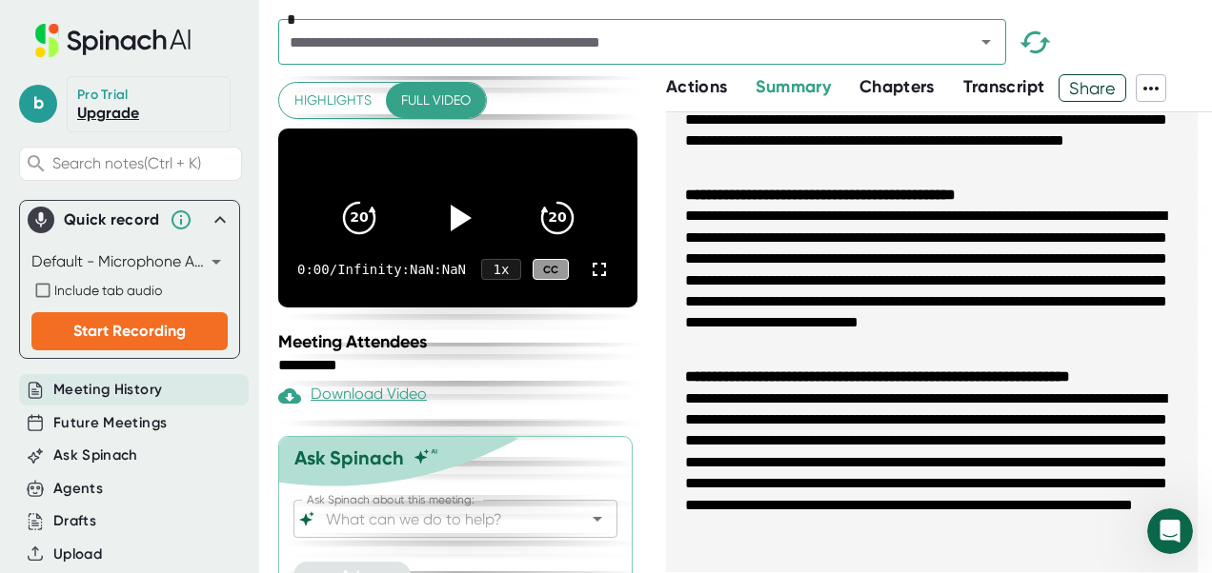
click at [407, 506] on input "Ask Spinach about this meeting:" at bounding box center [438, 519] width 233 height 27
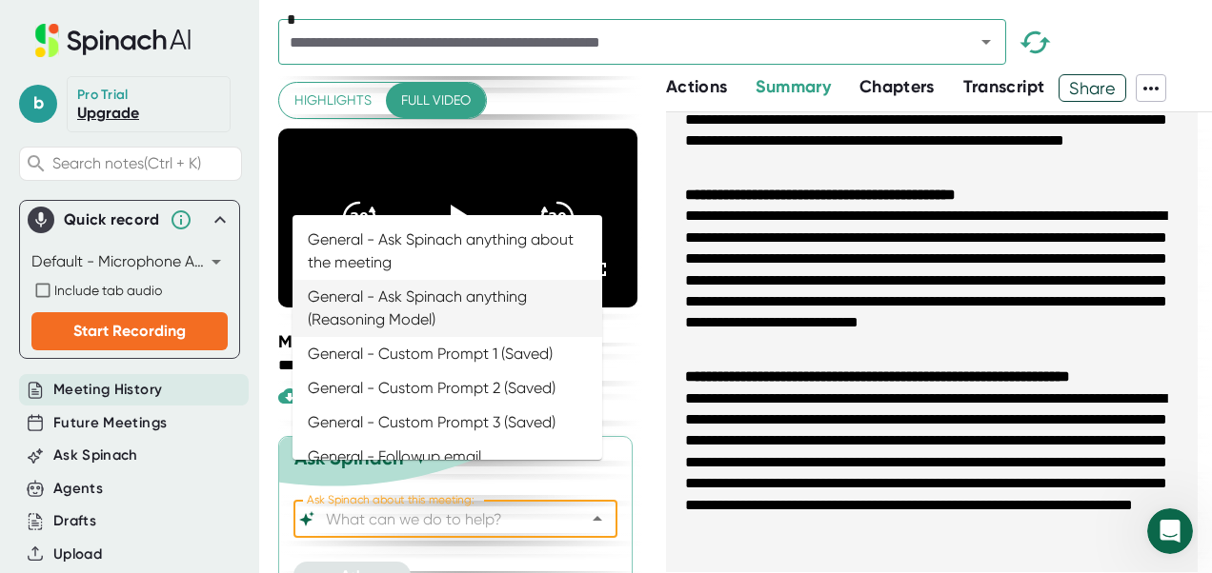
click at [444, 300] on li "General - Ask Spinach anything (Reasoning Model)" at bounding box center [447, 308] width 310 height 57
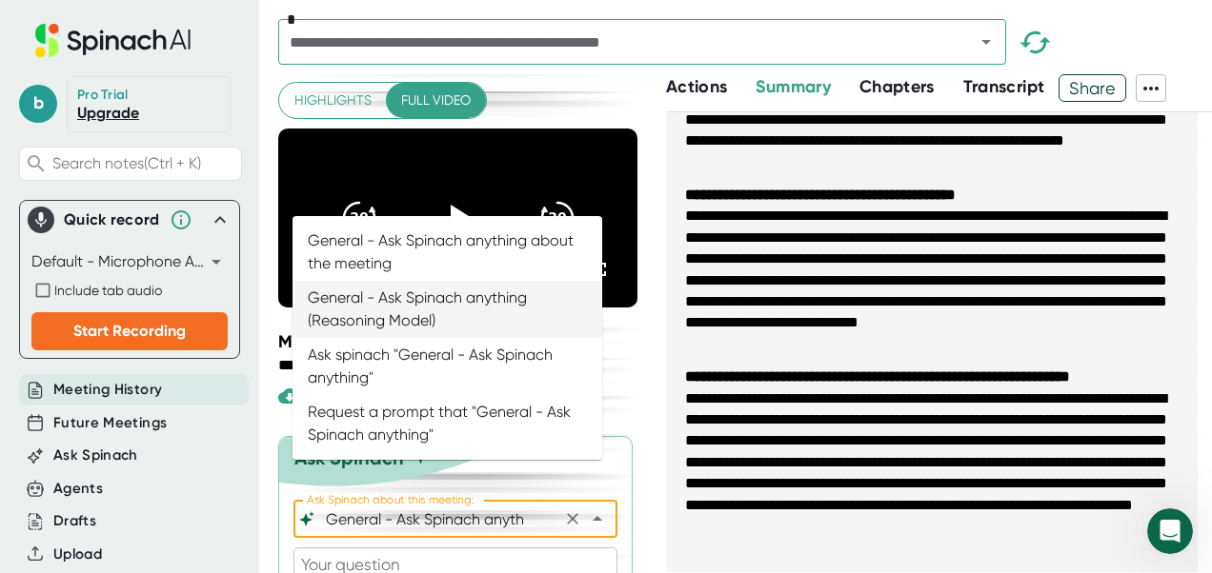
scroll to position [0, 0]
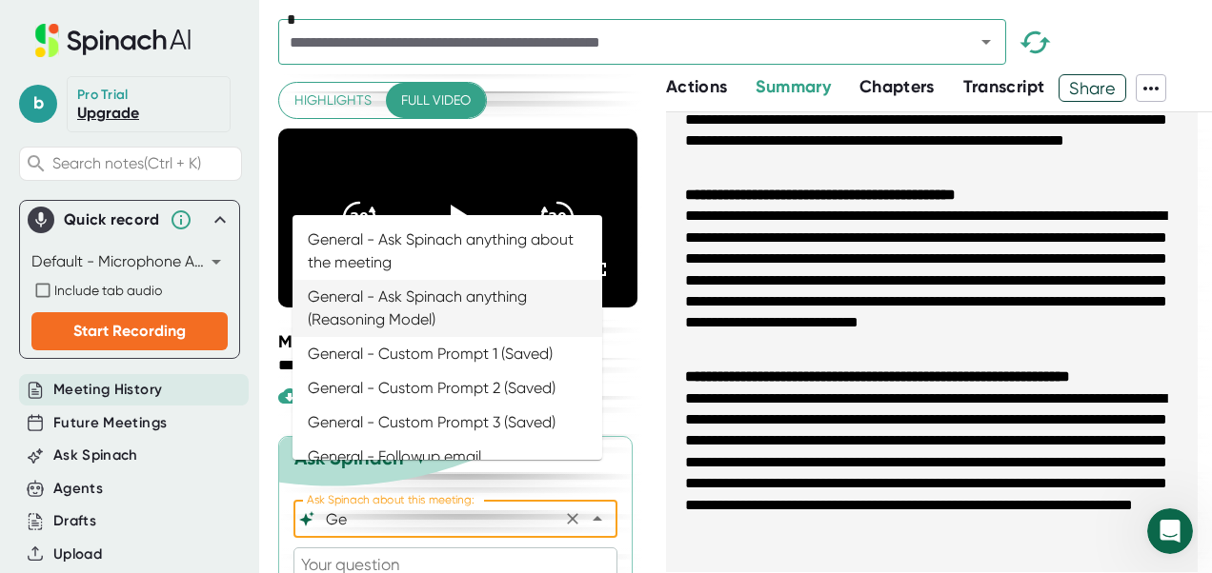
type input "G"
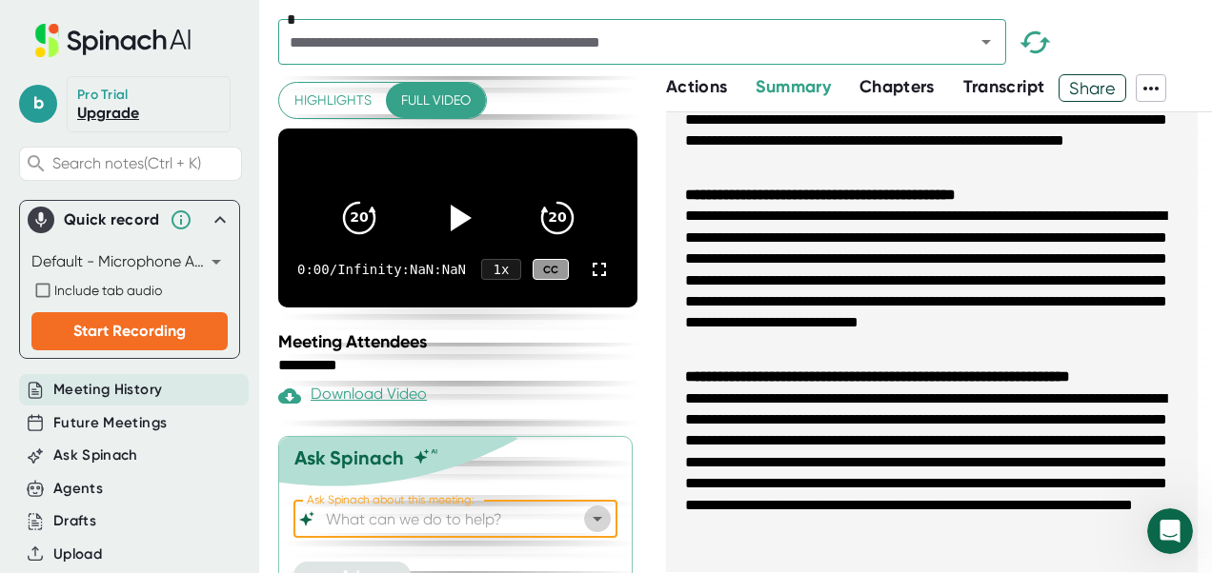
click at [586, 508] on icon "Open" at bounding box center [597, 519] width 23 height 23
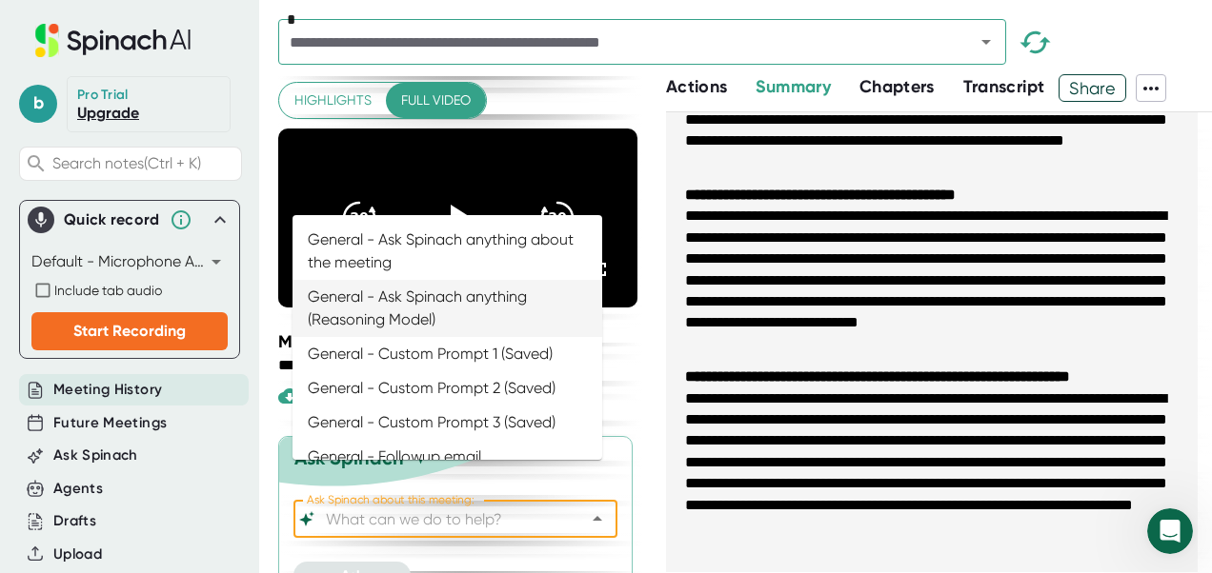
click at [503, 295] on li "General - Ask Spinach anything (Reasoning Model)" at bounding box center [447, 308] width 310 height 57
type input "General - Ask Spinach anything (Reasoning Model)"
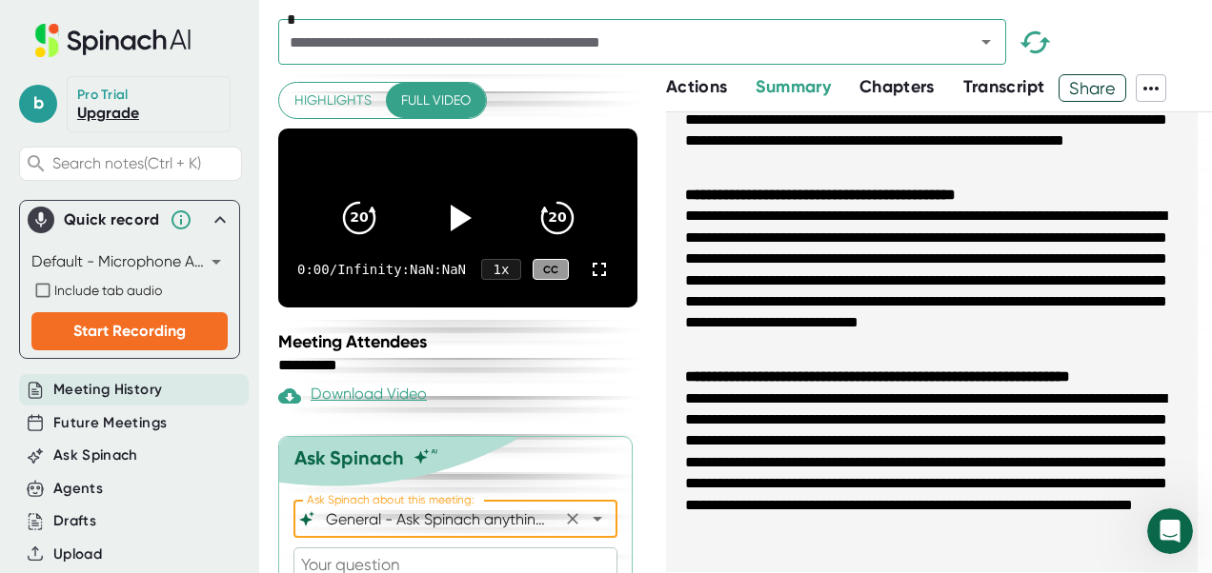
click at [421, 548] on textarea at bounding box center [455, 574] width 324 height 53
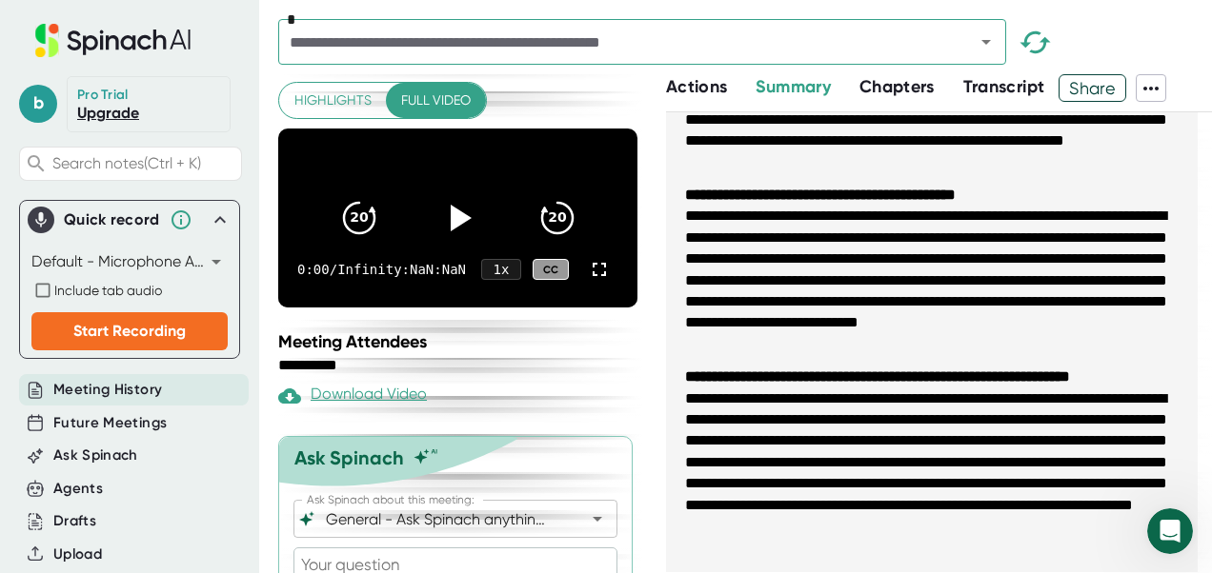
type textarea "e"
type textarea "x"
type textarea "ed"
type textarea "x"
type textarea "edi"
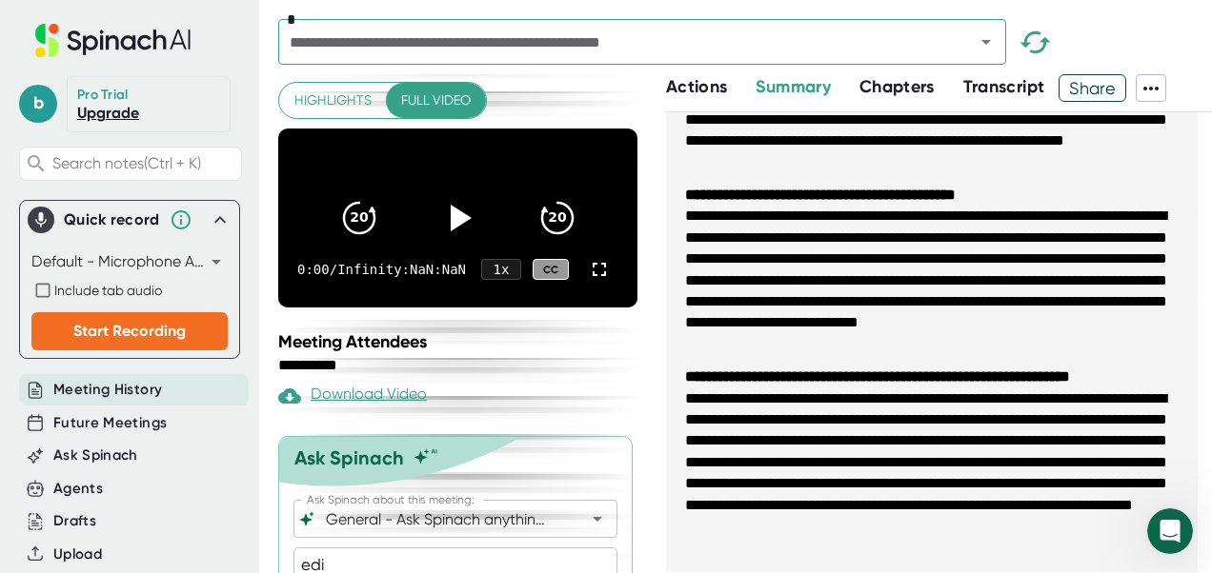
type textarea "x"
type textarea "edit"
type textarea "x"
type textarea "edit"
type textarea "x"
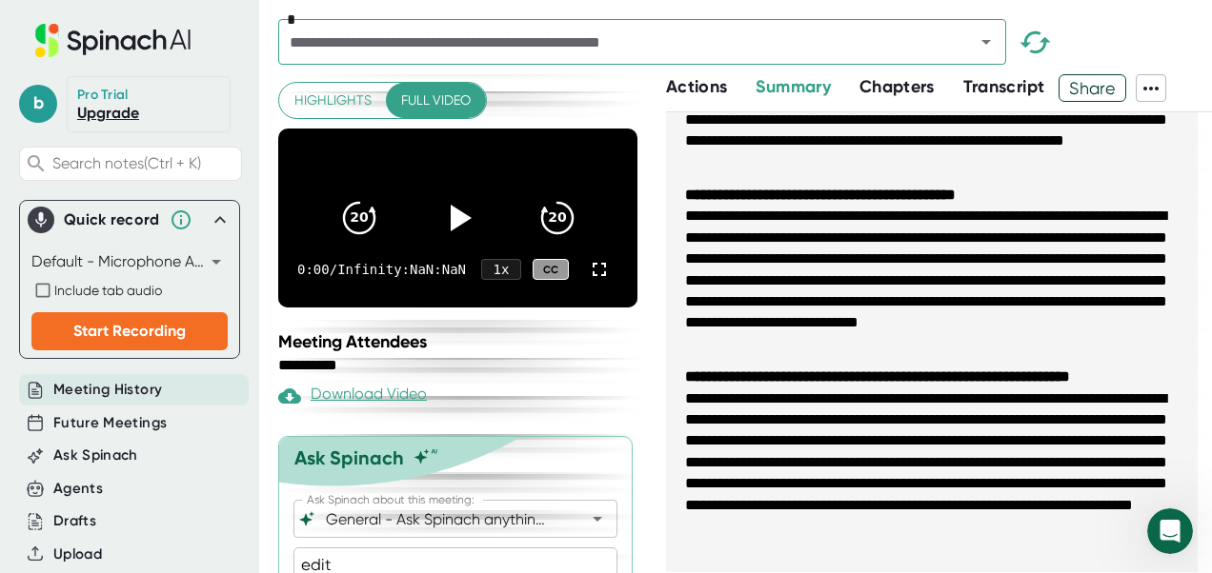
type textarea "edit t"
type textarea "x"
type textarea "edit tr"
type textarea "x"
type textarea "edit tra"
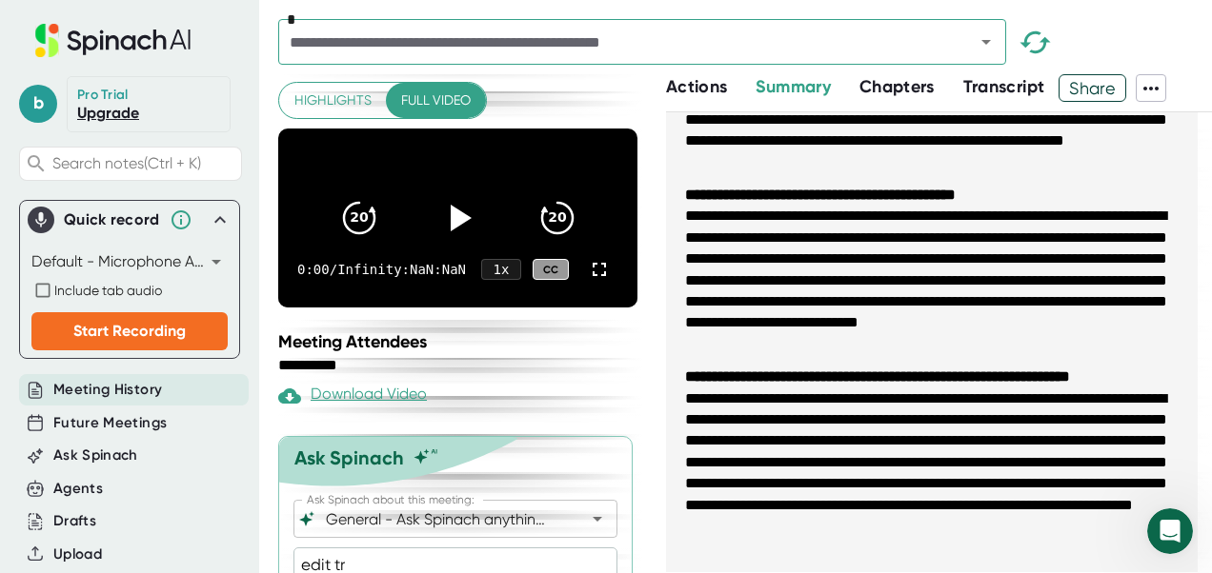
type textarea "x"
type textarea "edit [PERSON_NAME]"
type textarea "x"
type textarea "edit trans"
type textarea "x"
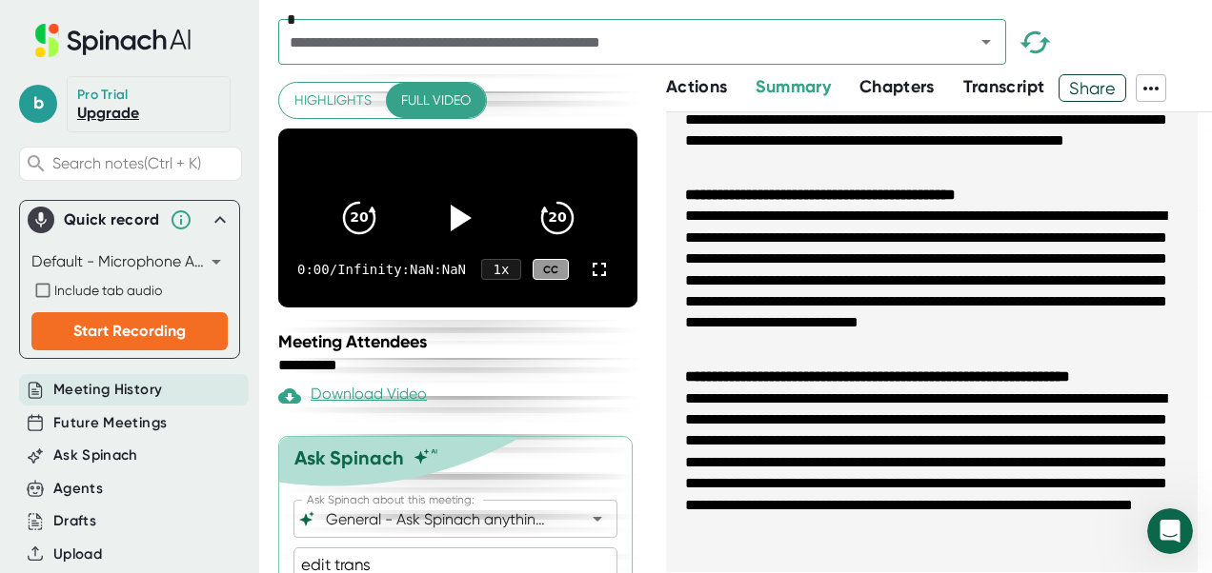
type textarea "edit transc"
type textarea "x"
type textarea "edit transcr"
type textarea "x"
type textarea "edit transcri"
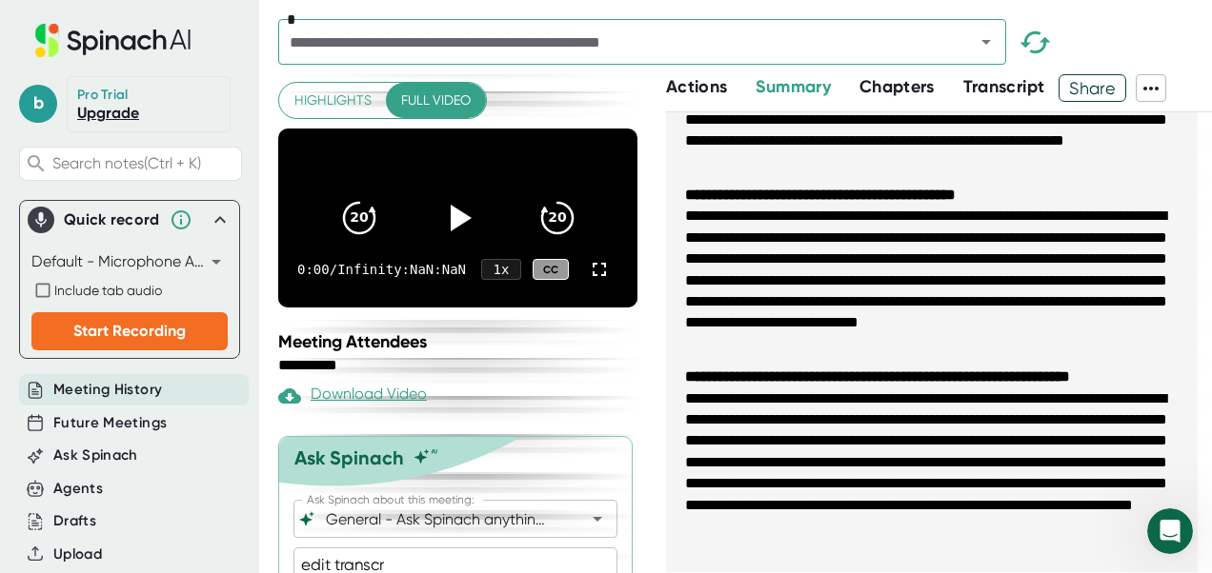
type textarea "x"
type textarea "edit transcrip"
type textarea "x"
type textarea "edit transcript"
type textarea "x"
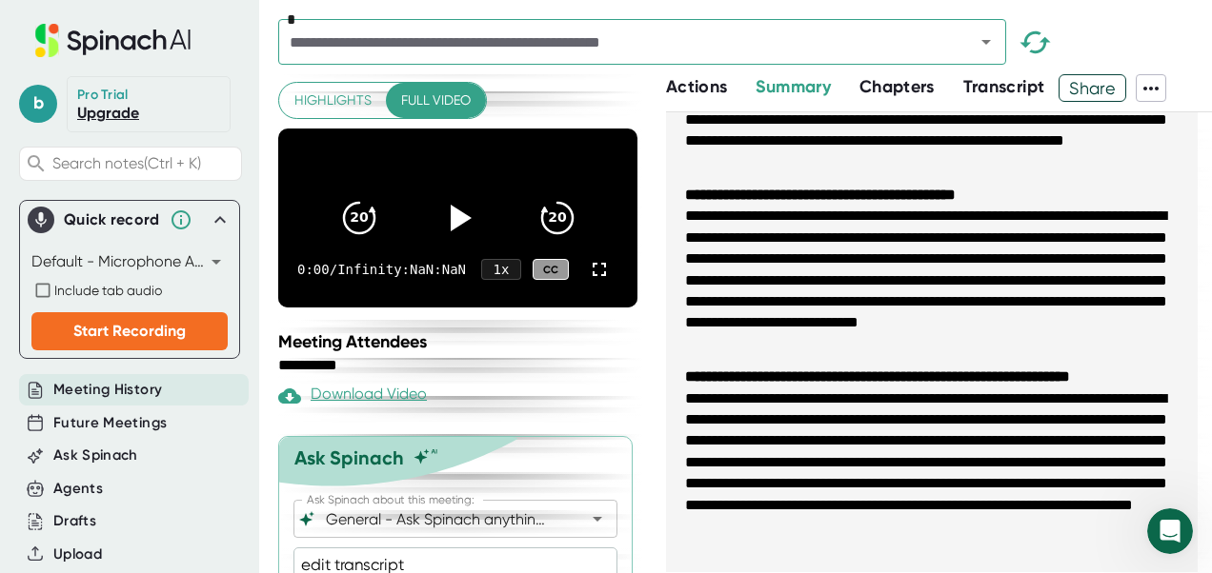
type textarea "edit transcript"
type textarea "x"
type textarea "edit transcript n"
type textarea "x"
type textarea "edit transcript na"
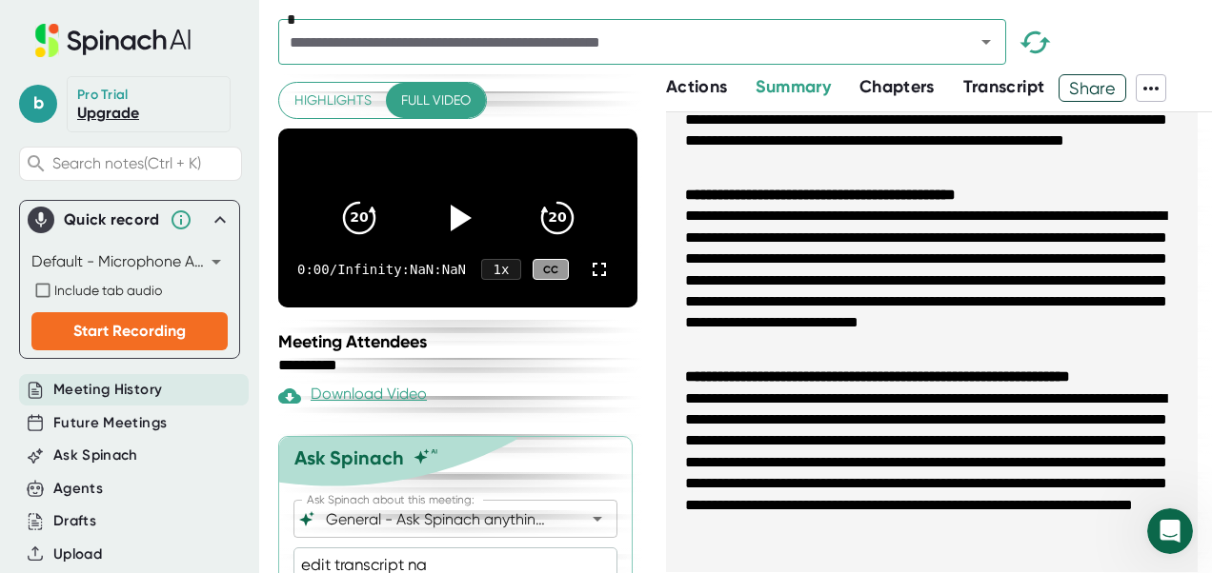
type textarea "x"
type textarea "edit transcript nam"
type textarea "x"
type textarea "edit transcript name"
type textarea "x"
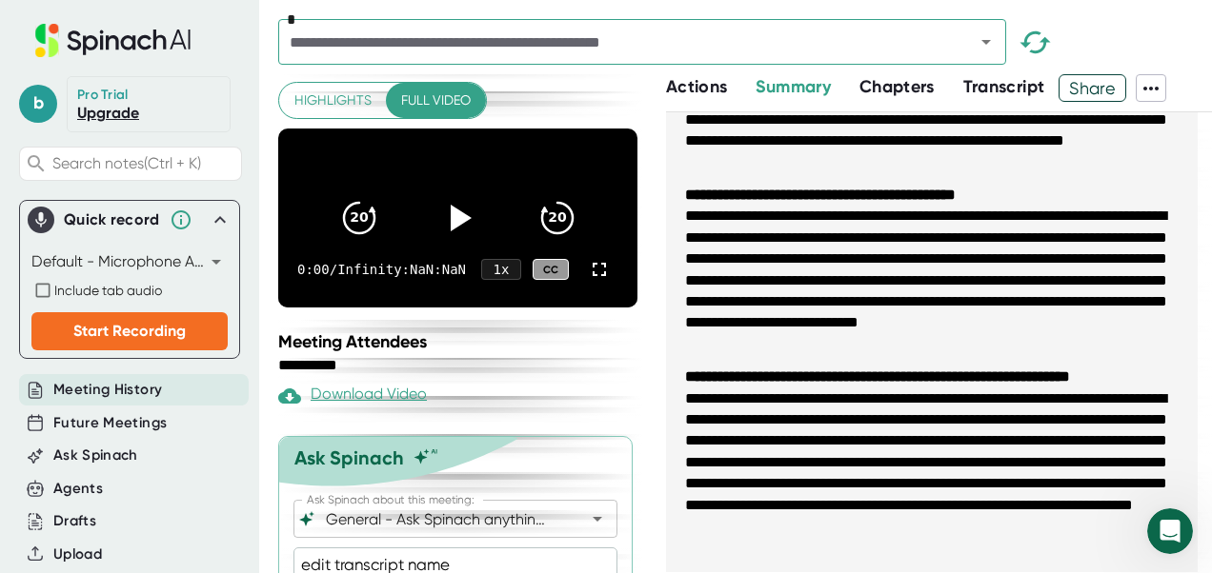
type textarea "edit transcript names"
type textarea "x"
type textarea "edit transcript names"
type textarea "x"
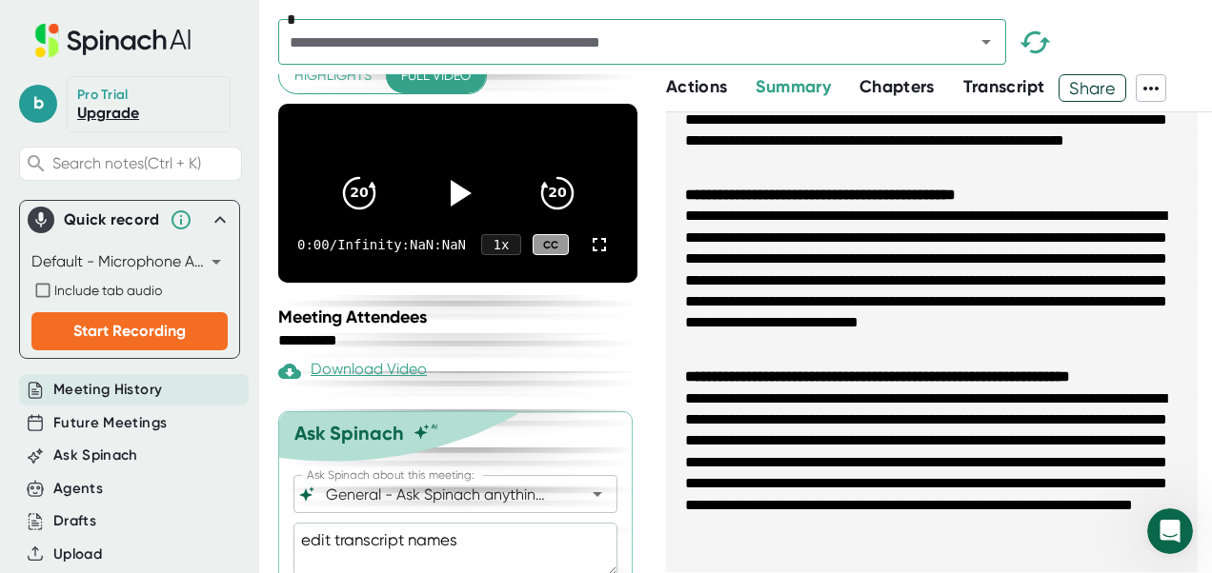
scroll to position [108, 0]
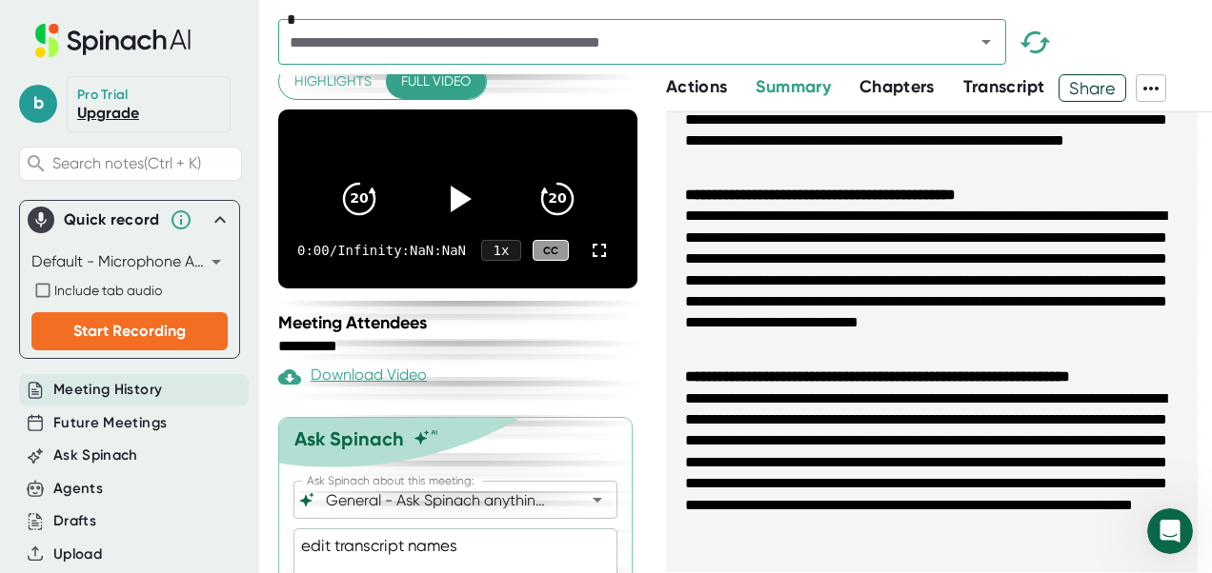
type textarea "edit transcript names"
type textarea "x"
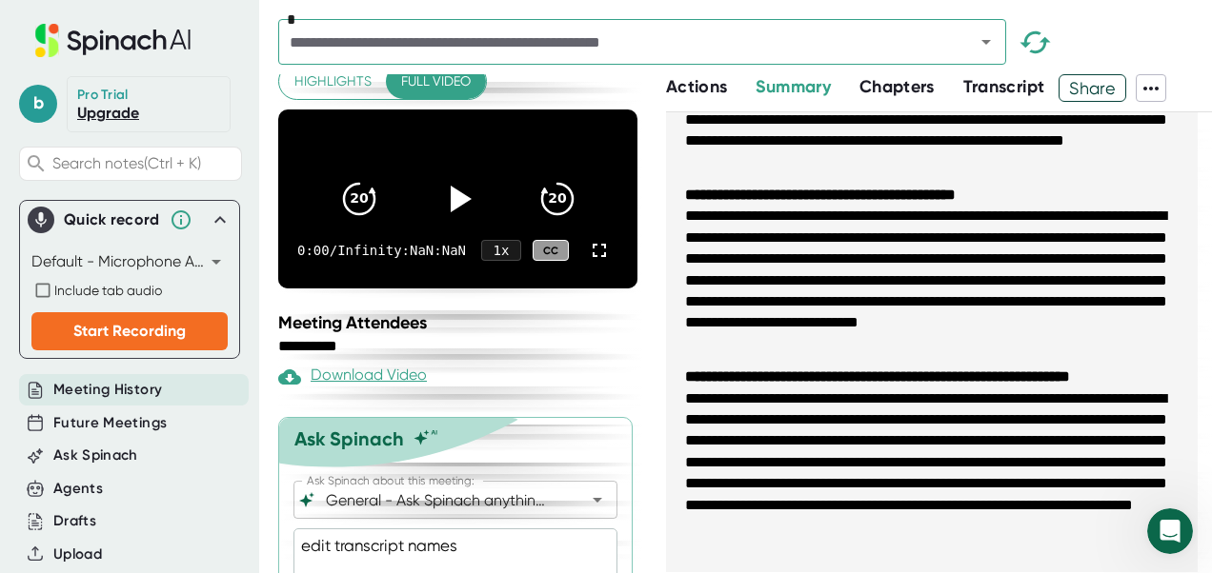
scroll to position [190, 0]
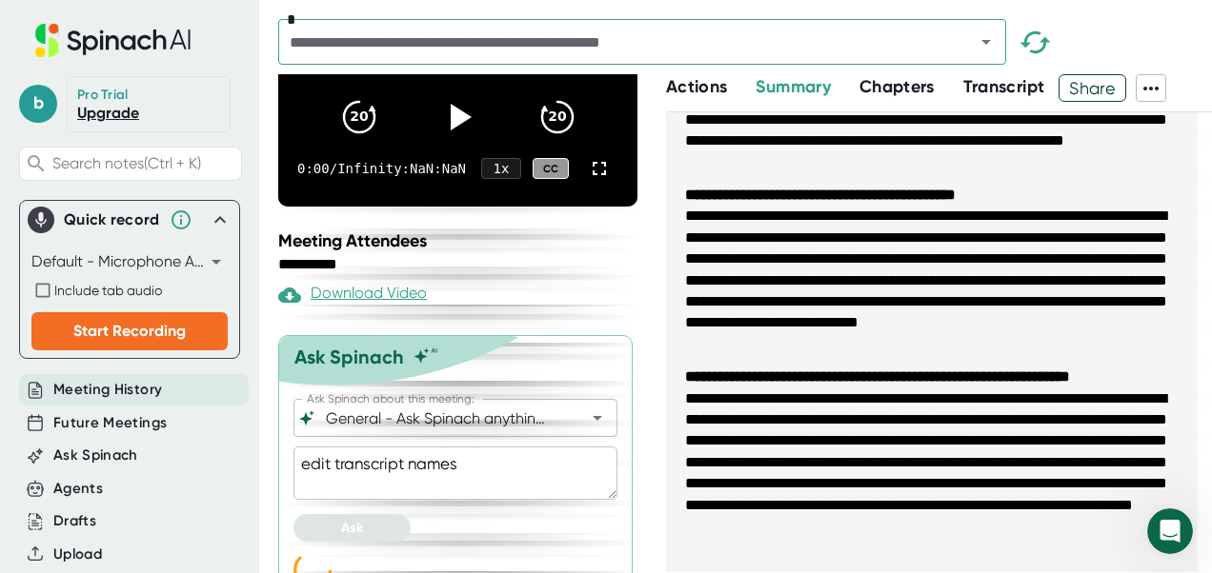
click at [301, 447] on textarea "edit transcript names" at bounding box center [455, 473] width 324 height 53
type textarea "hedit transcript names"
type textarea "x"
type textarea "hoedit transcript names"
type textarea "x"
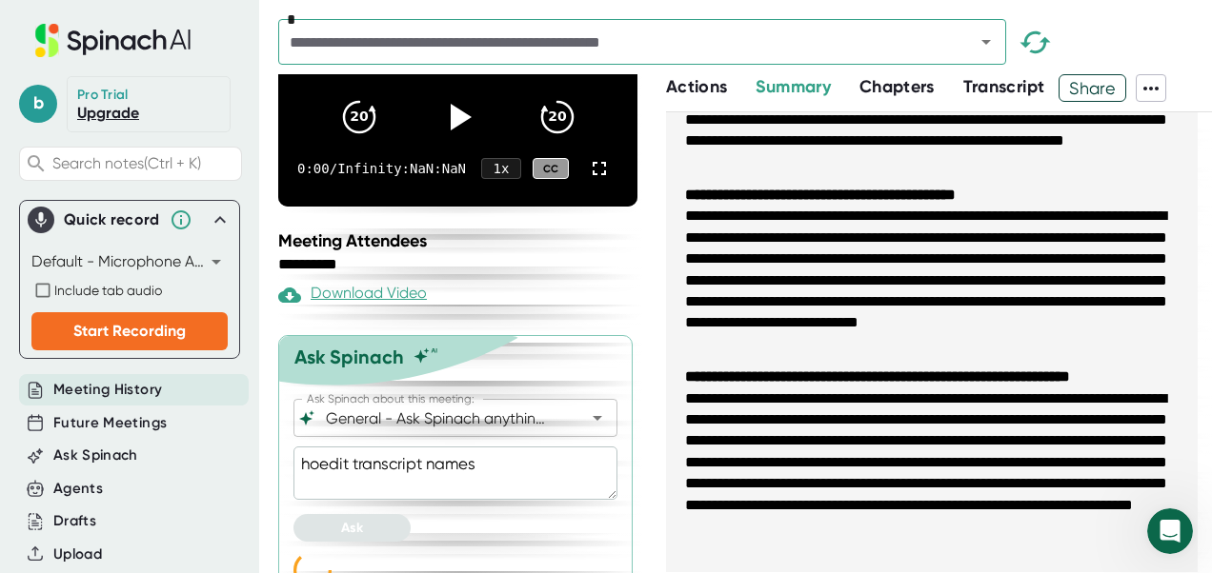
type textarea "howedit transcript names"
type textarea "x"
type textarea "how edit transcript names"
type textarea "x"
type textarea "how dedit transcript names"
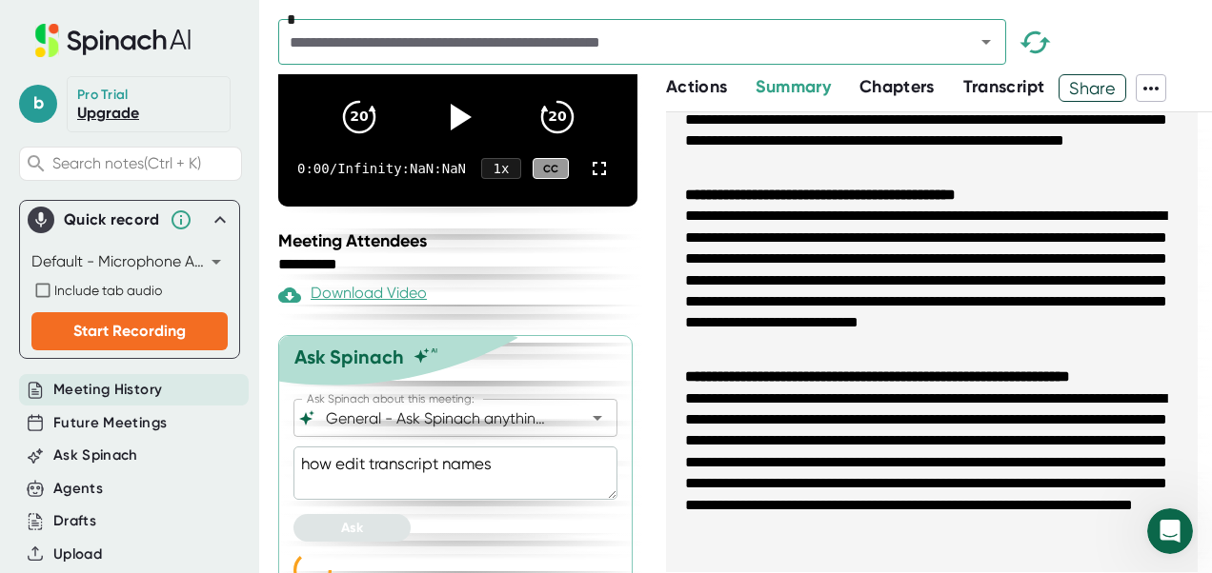
type textarea "x"
type textarea "how doedit transcript names"
type textarea "x"
type textarea "how do edit transcript names"
type textarea "x"
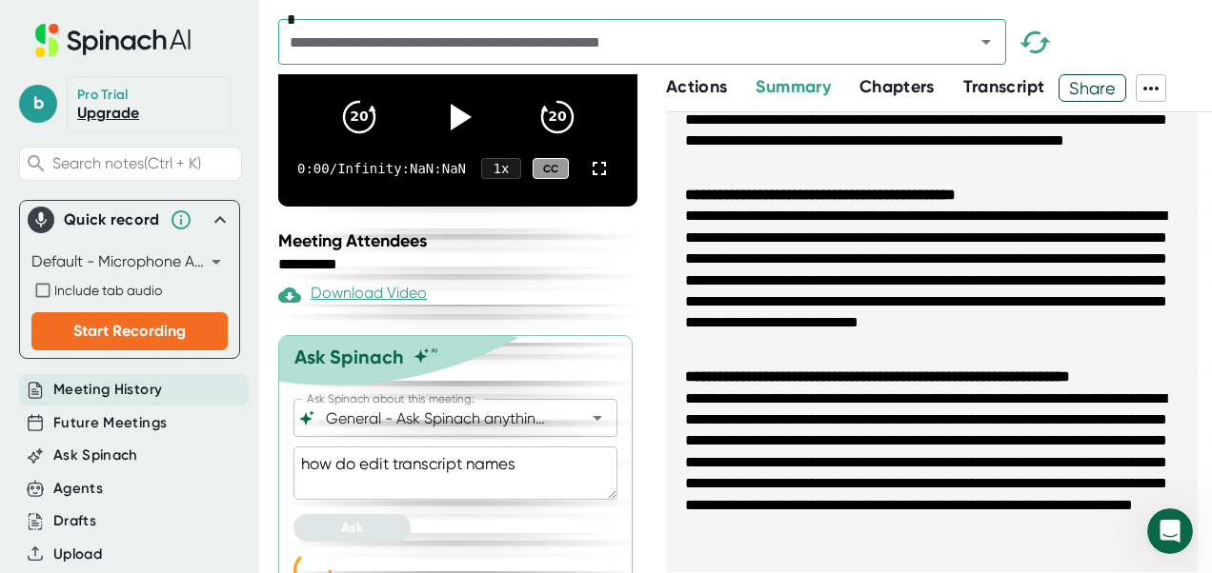
type textarea "how do iedit transcript names"
type textarea "x"
type textarea "how do i edit transcript names"
type textarea "x"
type textarea "how do i edit transcript names"
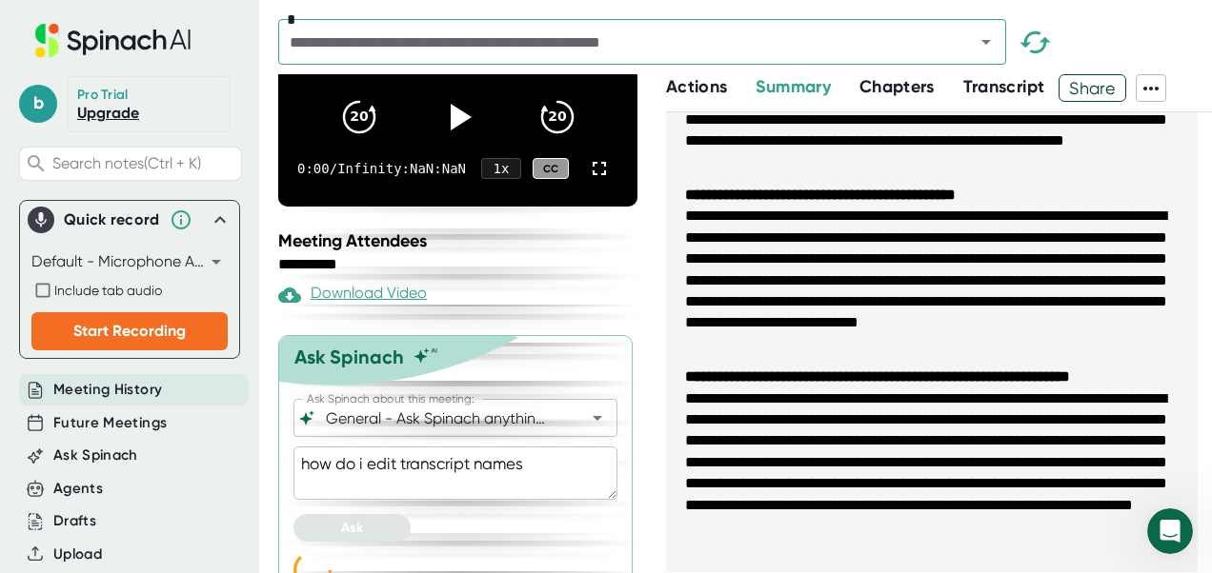
type textarea "x"
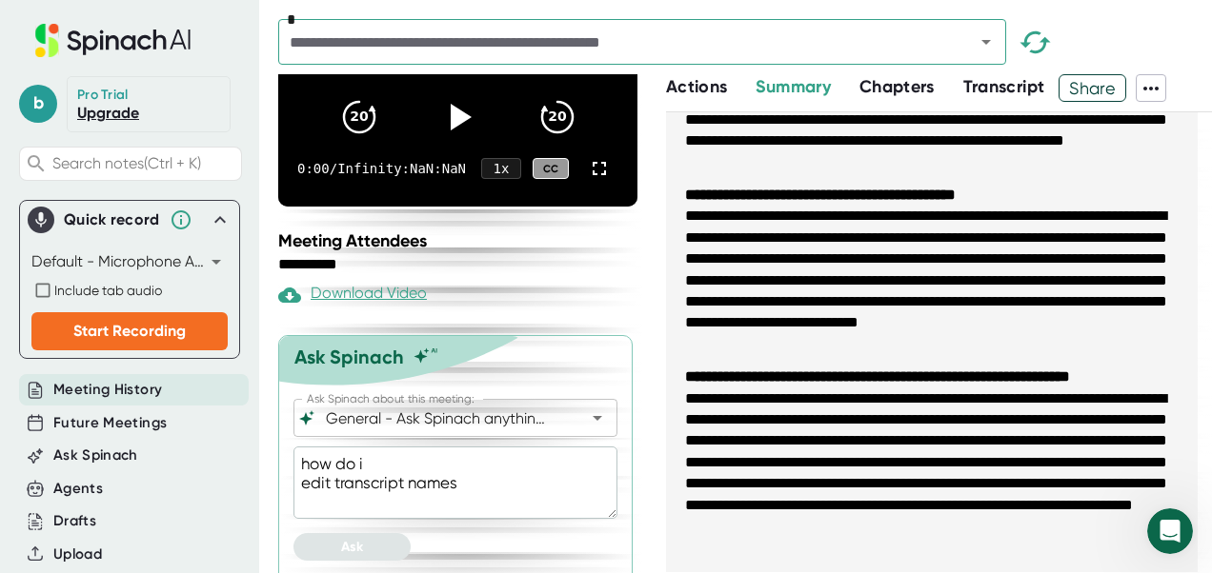
type textarea "how do i edit transcript names"
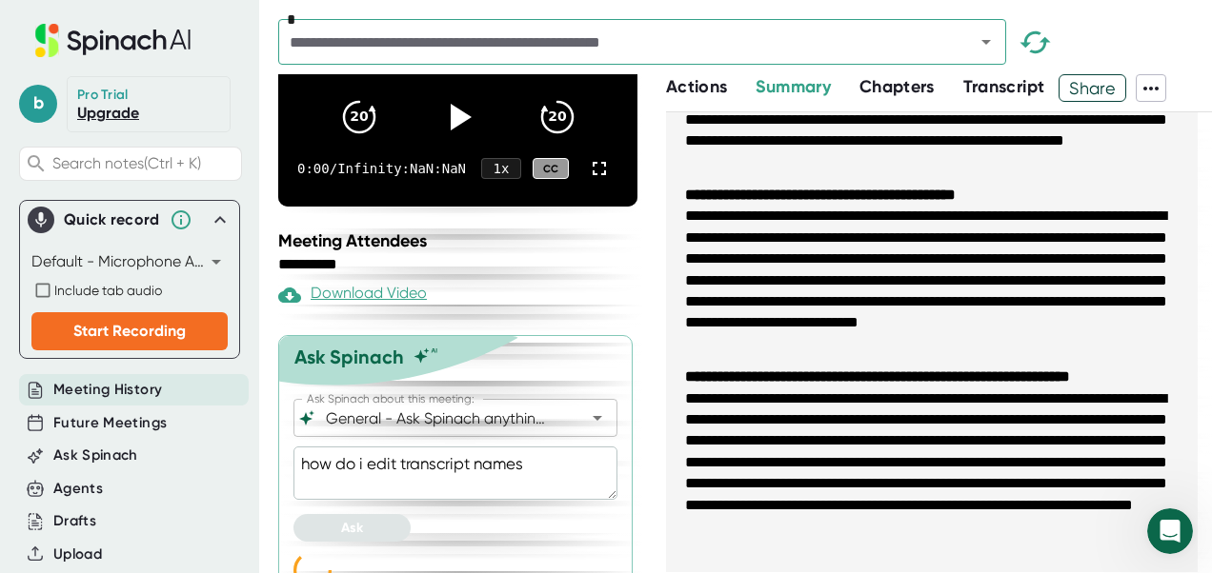
type textarea "x"
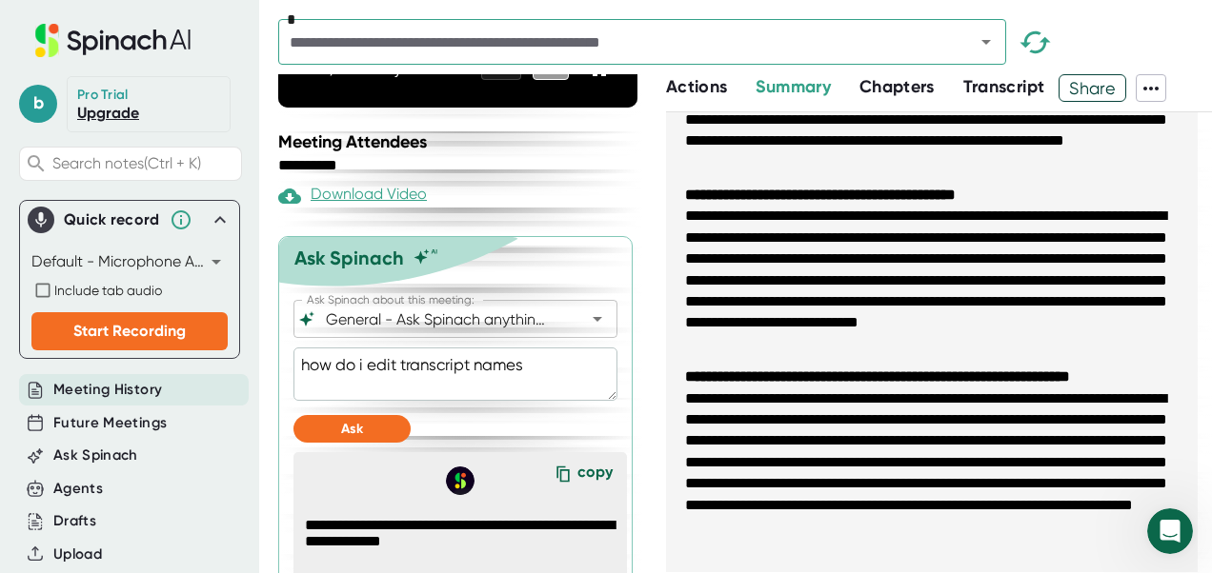
scroll to position [344, 0]
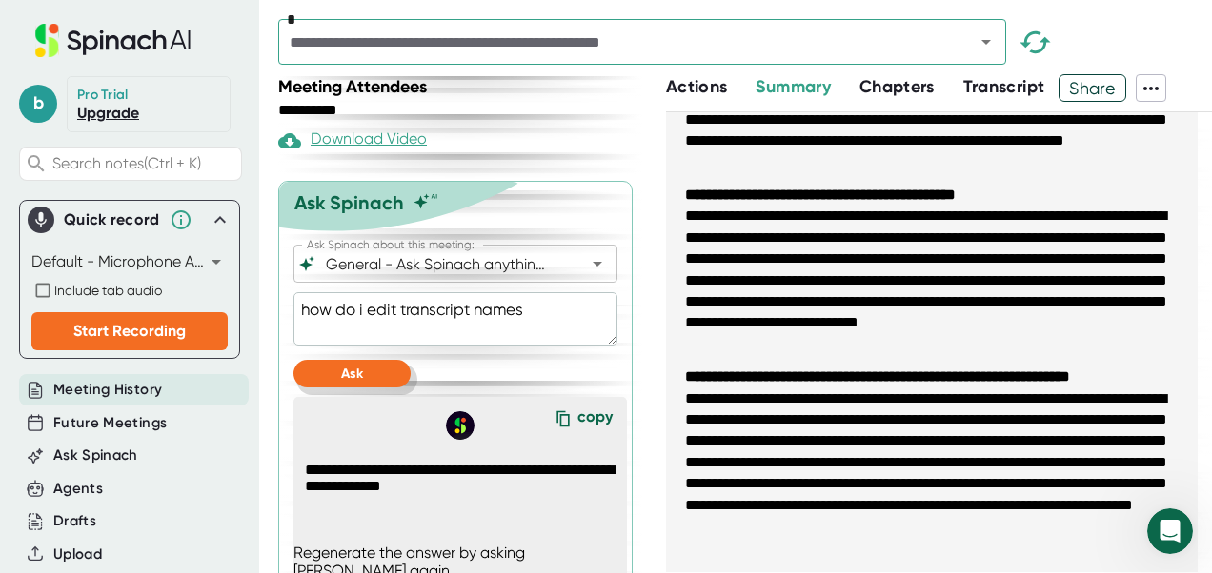
type textarea "how do i edit transcript names"
click at [355, 366] on span "Ask" at bounding box center [352, 374] width 22 height 16
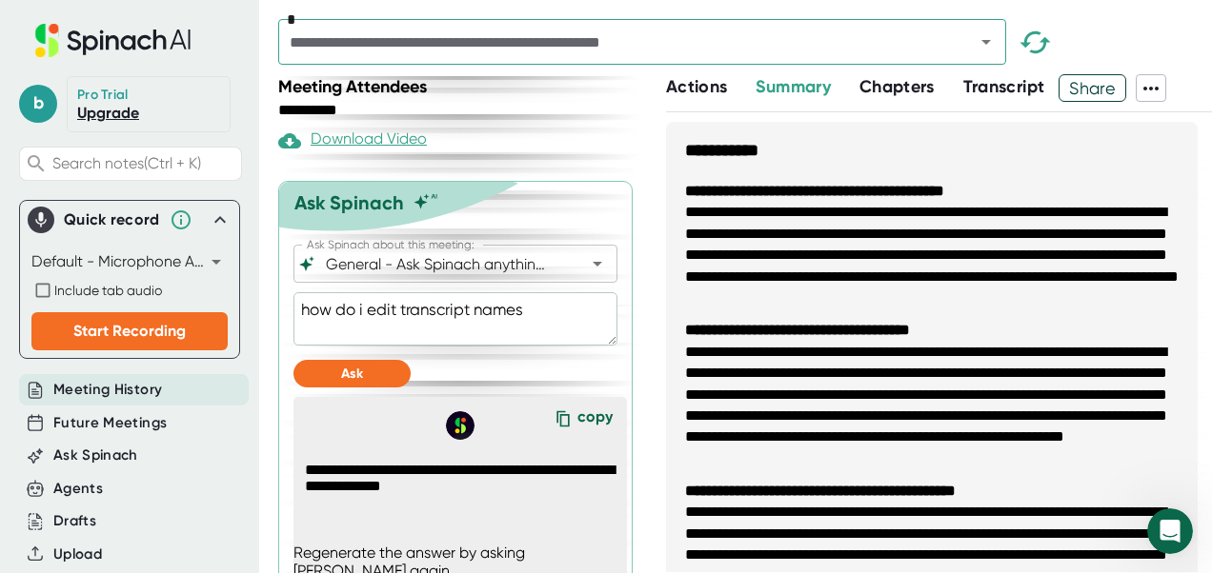
click at [520, 292] on textarea "how do i edit transcript names" at bounding box center [455, 318] width 324 height 53
click at [970, 90] on span "Transcript" at bounding box center [1004, 86] width 82 height 21
type textarea "x"
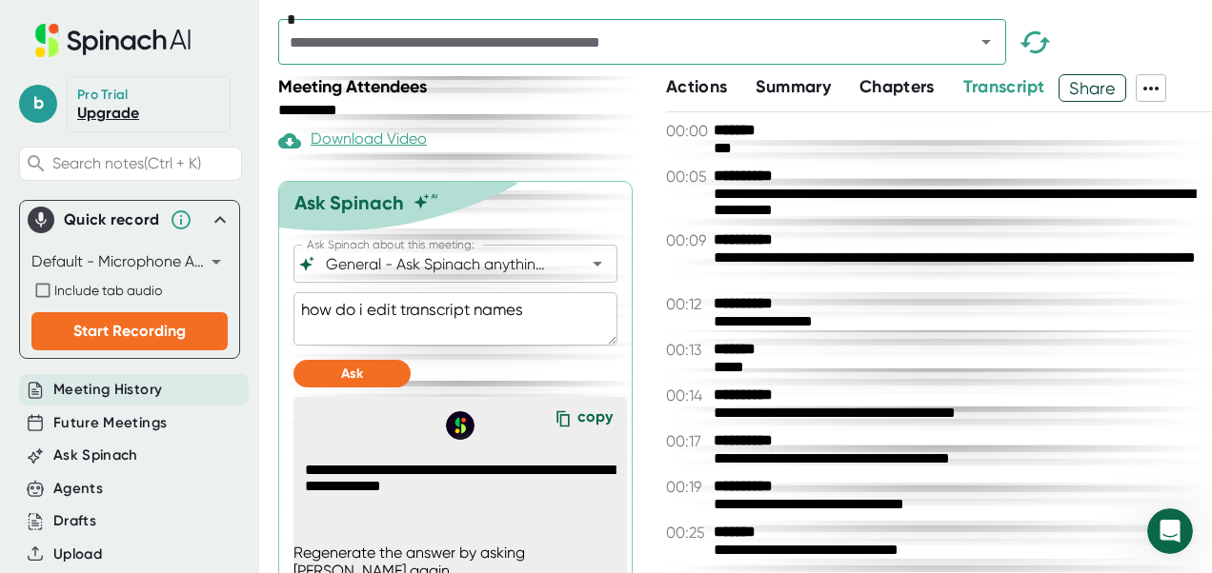
click at [470, 292] on textarea "how do i edit transcript names" at bounding box center [455, 318] width 324 height 53
type textarea "how do i edit transcrip names"
type textarea "x"
type textarea "how do i edit transcri names"
type textarea "x"
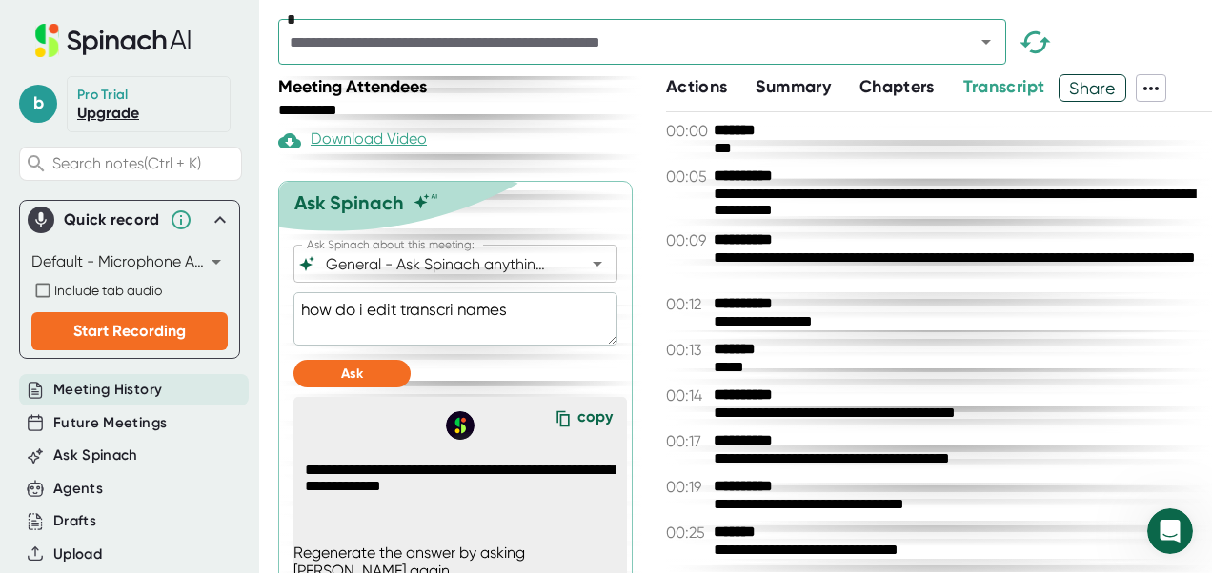
type textarea "how do i edit transcr names"
type textarea "x"
type textarea "how do i edit transc names"
type textarea "x"
type textarea "how do i edit trans names"
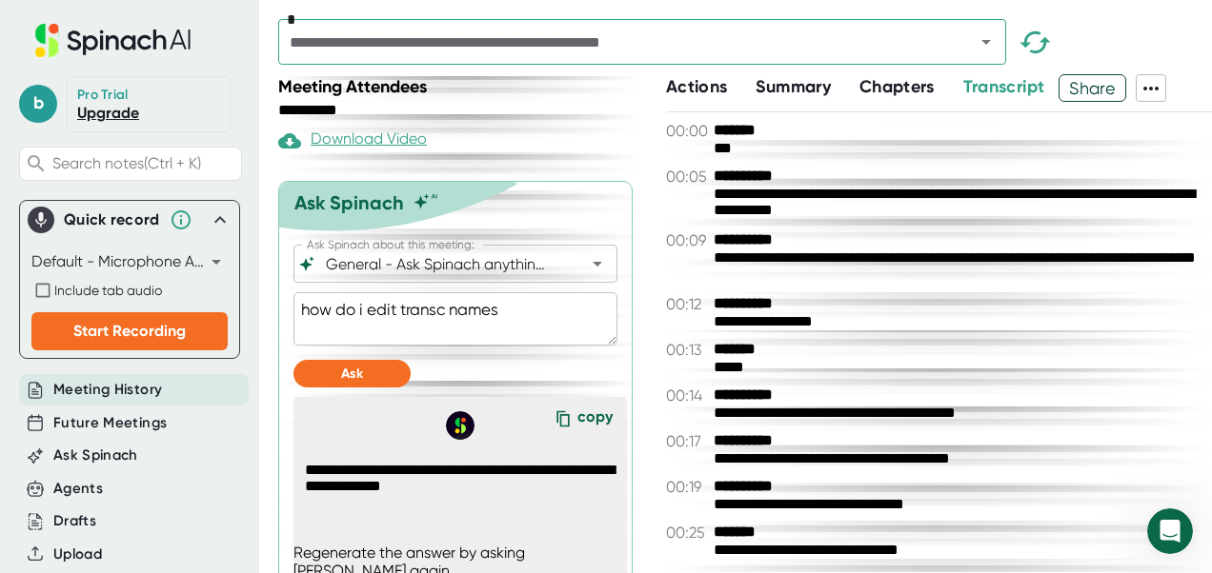
type textarea "x"
type textarea "how do i edit [PERSON_NAME] names"
type textarea "x"
type textarea "how do i edit tra names"
type textarea "x"
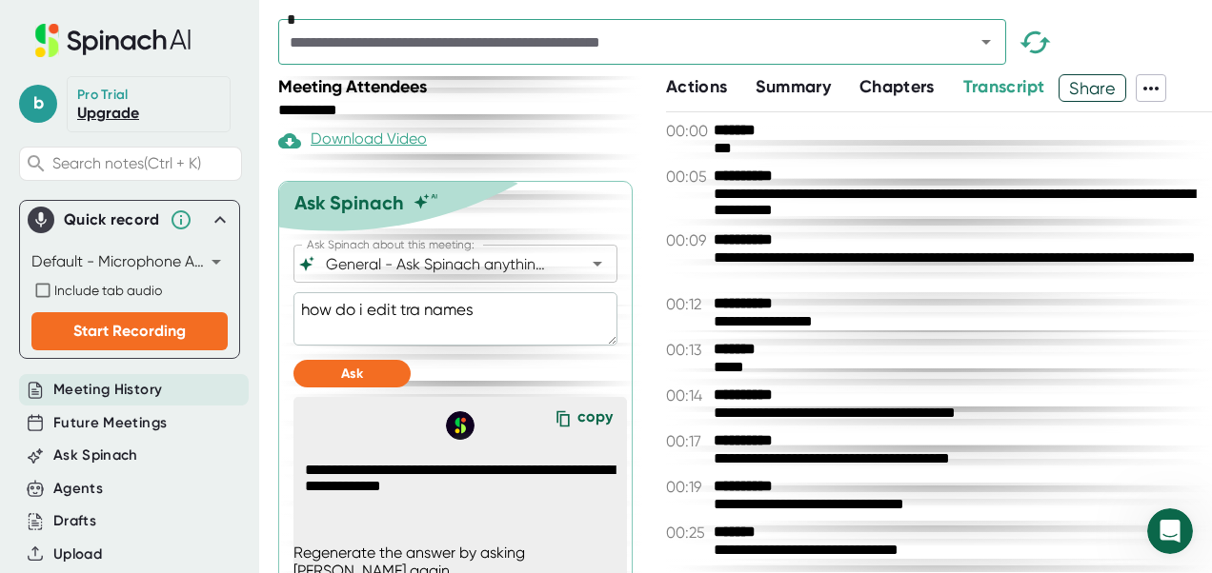
type textarea "how do i edit tr names"
type textarea "x"
type textarea "how do i edit t names"
type textarea "x"
type textarea "how do i edit names"
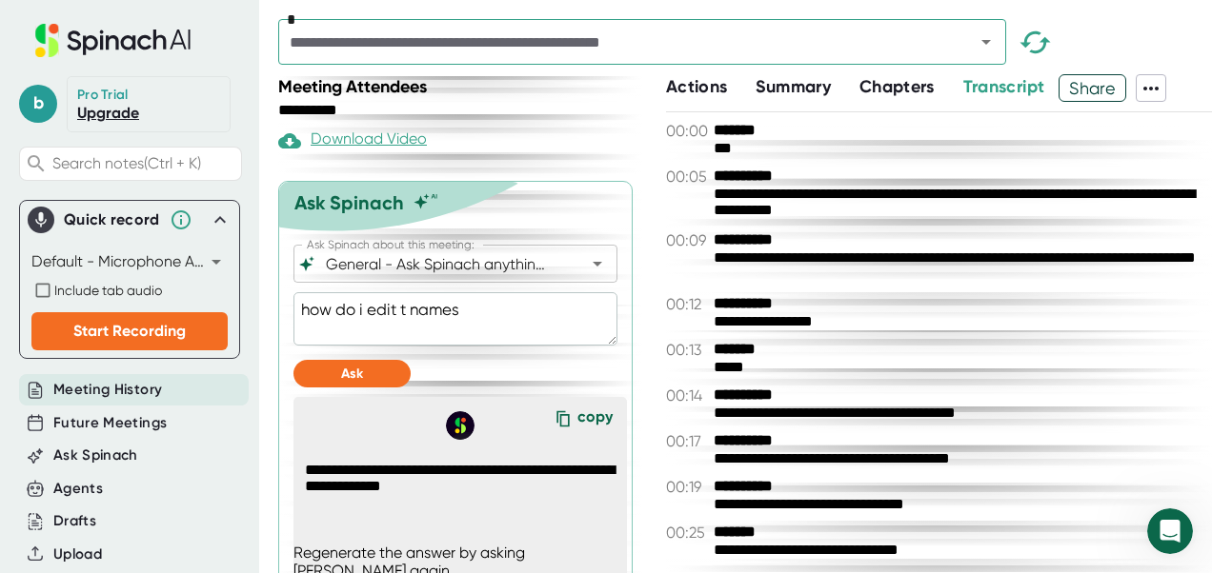
type textarea "x"
type textarea "how do i edit names"
type textarea "x"
type textarea "how do i edi names"
type textarea "x"
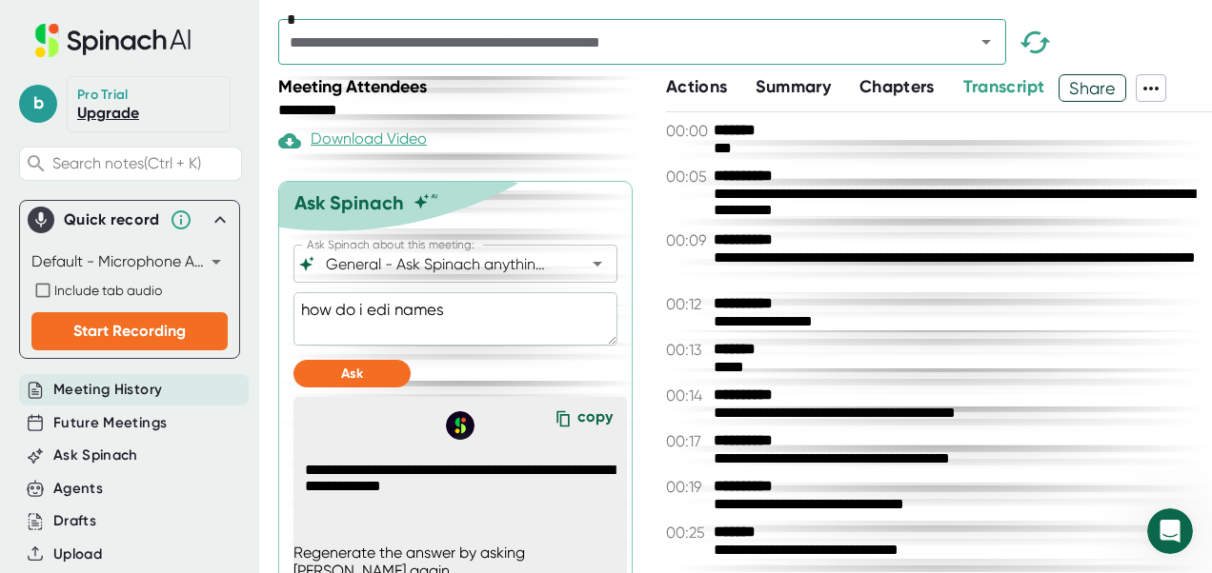
type textarea "how do i edit names"
type textarea "x"
click at [471, 292] on textarea "how do i edit names" at bounding box center [455, 318] width 324 height 53
type textarea "how do i edit names"
type textarea "x"
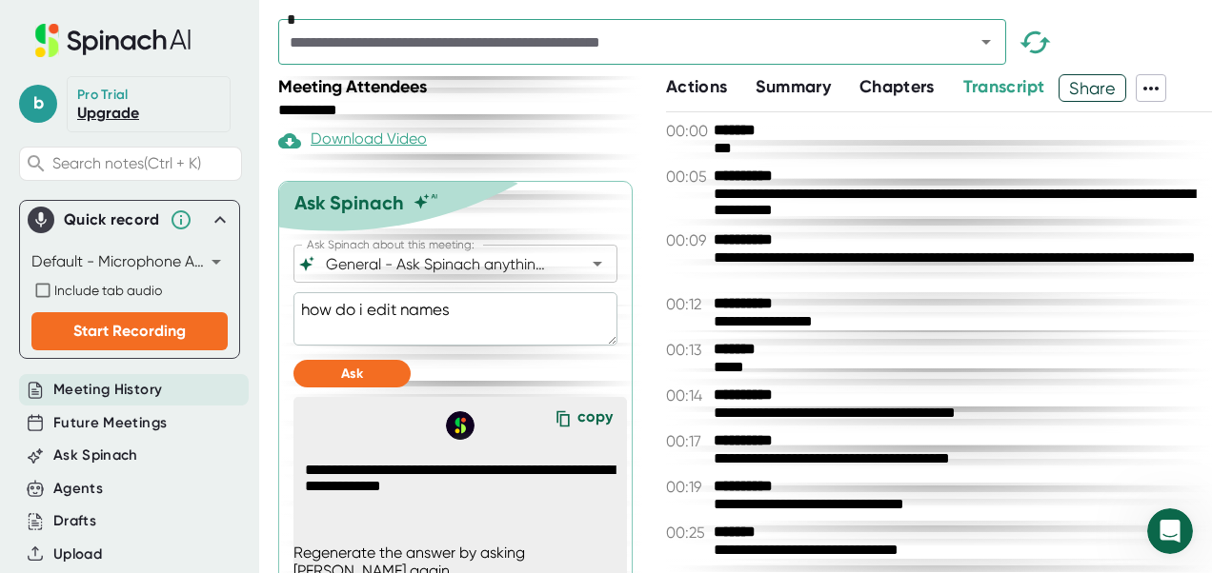
type textarea "how do i edit names i"
type textarea "x"
type textarea "how do i edit names in"
type textarea "x"
type textarea "how do i edit names in"
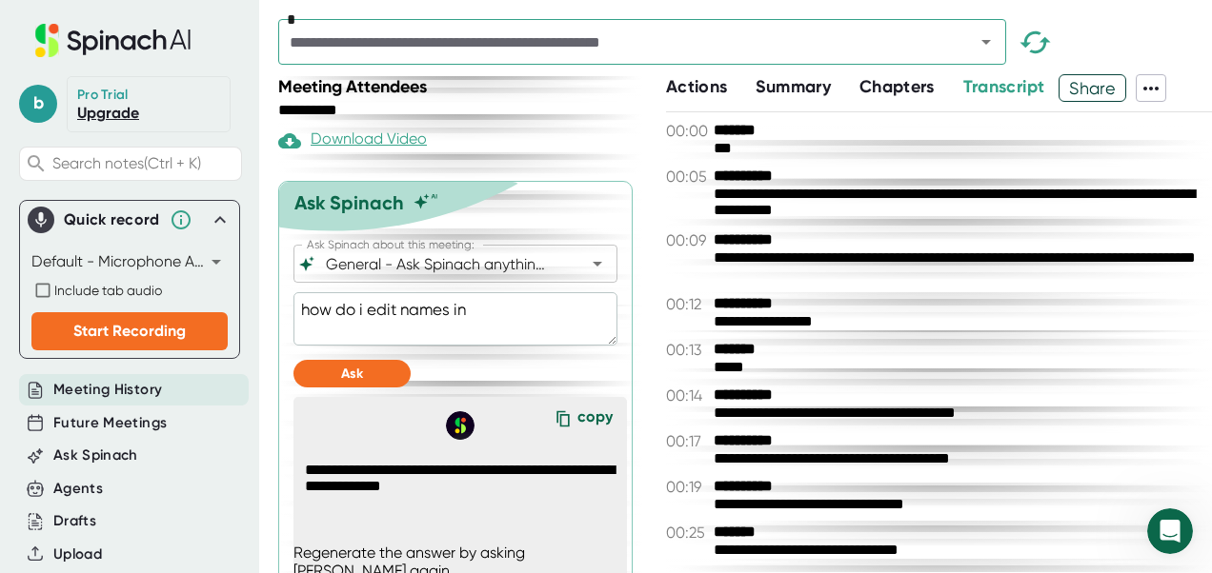
type textarea "x"
type textarea "how do i edit names in r"
type textarea "x"
type textarea "how do i edit names in re"
type textarea "x"
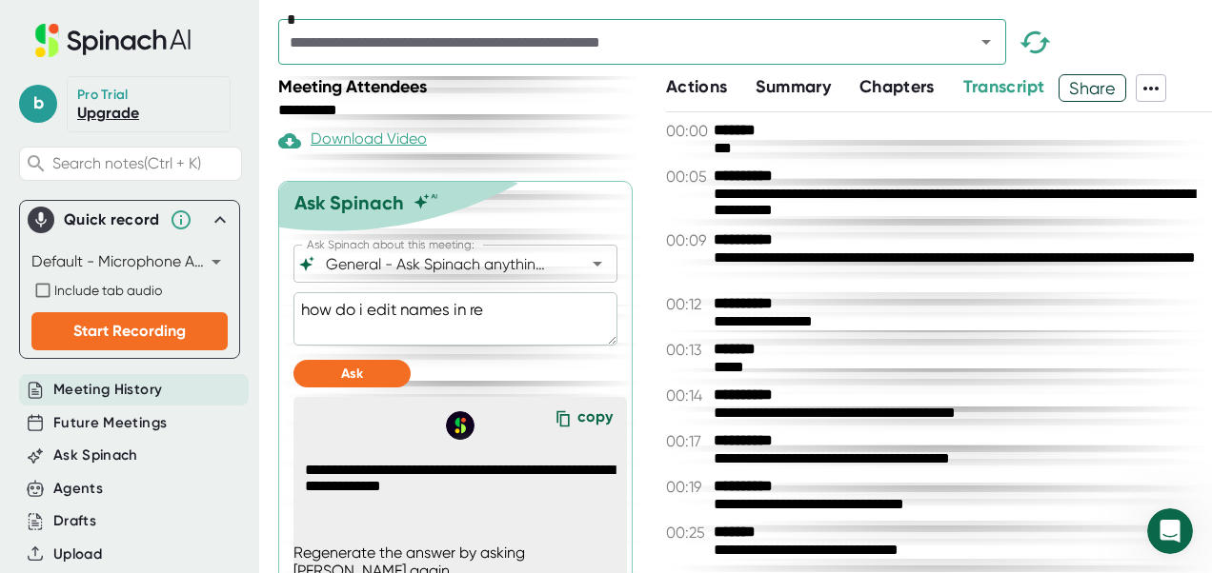
type textarea "how do i edit names in rec"
type textarea "x"
type textarea "how do i edit names in reco"
type textarea "x"
type textarea "how do i edit names in recor"
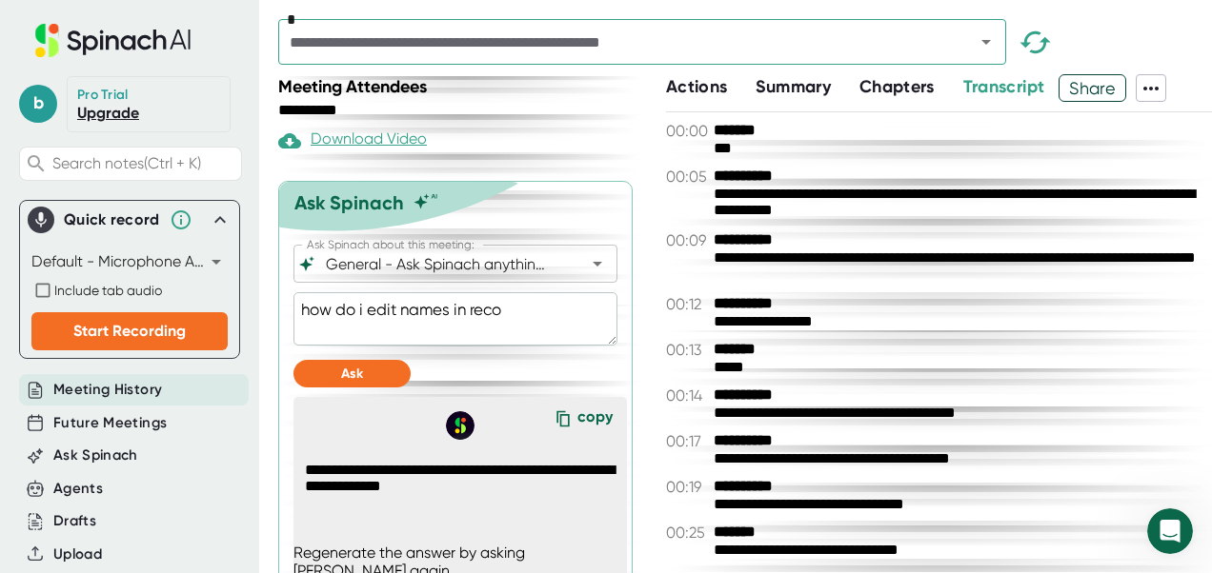
type textarea "x"
type textarea "how do i edit names in record"
type textarea "x"
type textarea "how do i edit names in recordi"
type textarea "x"
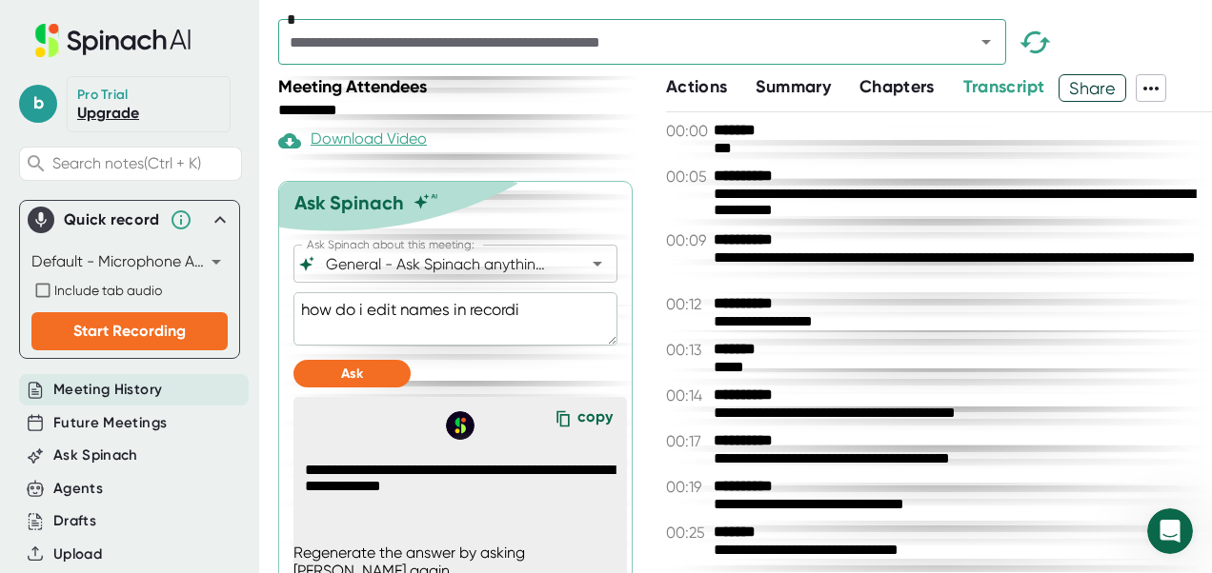
type textarea "how do i edit names in recordin"
type textarea "x"
type textarea "how do i edit names in recording"
type textarea "x"
type textarea "how do i edit names in recording t"
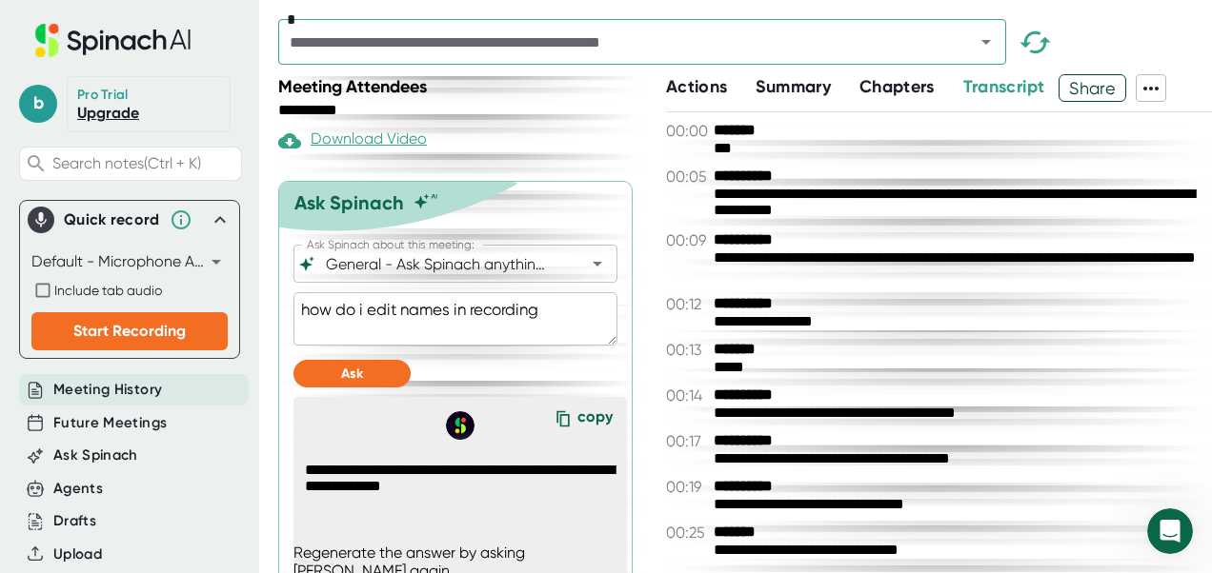
type textarea "x"
type textarea "how do i edit names in recording tr"
type textarea "x"
type textarea "how do i edit names in recording tra"
type textarea "x"
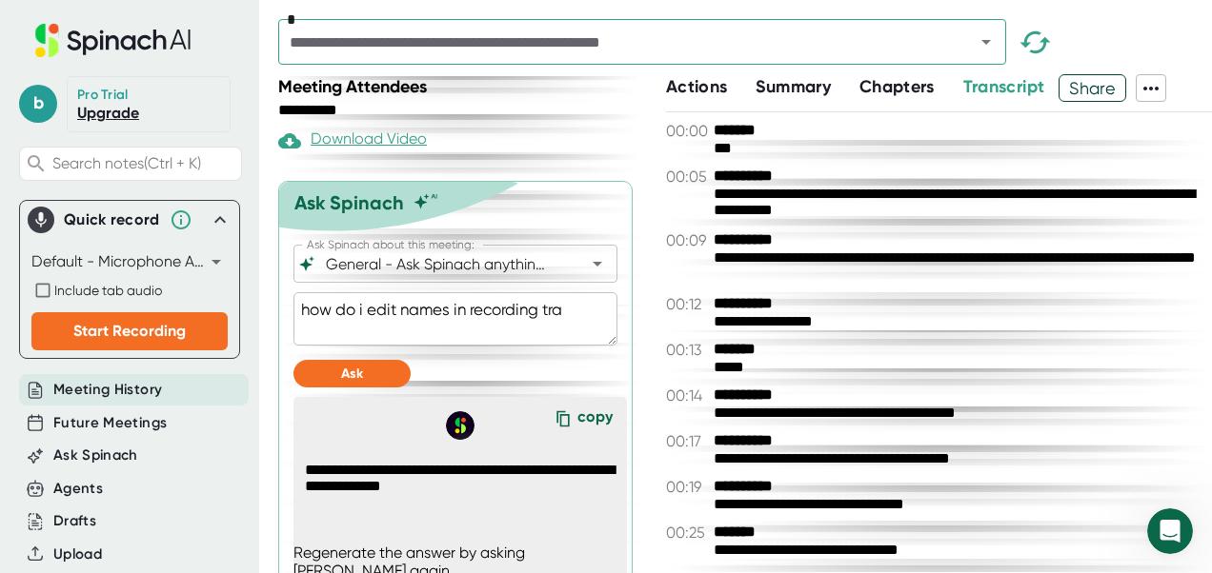
type textarea "how do i edit names in recording [PERSON_NAME]"
type textarea "x"
type textarea "how do i edit names in recording trans"
type textarea "x"
type textarea "how do i edit names in recording transc"
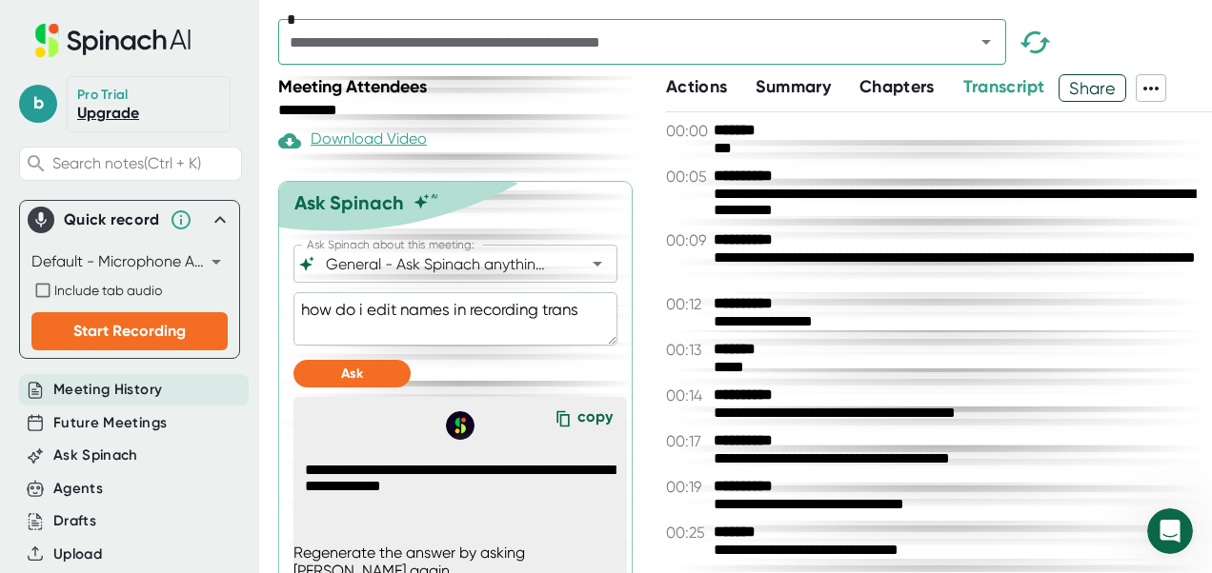
type textarea "x"
type textarea "how do i edit names in recording transcr"
type textarea "x"
type textarea "how do i edit names in recording transcrp"
type textarea "x"
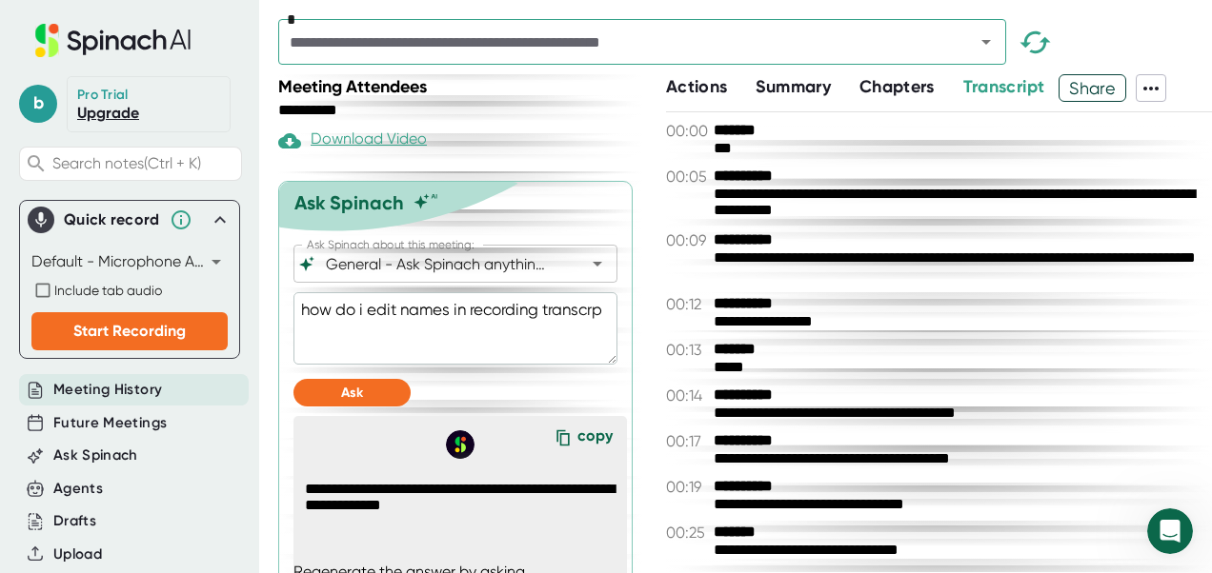
type textarea "how do i edit names in recording transcr"
type textarea "x"
type textarea "how do i edit names in recording transcri"
type textarea "x"
type textarea "how do i edit names in recording transcrip"
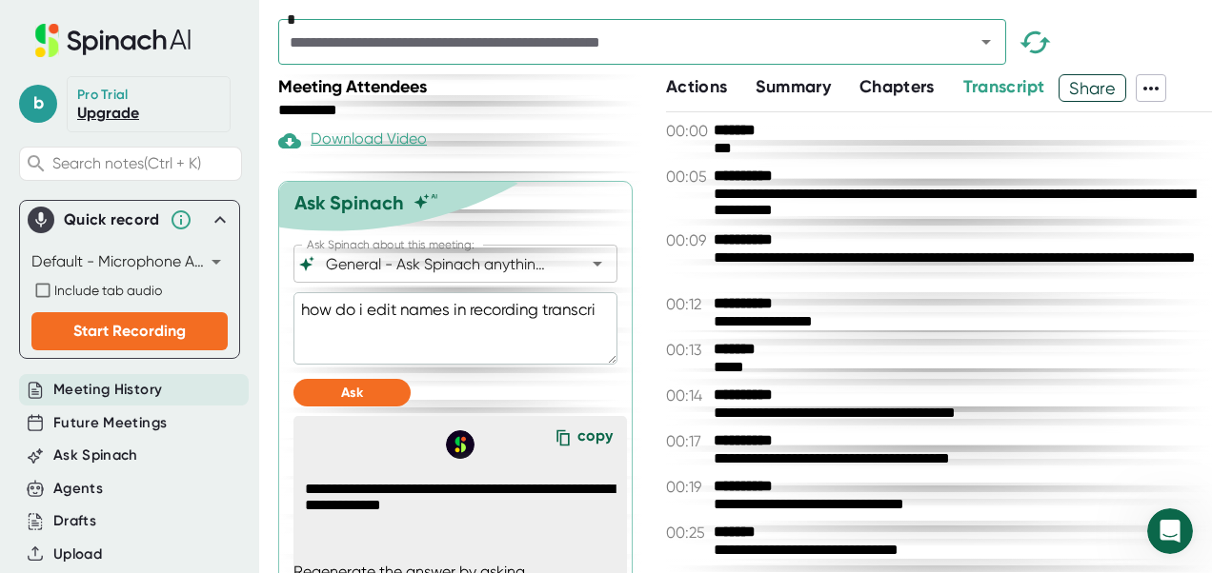
type textarea "x"
type textarea "how do i edit names in recording transcript"
type textarea "x"
type textarea "how do i edit names in recording transcript"
type textarea "x"
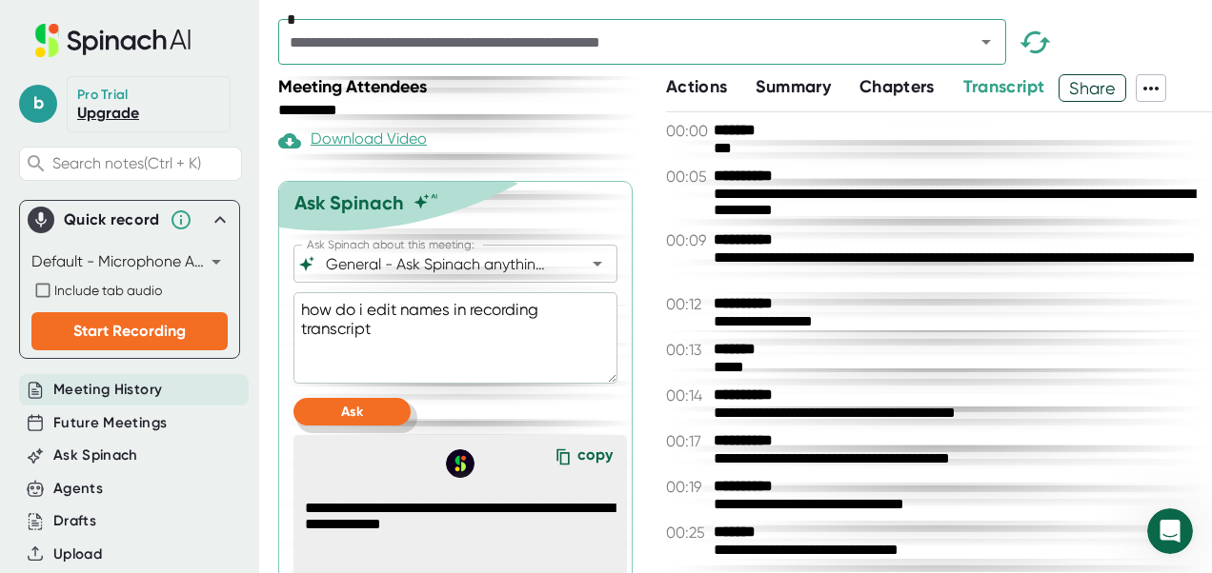
type textarea "how do i edit names in recording transcript"
click at [395, 398] on button "Ask" at bounding box center [351, 412] width 117 height 28
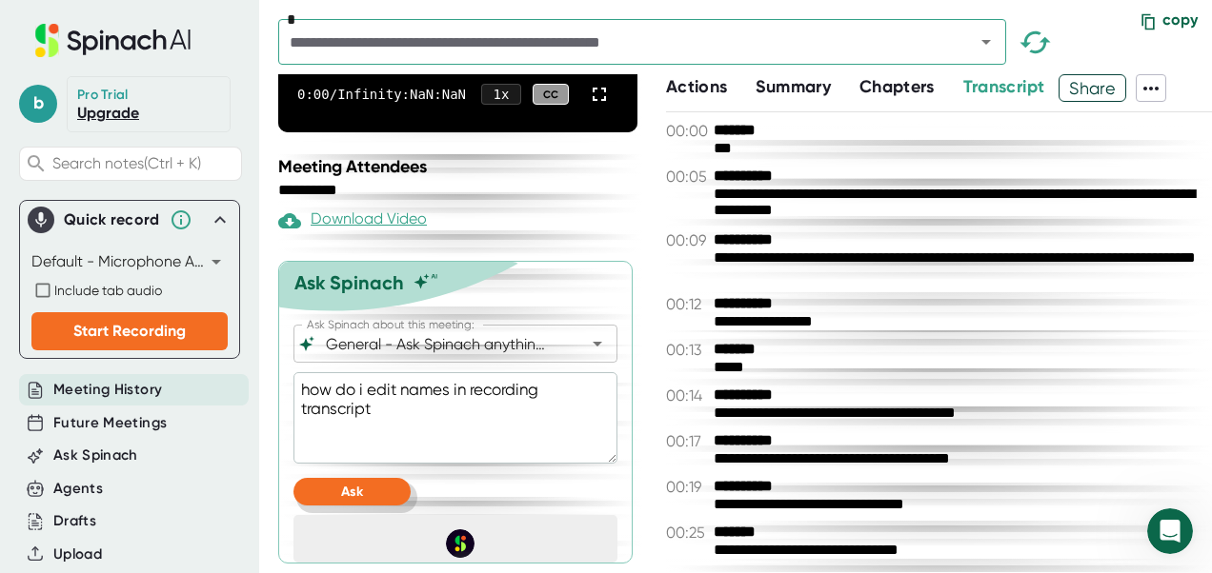
scroll to position [228, 0]
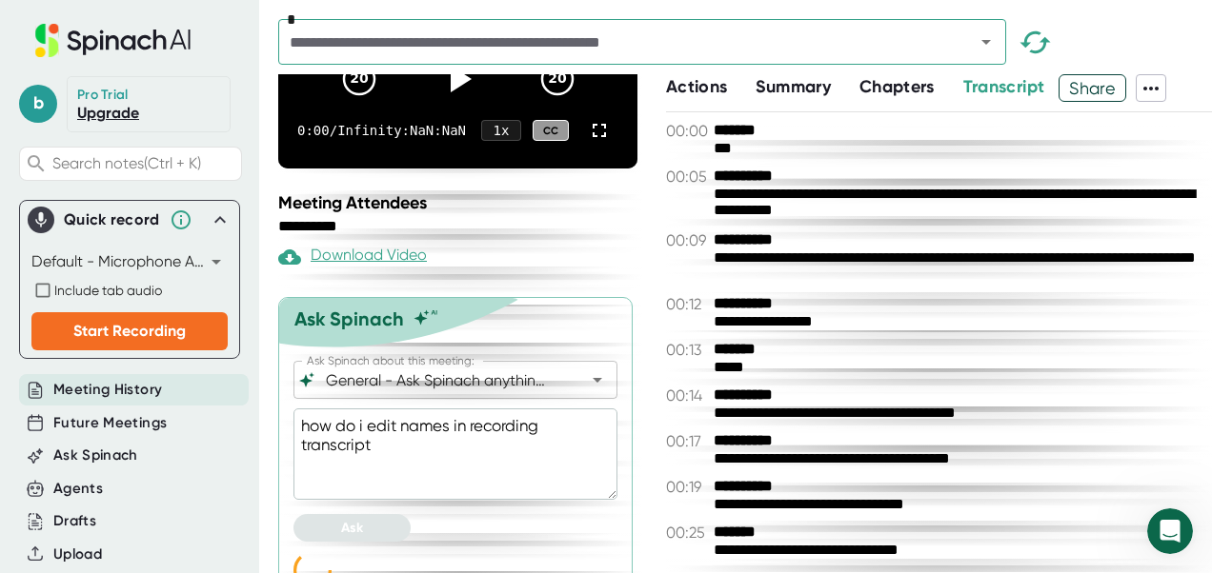
type textarea "x"
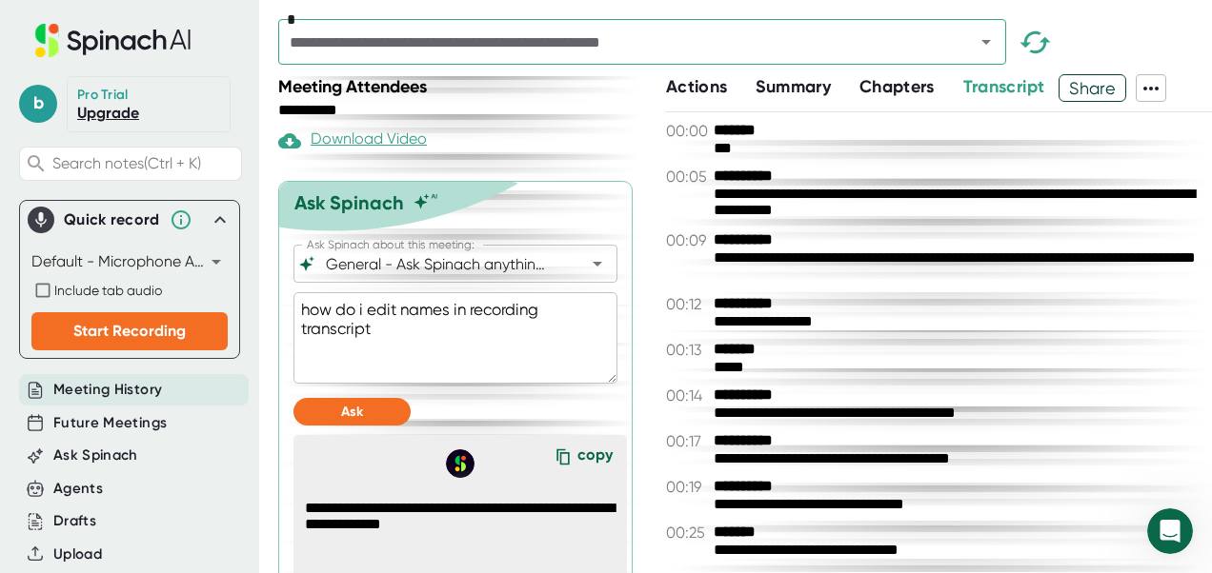
scroll to position [382, 0]
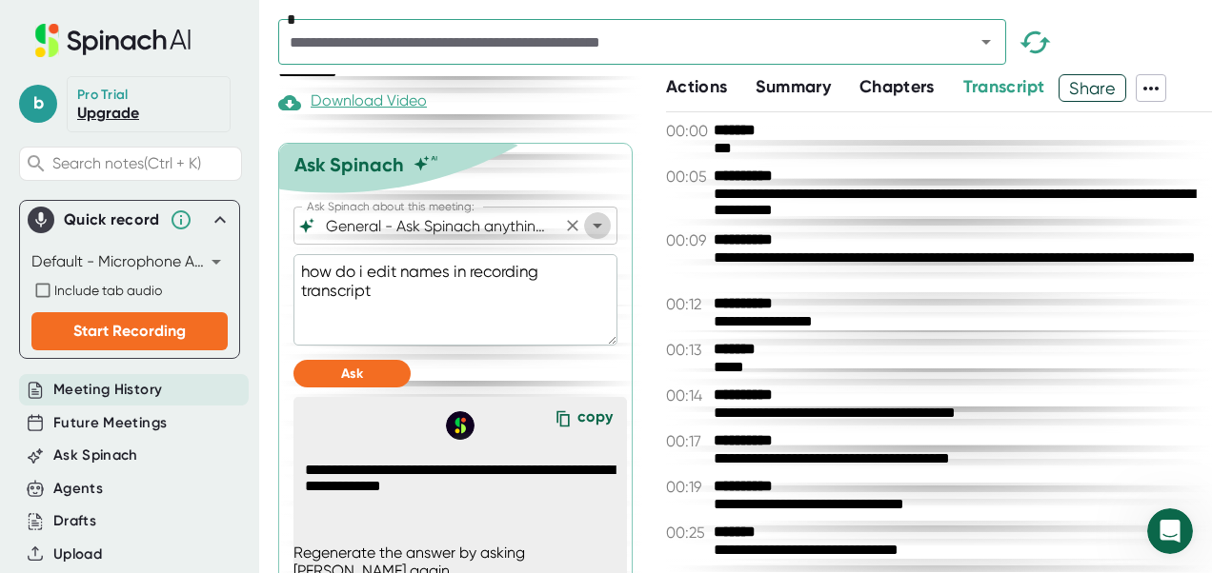
click at [586, 214] on icon "Open" at bounding box center [597, 225] width 23 height 23
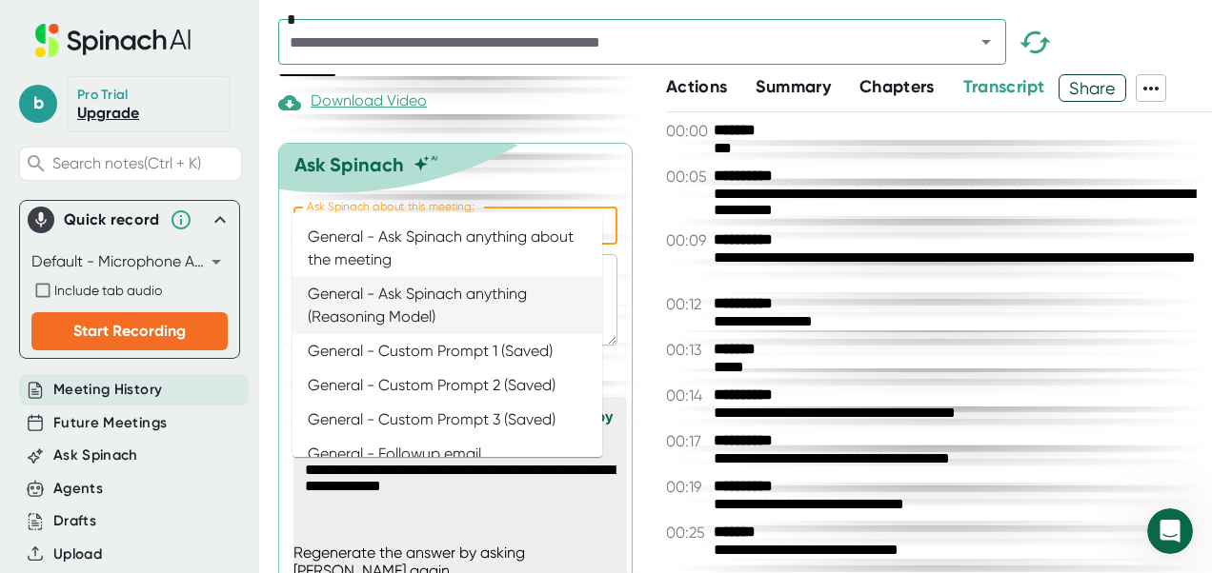
scroll to position [0, 141]
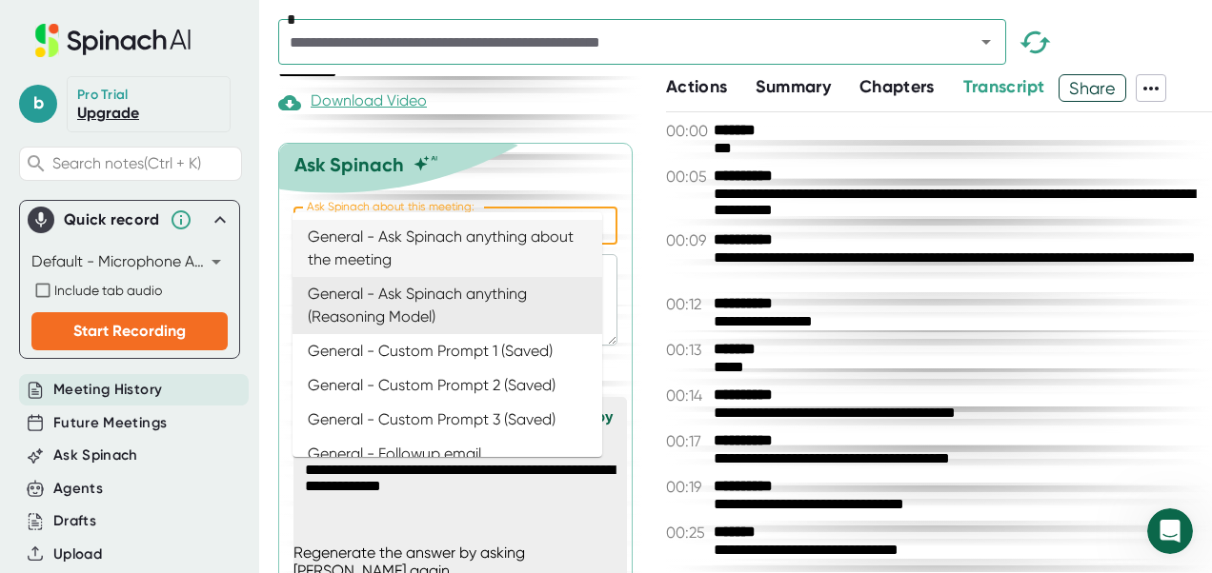
click at [505, 242] on li "General - Ask Spinach anything about the meeting" at bounding box center [447, 248] width 310 height 57
type input "General - Ask Spinach anything about the meeting"
type textarea "x"
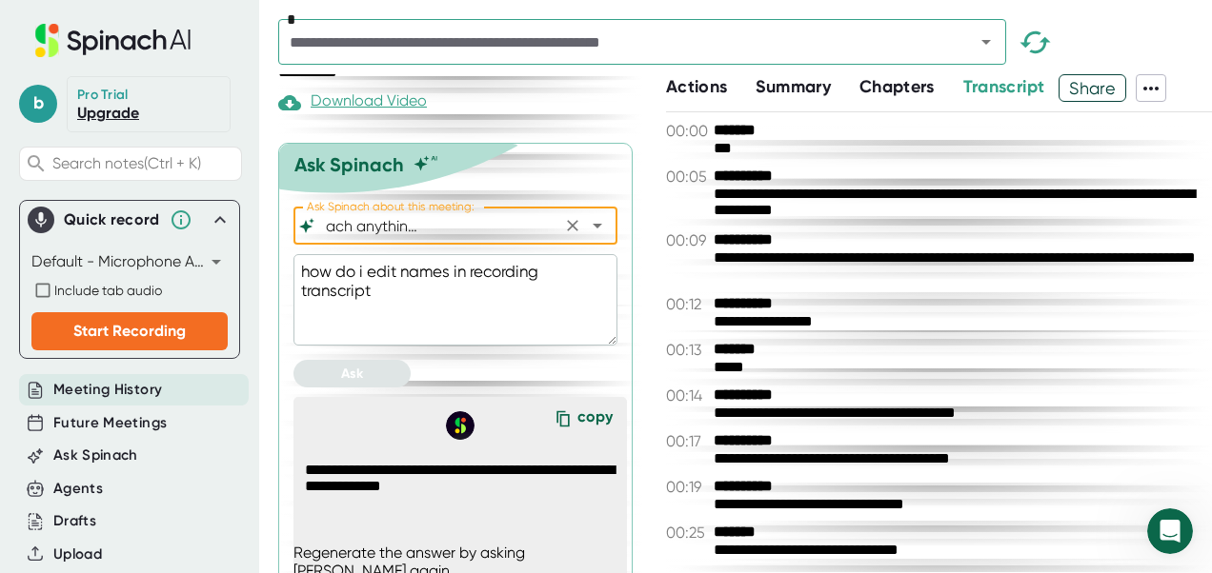
scroll to position [0, 0]
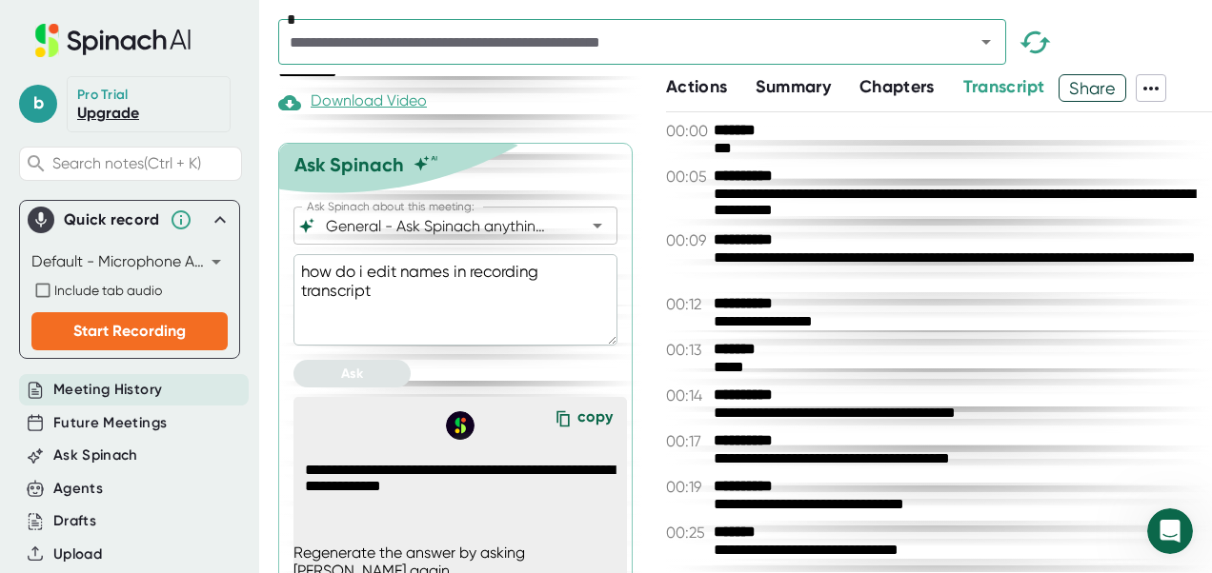
click at [403, 271] on textarea "how do i edit names in recording transcript" at bounding box center [455, 299] width 324 height 91
click at [402, 261] on textarea "how do i edit names in recording transcript" at bounding box center [455, 299] width 324 height 91
click at [381, 254] on textarea "how do i edit names in recording transcript" at bounding box center [455, 299] width 324 height 91
type textarea "how do i edit names in recording transcrip"
type textarea "x"
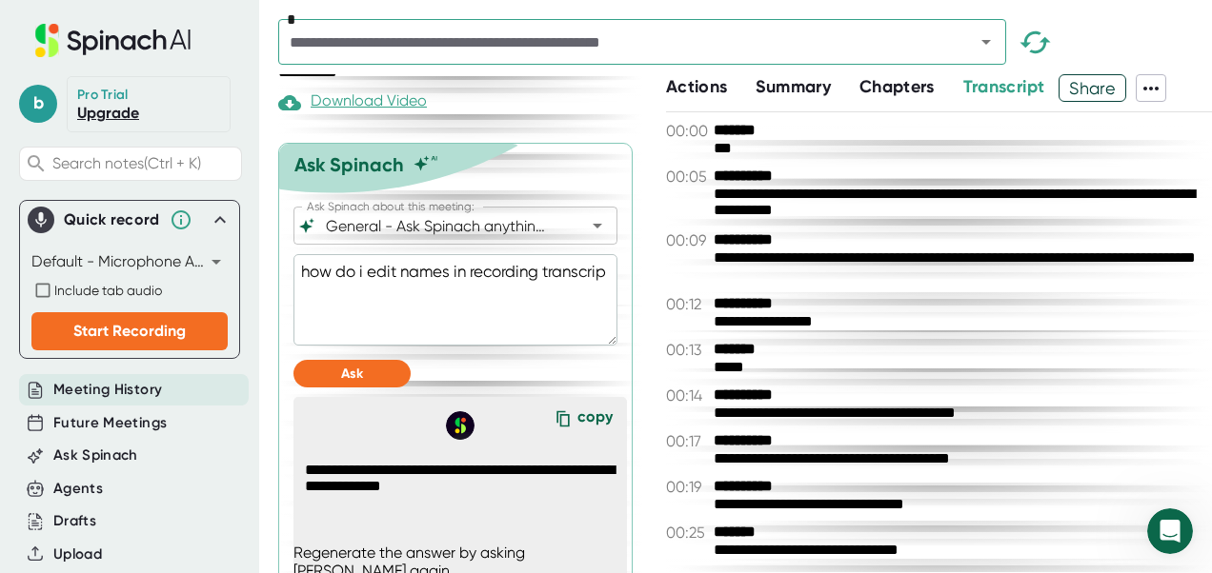
type textarea "how do i edit names in recording transcri"
type textarea "x"
type textarea "how do i edit names in recording transcrip"
type textarea "x"
type textarea "how do i edit names in recording transcript"
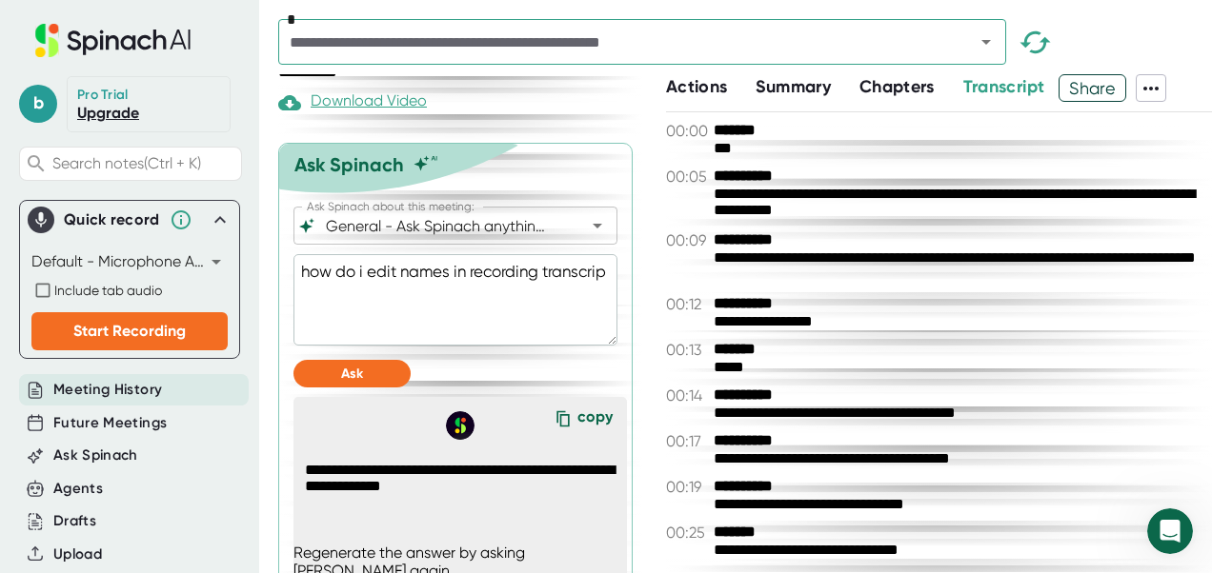
type textarea "x"
type textarea "how do i edit names in recording transcript"
type textarea "x"
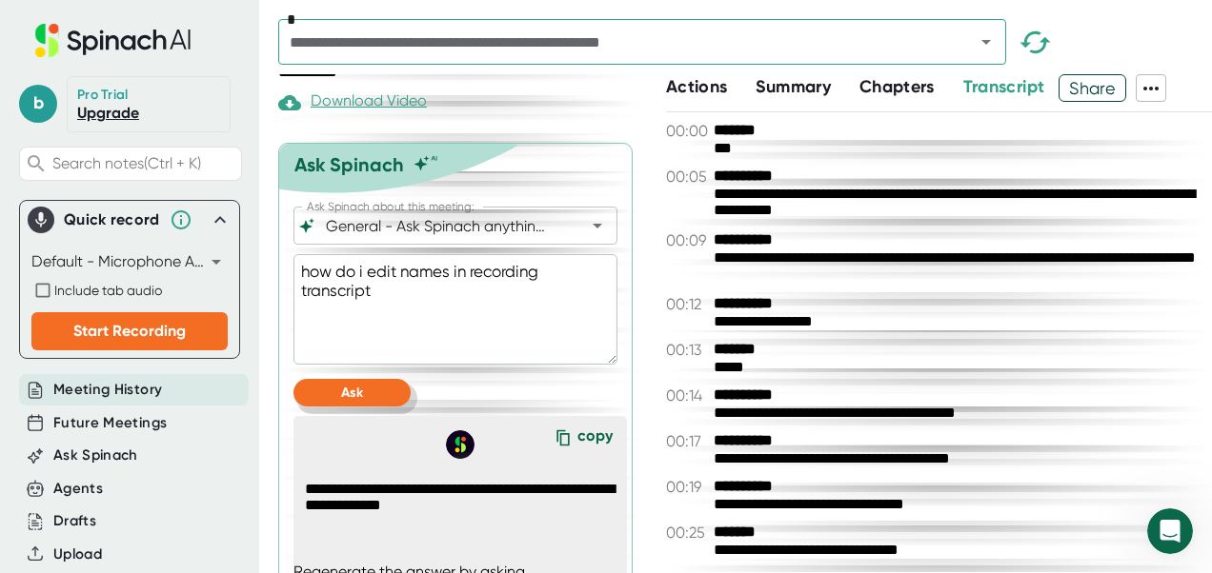
type textarea "how do i edit names in recording transcript"
click at [352, 385] on span "Ask" at bounding box center [352, 393] width 22 height 16
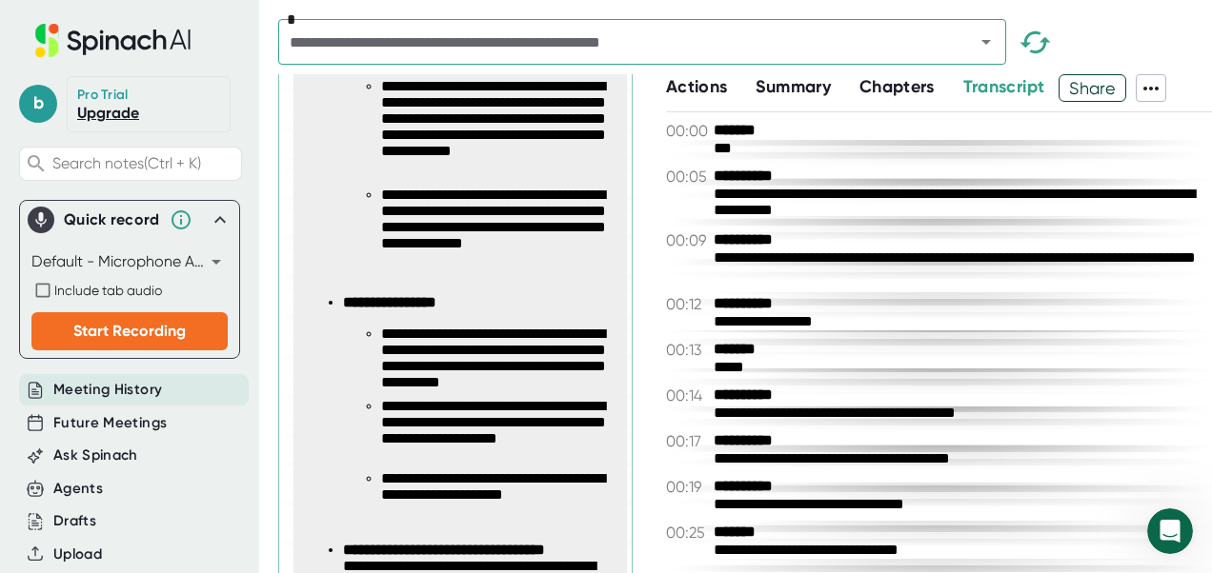
scroll to position [1005, 0]
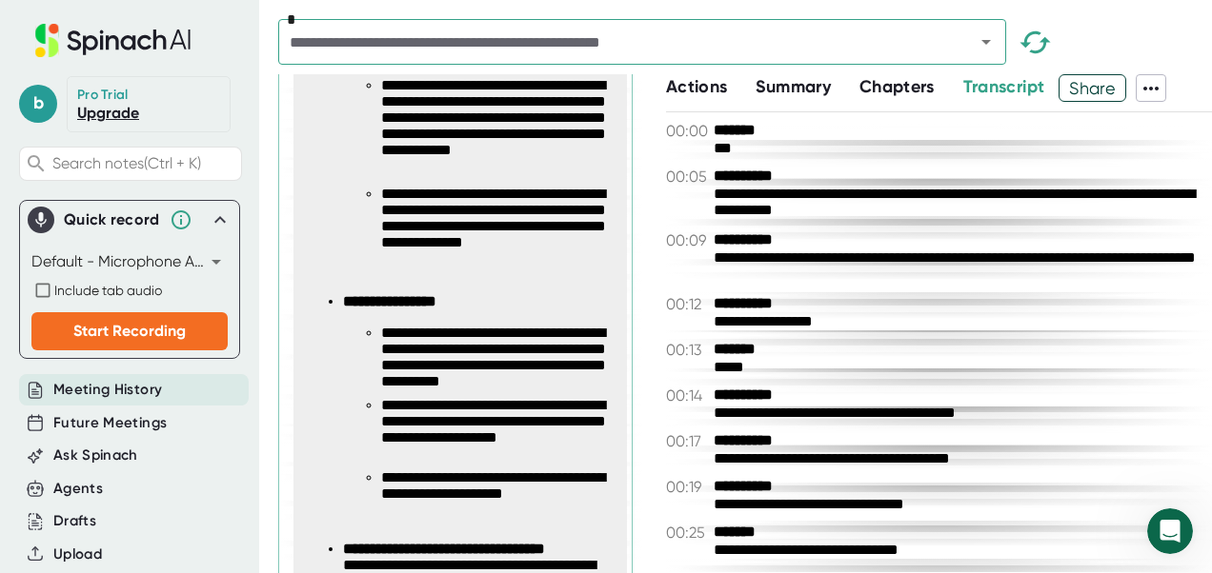
click at [797, 79] on span "Summary" at bounding box center [792, 86] width 74 height 21
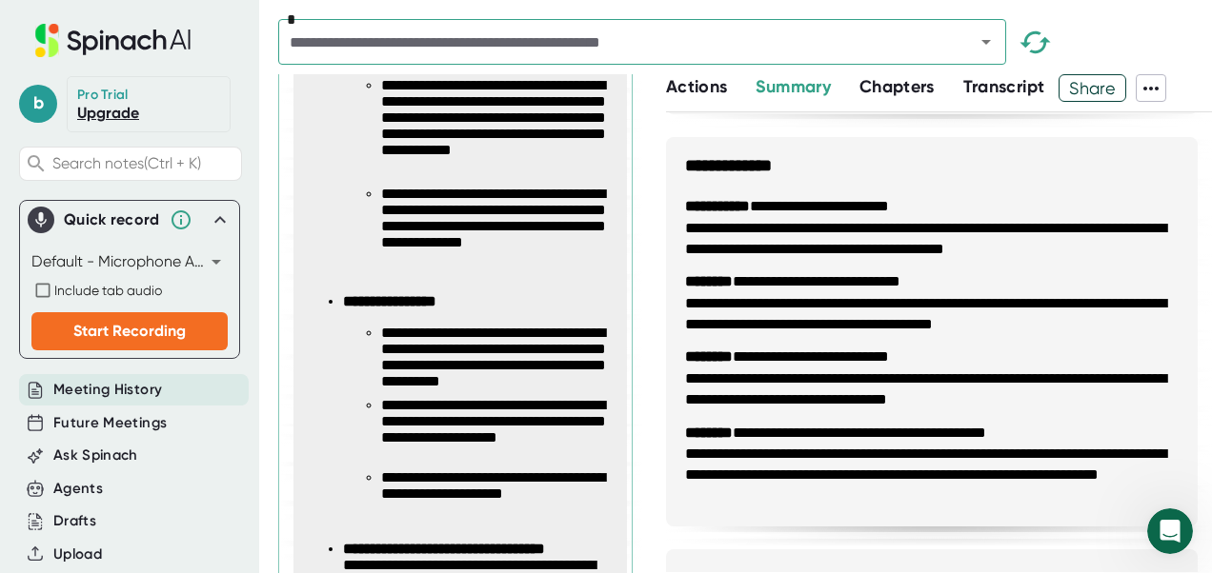
scroll to position [782, 0]
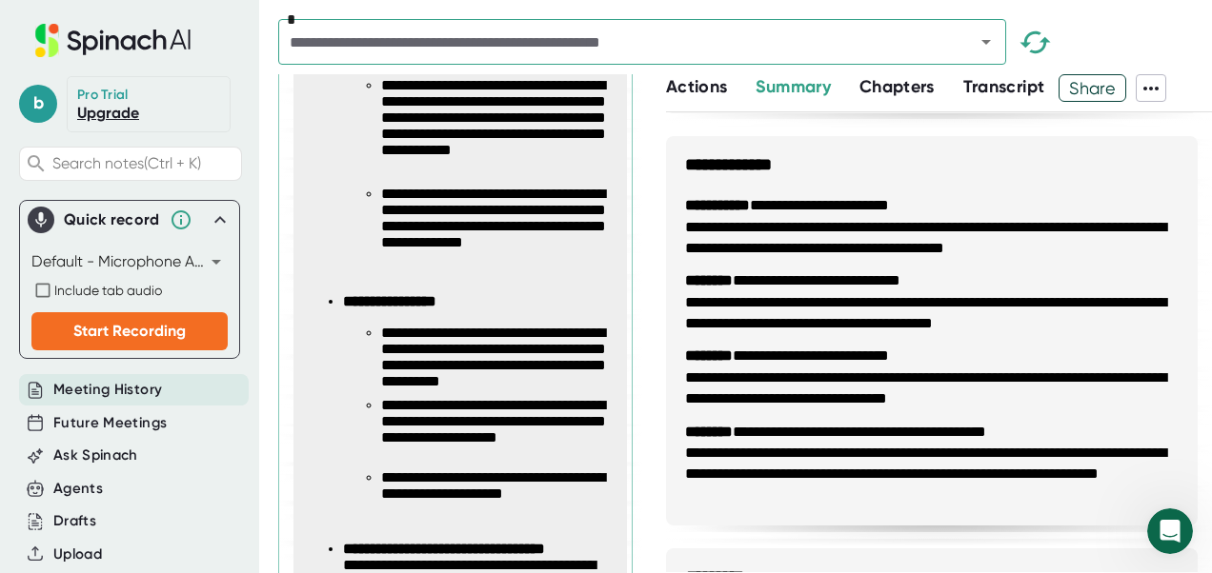
click at [1161, 84] on icon at bounding box center [1150, 88] width 23 height 23
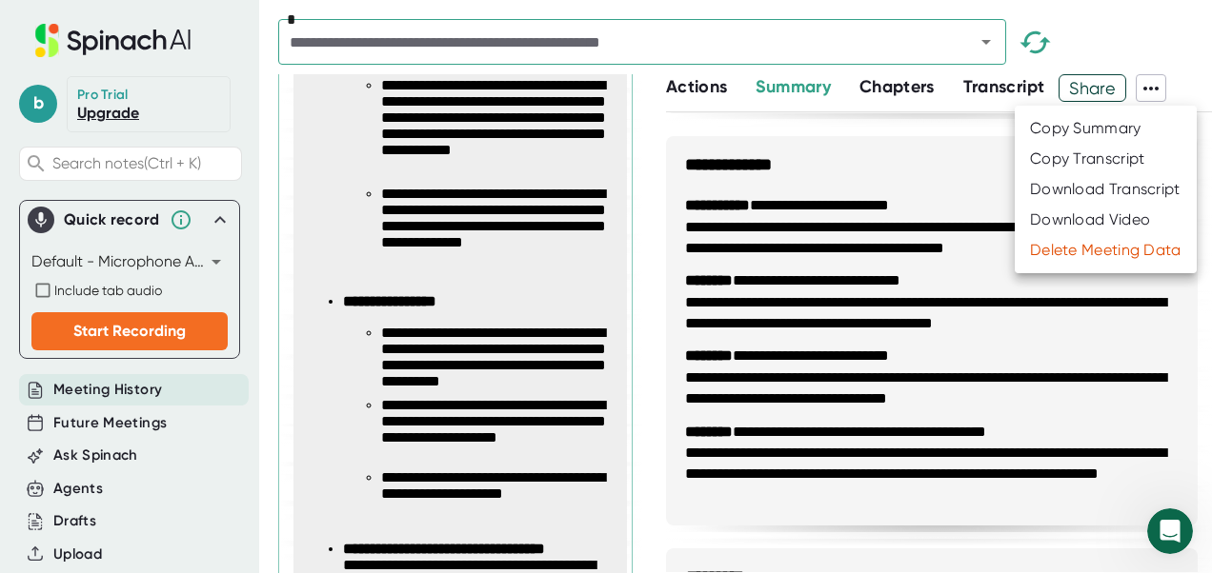
click at [1115, 188] on div "Download Transcript" at bounding box center [1105, 189] width 151 height 19
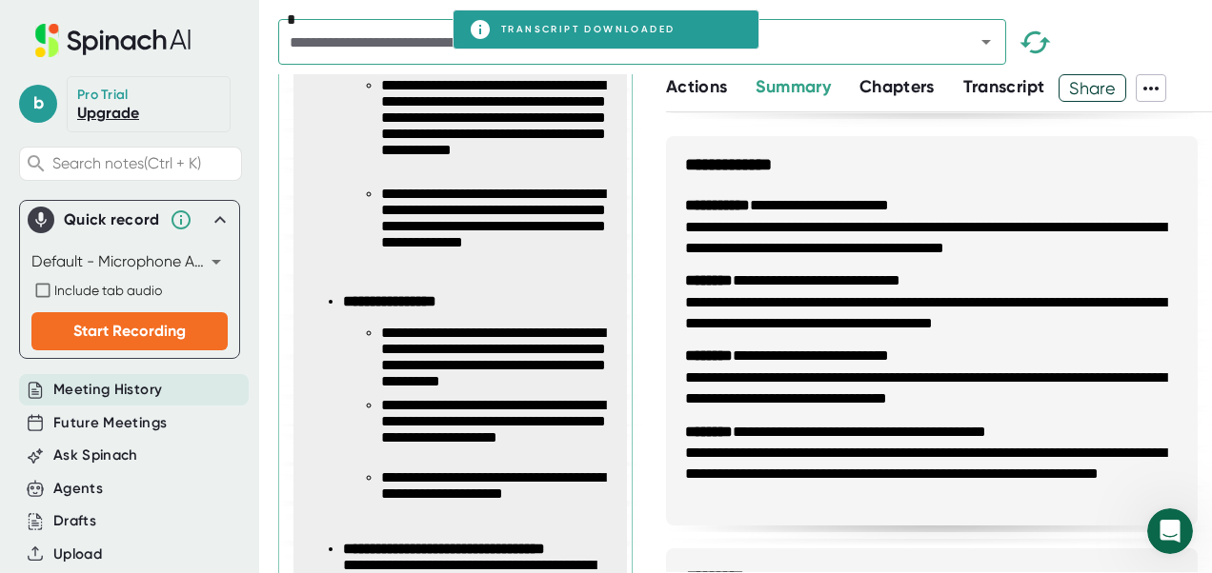
drag, startPoint x: 714, startPoint y: 218, endPoint x: 729, endPoint y: 210, distance: 17.5
click at [714, 217] on li "**********" at bounding box center [931, 238] width 493 height 43
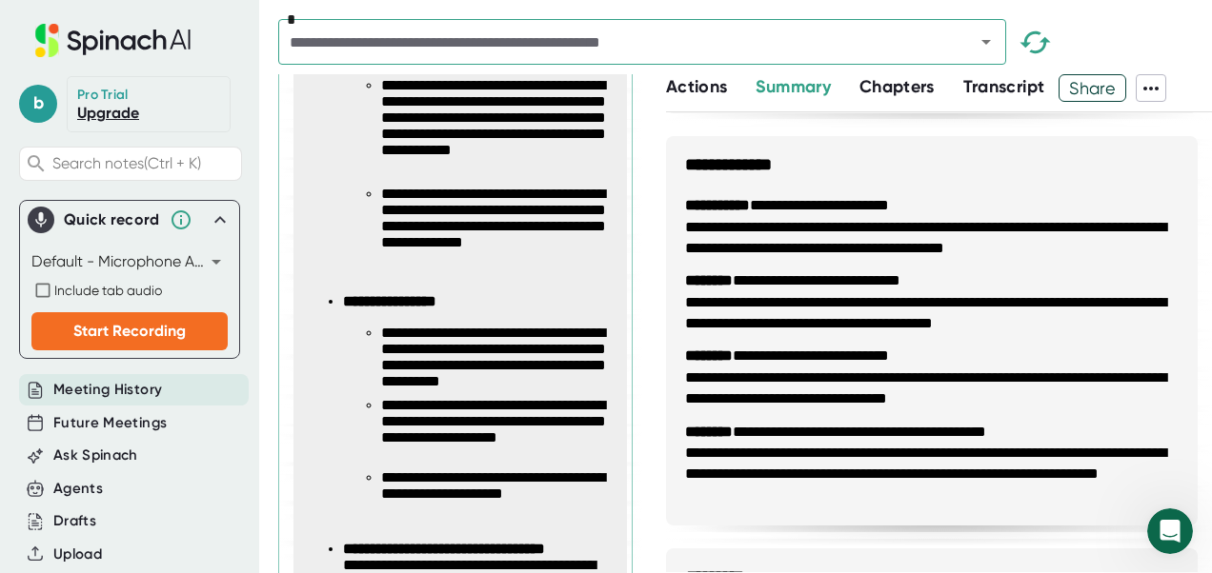
click at [1155, 86] on icon at bounding box center [1150, 88] width 23 height 23
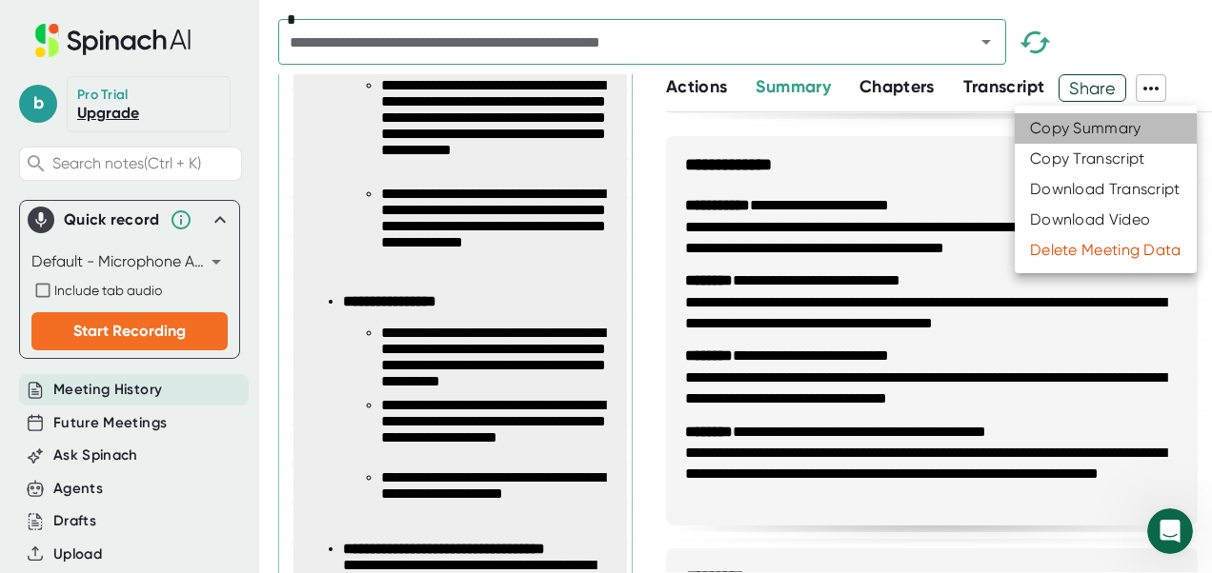
click at [1104, 131] on div "Copy Summary" at bounding box center [1085, 128] width 111 height 19
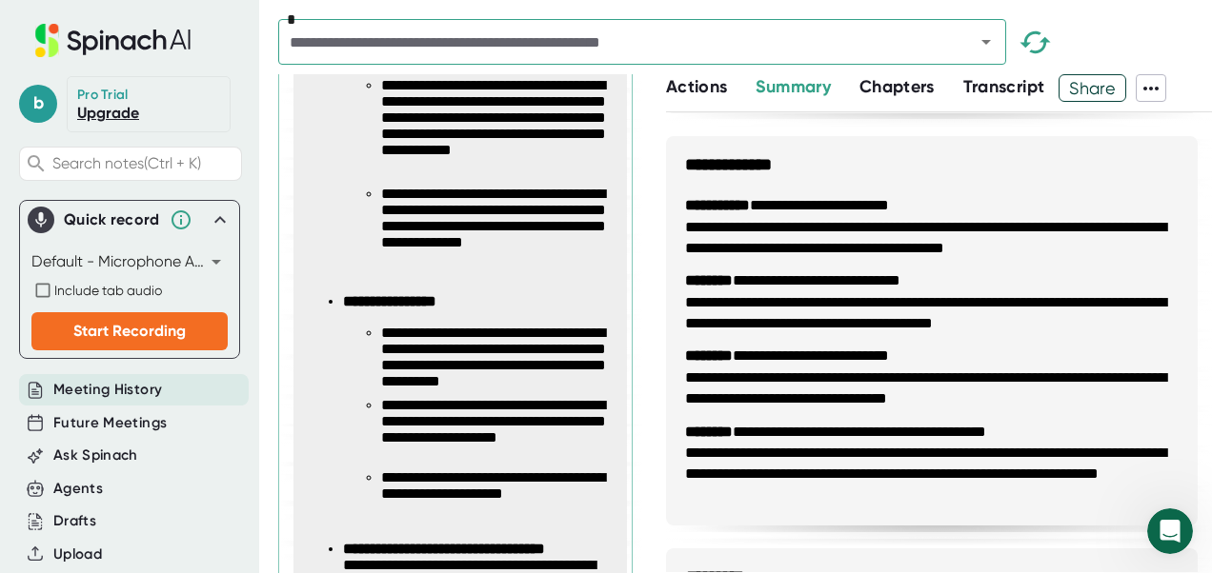
click at [1076, 196] on li "**********" at bounding box center [931, 227] width 493 height 64
click at [1011, 94] on span "Transcript" at bounding box center [1004, 86] width 82 height 21
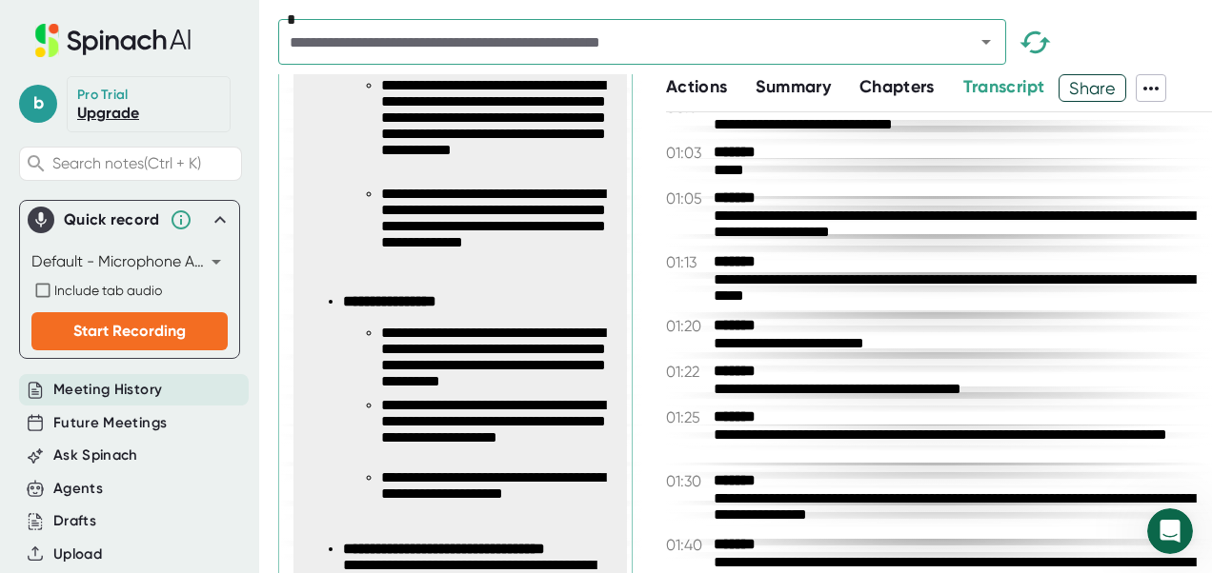
click at [1158, 84] on icon at bounding box center [1150, 88] width 23 height 23
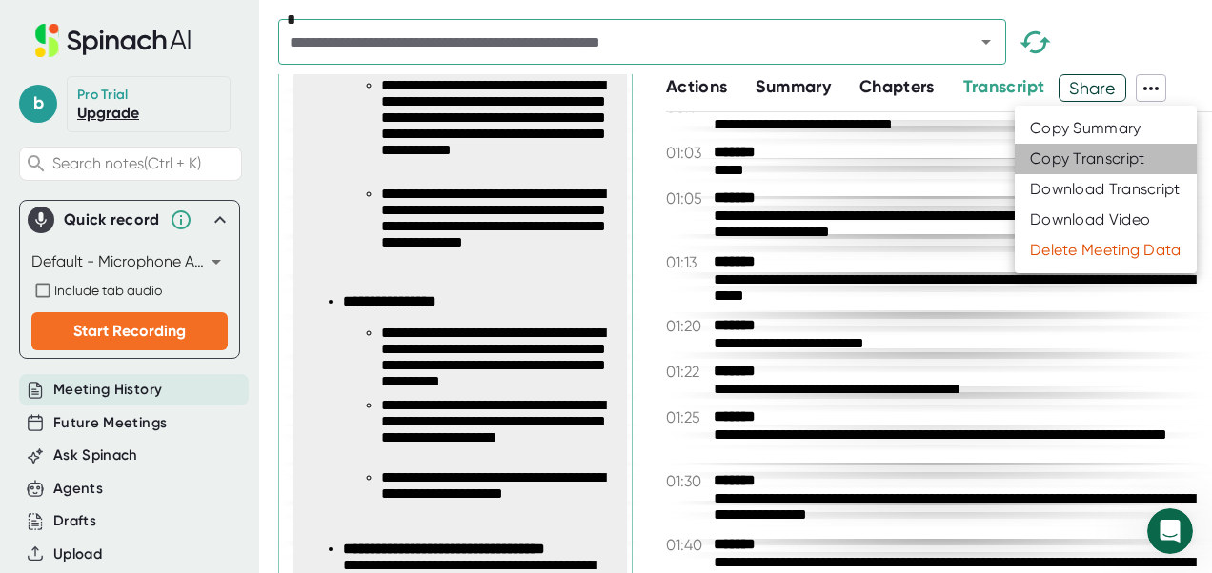
click at [1096, 152] on div "Copy Transcript" at bounding box center [1087, 159] width 115 height 19
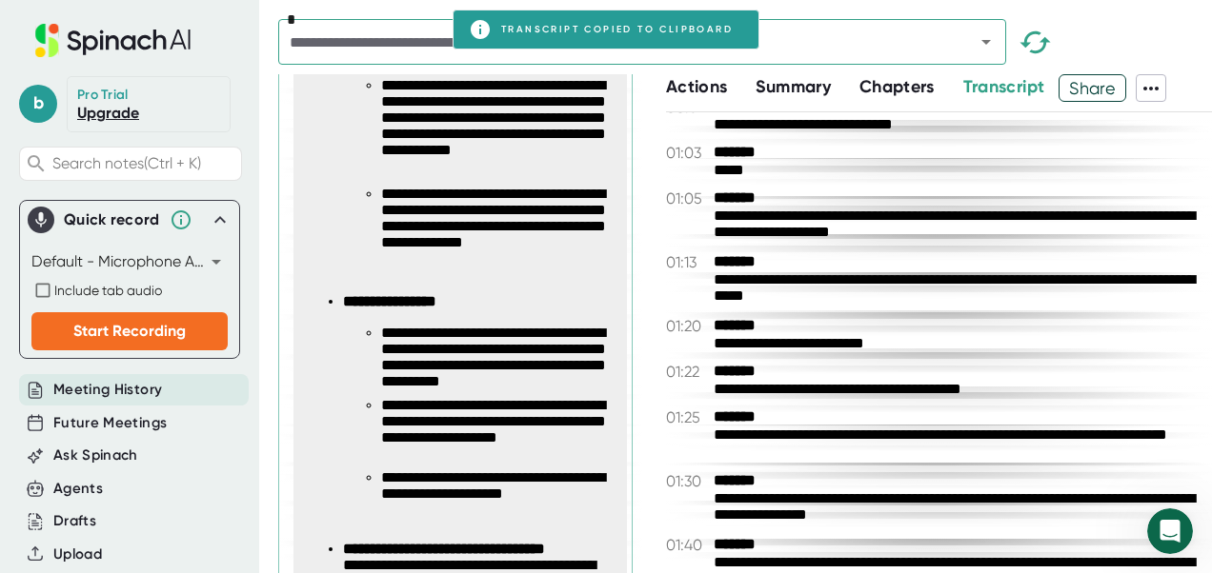
click at [688, 88] on span "Actions" at bounding box center [696, 86] width 61 height 21
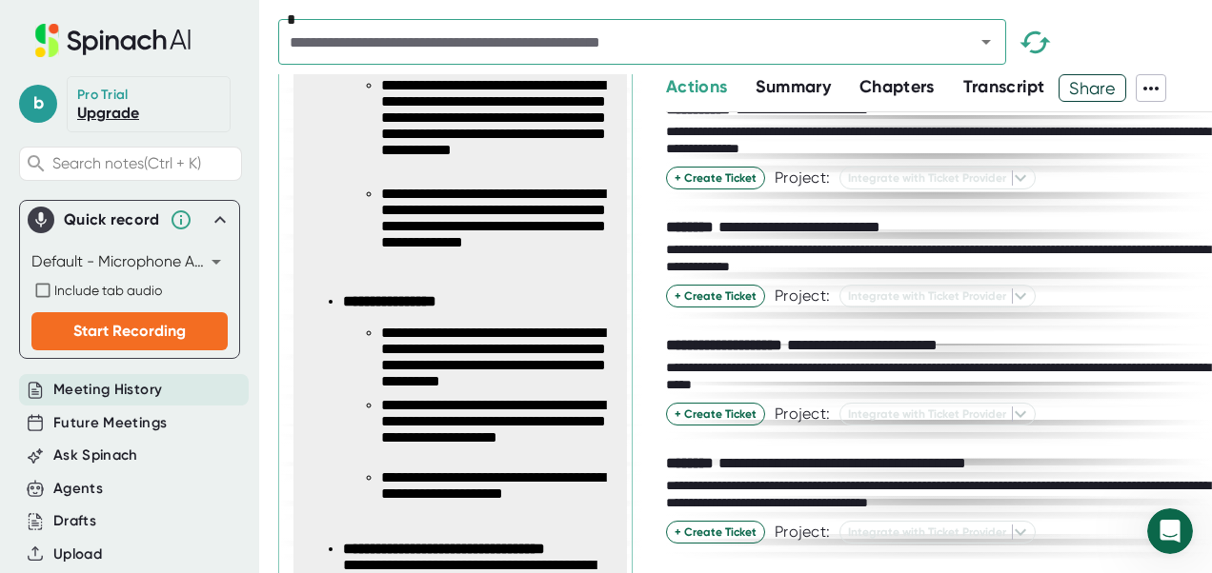
scroll to position [60, 0]
click at [1158, 82] on icon at bounding box center [1150, 88] width 23 height 23
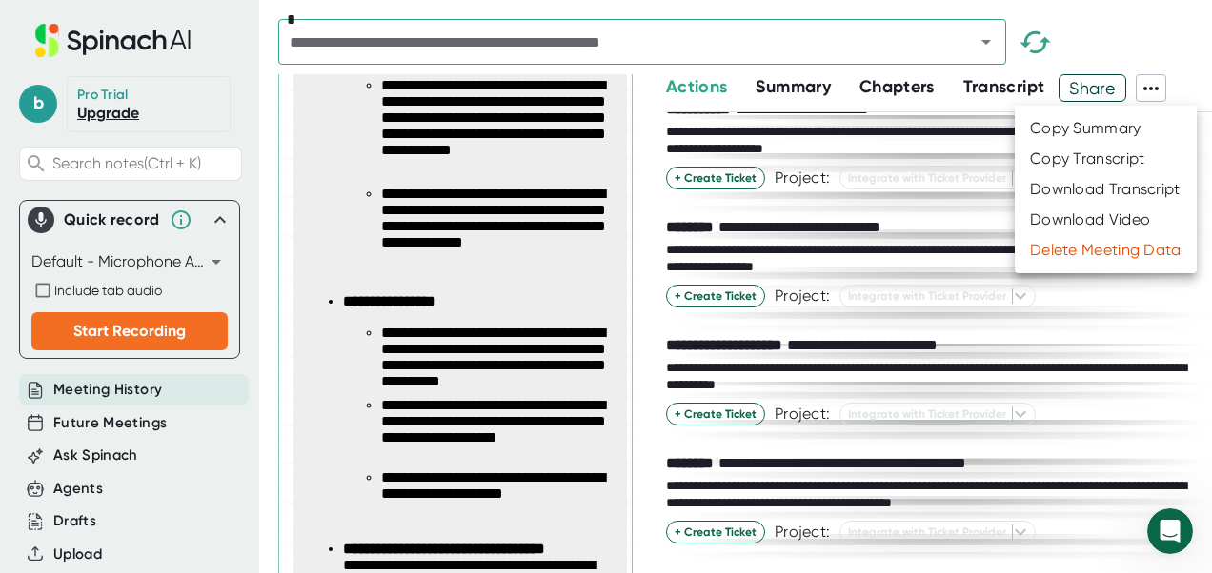
click at [1142, 348] on div at bounding box center [606, 286] width 1212 height 573
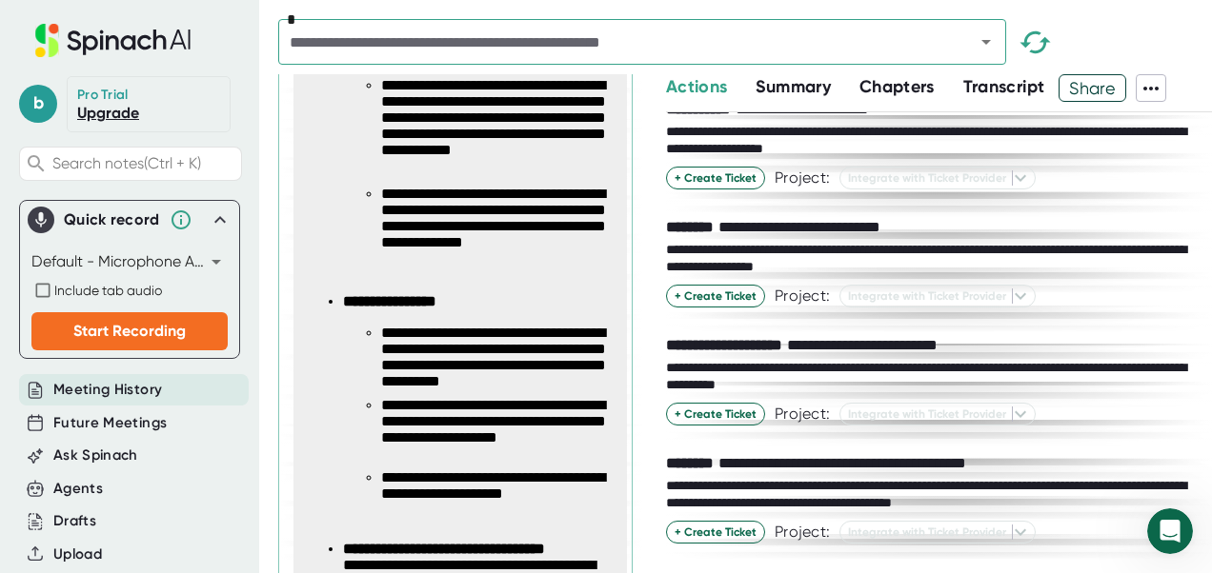
scroll to position [0, 0]
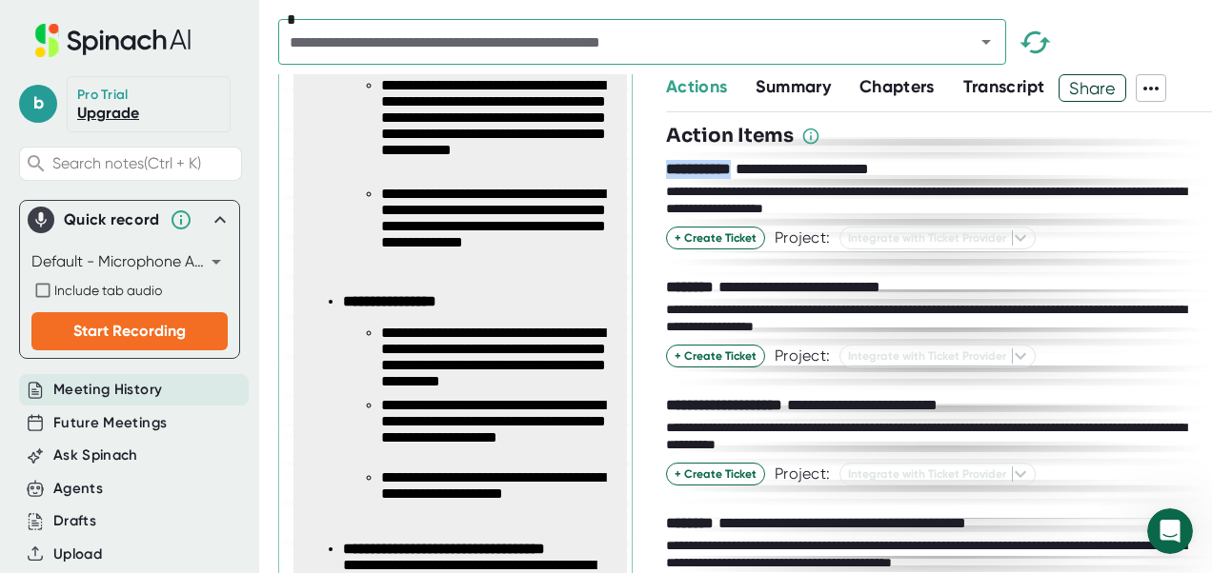
drag, startPoint x: 754, startPoint y: 169, endPoint x: 663, endPoint y: 167, distance: 91.5
click at [663, 167] on div "**********" at bounding box center [745, 323] width 934 height 499
click at [1160, 80] on icon at bounding box center [1150, 88] width 23 height 23
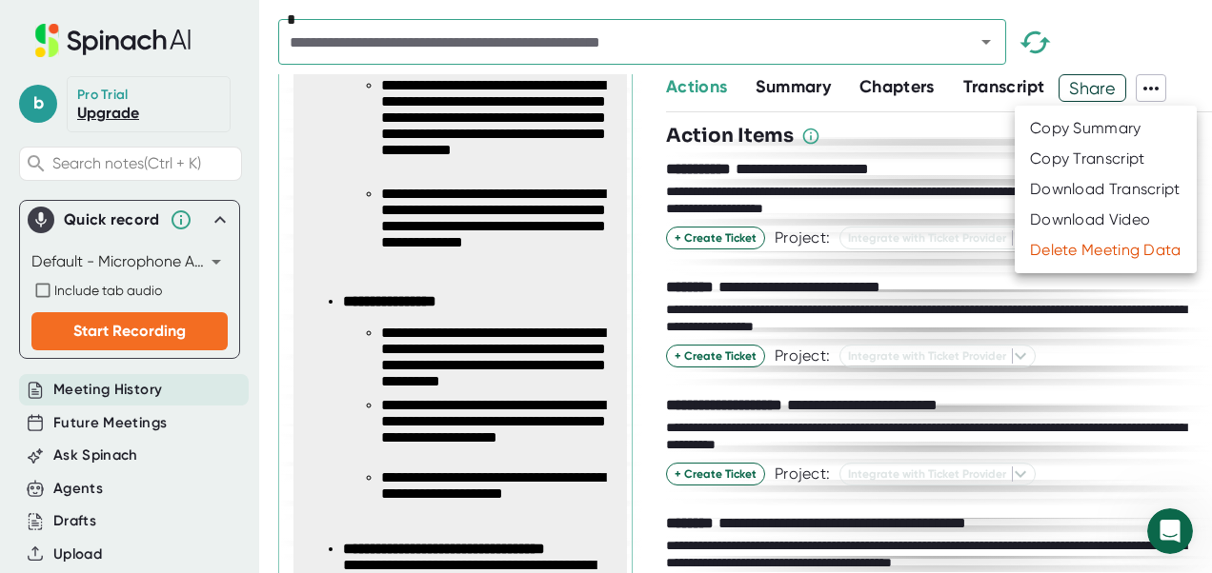
click at [871, 284] on div at bounding box center [606, 286] width 1212 height 573
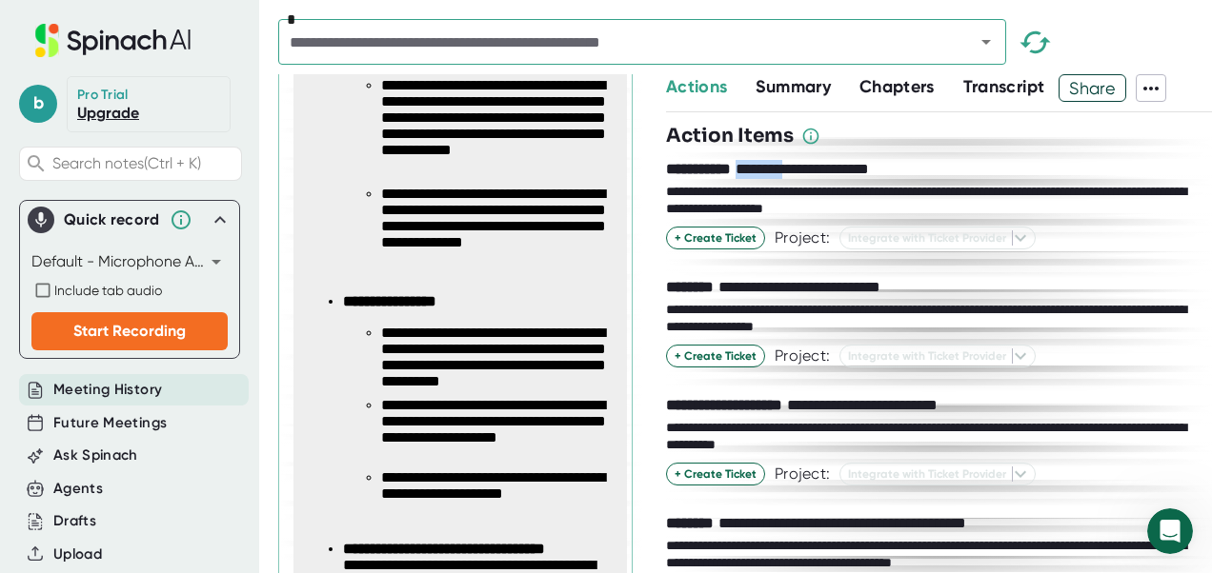
drag, startPoint x: 768, startPoint y: 171, endPoint x: 836, endPoint y: 175, distance: 68.7
click at [836, 175] on div "**********" at bounding box center [800, 169] width 269 height 19
drag, startPoint x: 836, startPoint y: 175, endPoint x: 772, endPoint y: 168, distance: 65.2
click at [772, 168] on div "**********" at bounding box center [800, 169] width 269 height 19
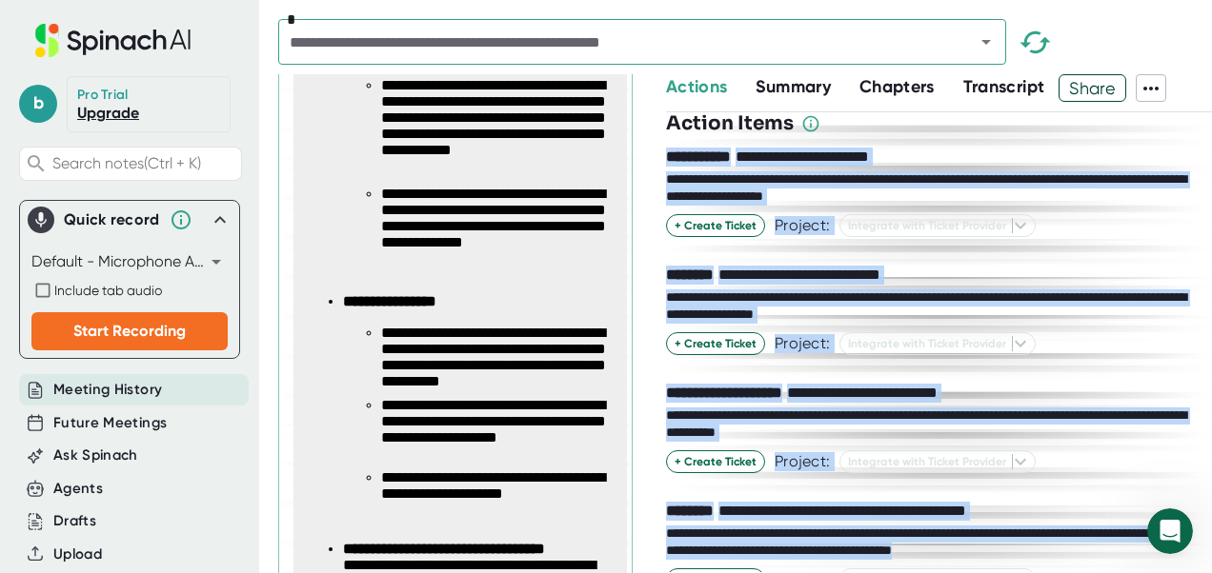
scroll to position [60, 0]
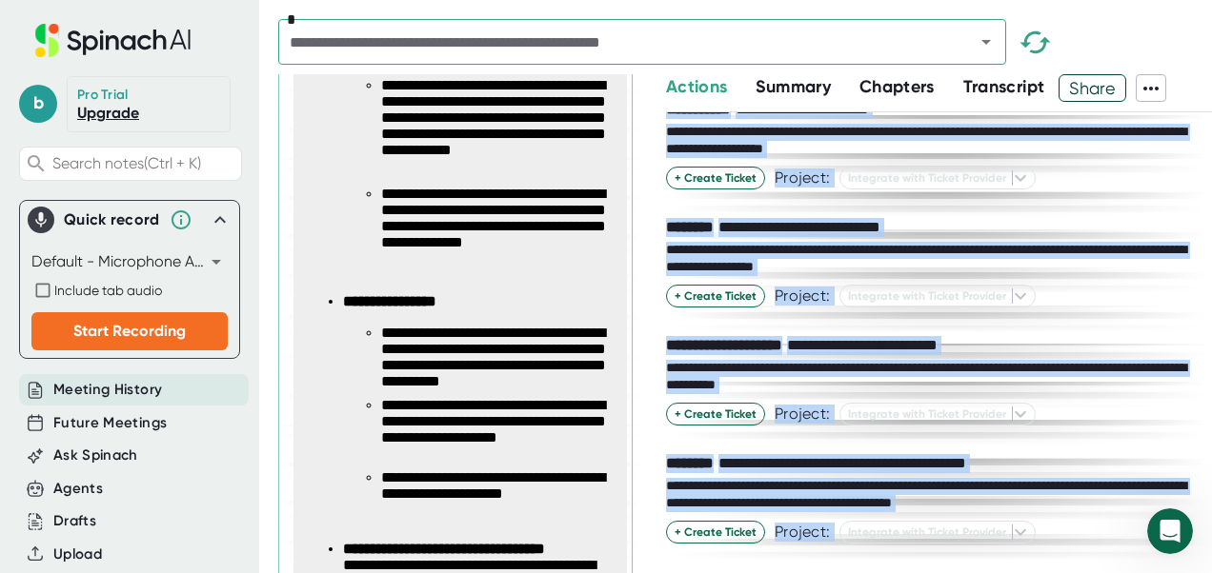
drag, startPoint x: 662, startPoint y: 168, endPoint x: 1089, endPoint y: 574, distance: 589.6
click at [1089, 573] on html "**********" at bounding box center [606, 286] width 1212 height 573
copy div "**********"
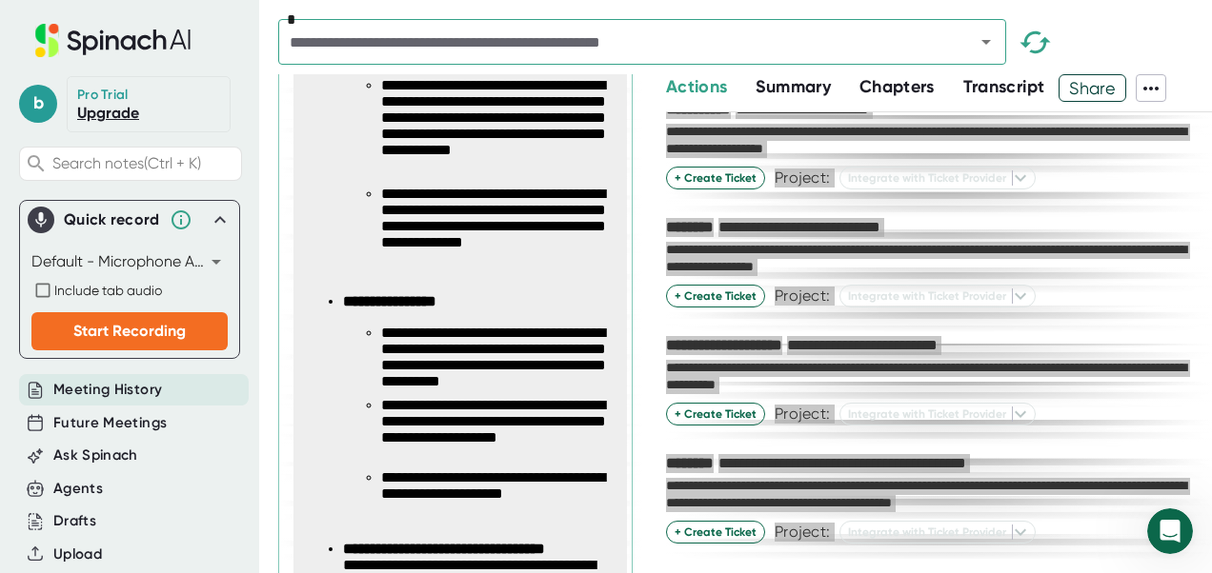
type textarea "x"
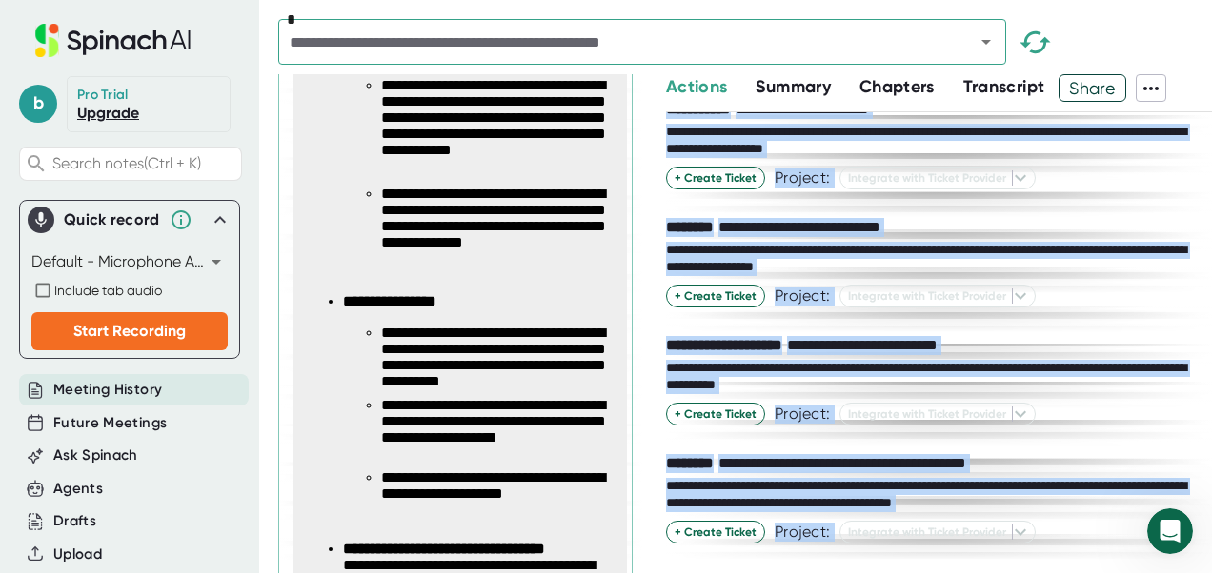
scroll to position [0, 0]
